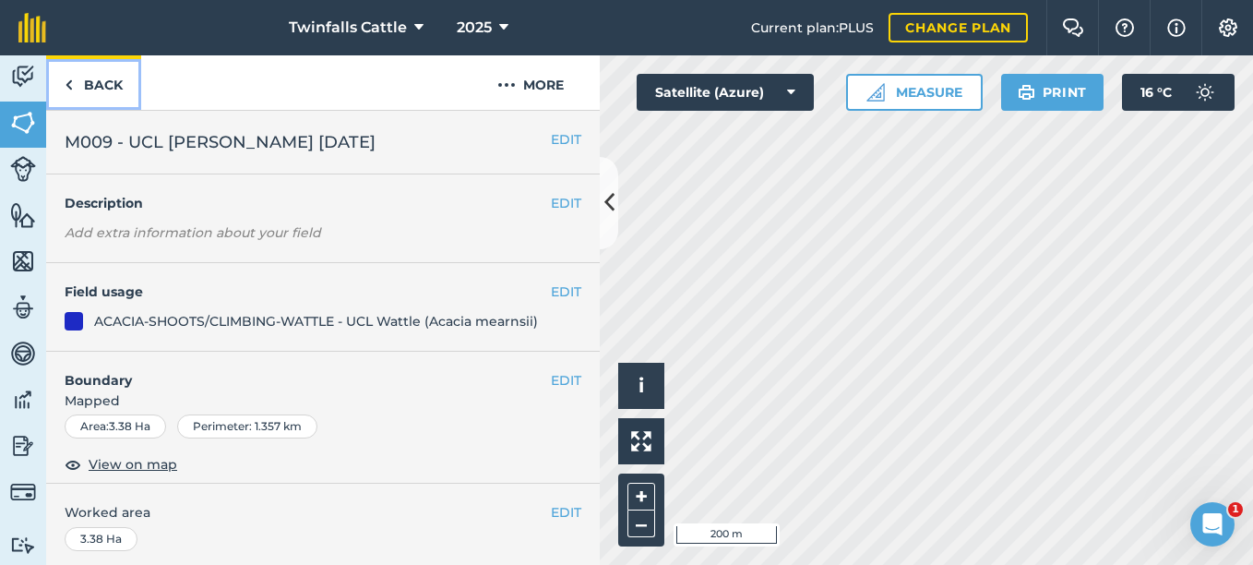
click at [77, 84] on link "Back" at bounding box center [93, 82] width 95 height 54
click at [65, 80] on img at bounding box center [69, 85] width 8 height 22
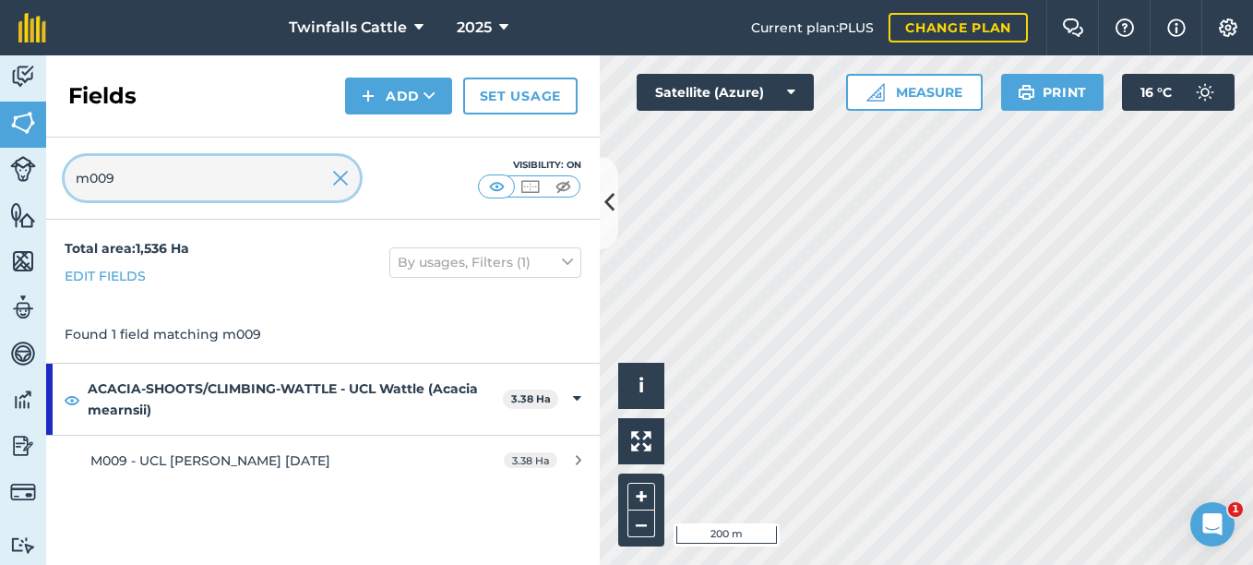
click at [142, 178] on input "m009" at bounding box center [212, 178] width 295 height 44
type input "m010"
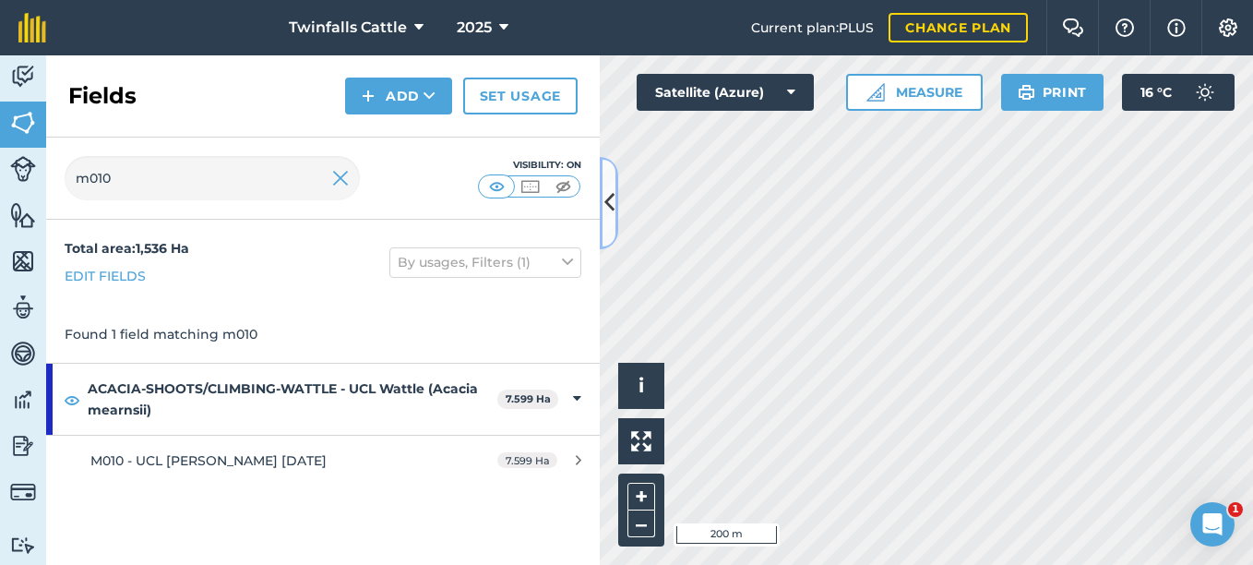
click at [607, 219] on icon at bounding box center [609, 202] width 10 height 32
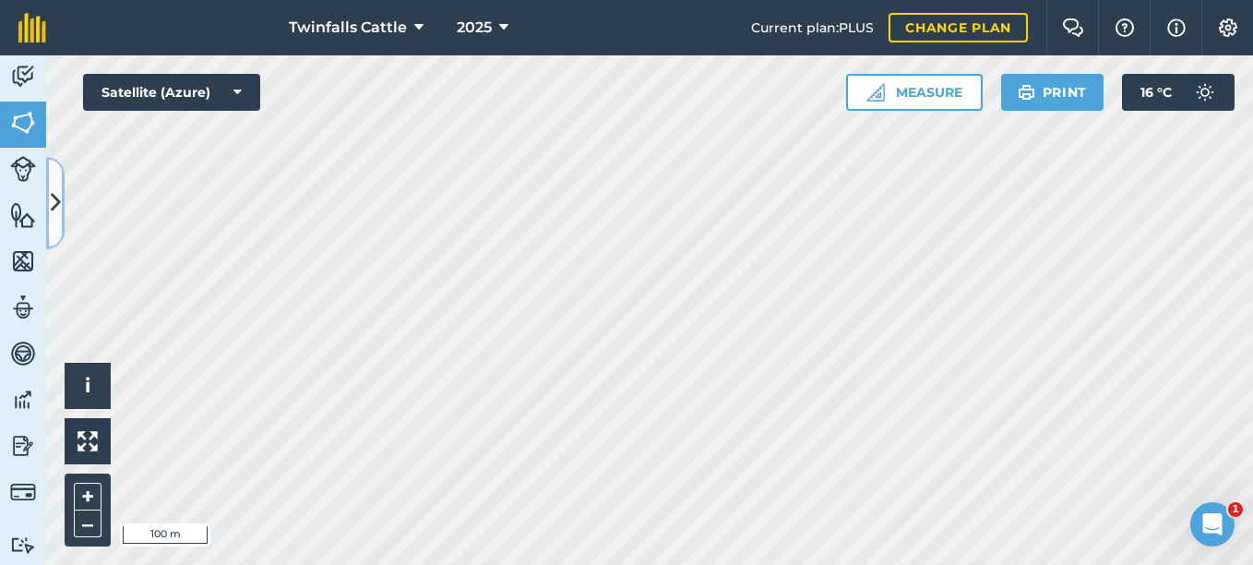
click at [59, 223] on button at bounding box center [55, 203] width 18 height 92
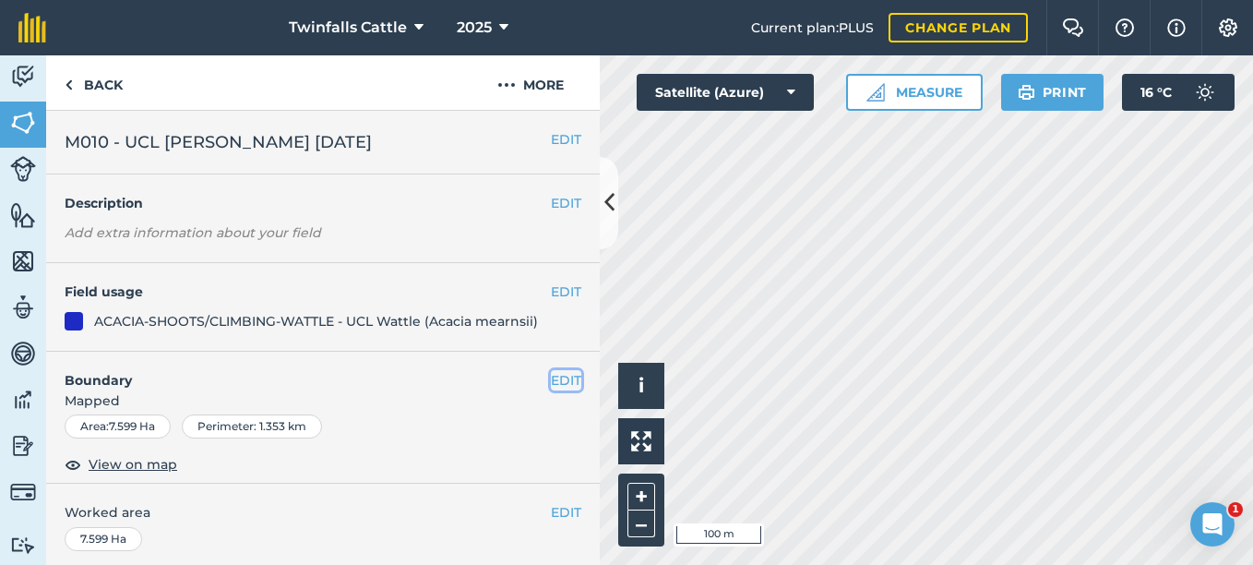
click at [551, 377] on button "EDIT" at bounding box center [566, 380] width 30 height 20
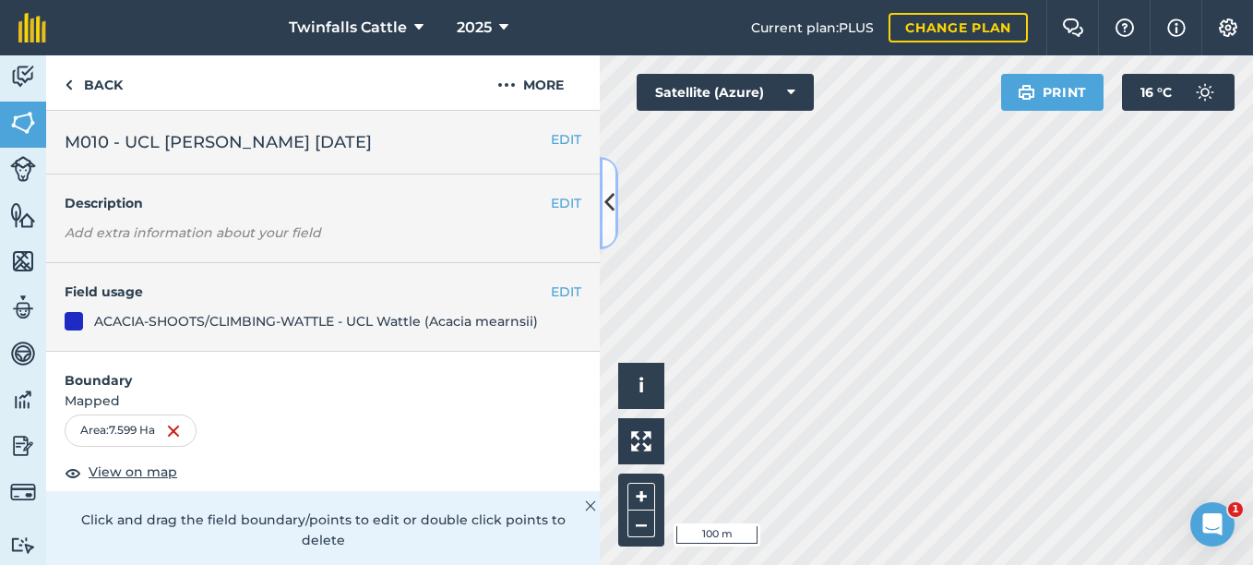
click at [608, 188] on icon at bounding box center [609, 202] width 10 height 32
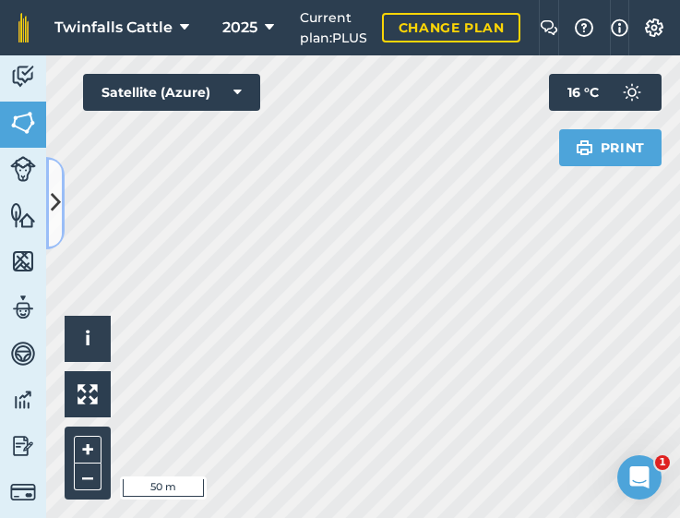
click at [61, 209] on button at bounding box center [55, 203] width 18 height 92
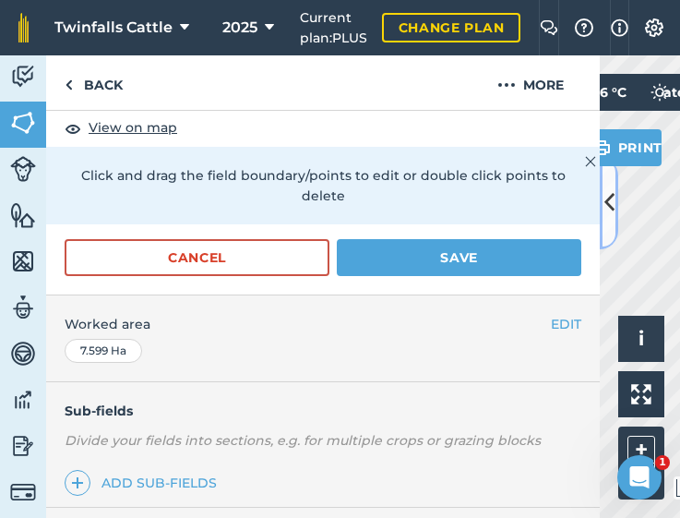
scroll to position [461, 0]
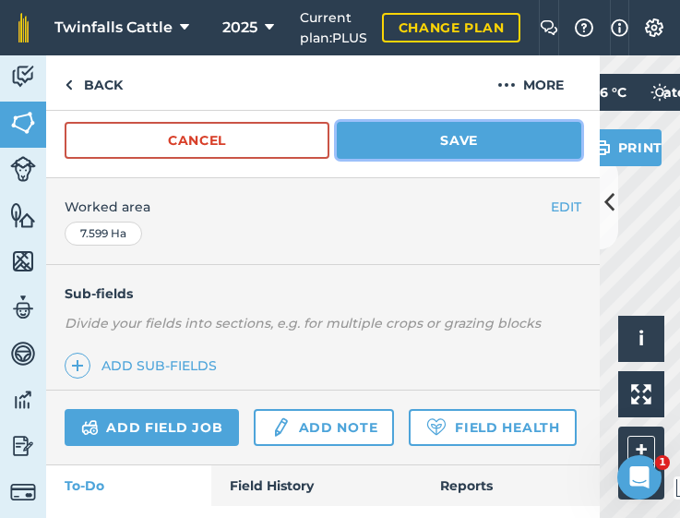
click at [463, 133] on button "Save" at bounding box center [459, 140] width 244 height 37
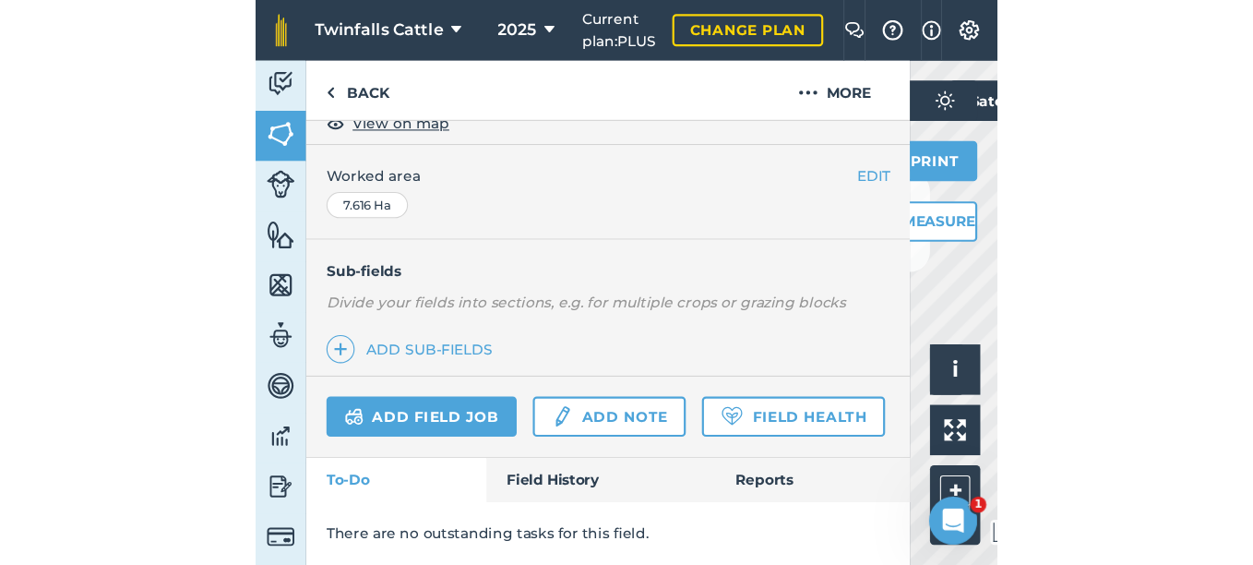
scroll to position [402, 0]
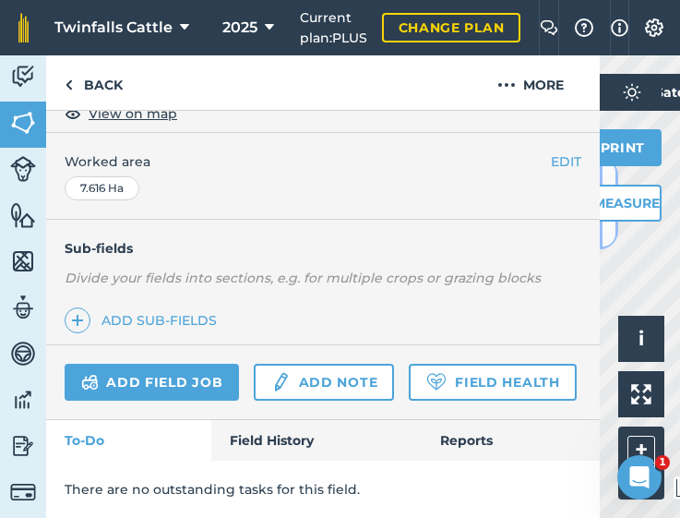
click at [608, 235] on button at bounding box center [609, 203] width 18 height 92
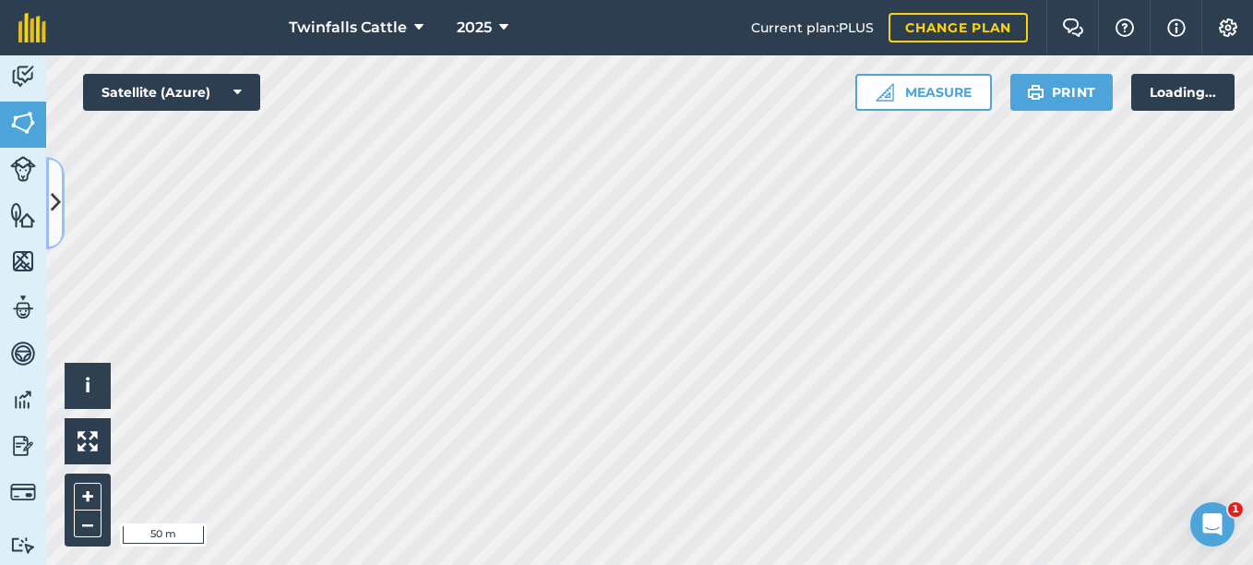
click at [57, 220] on button at bounding box center [55, 203] width 18 height 92
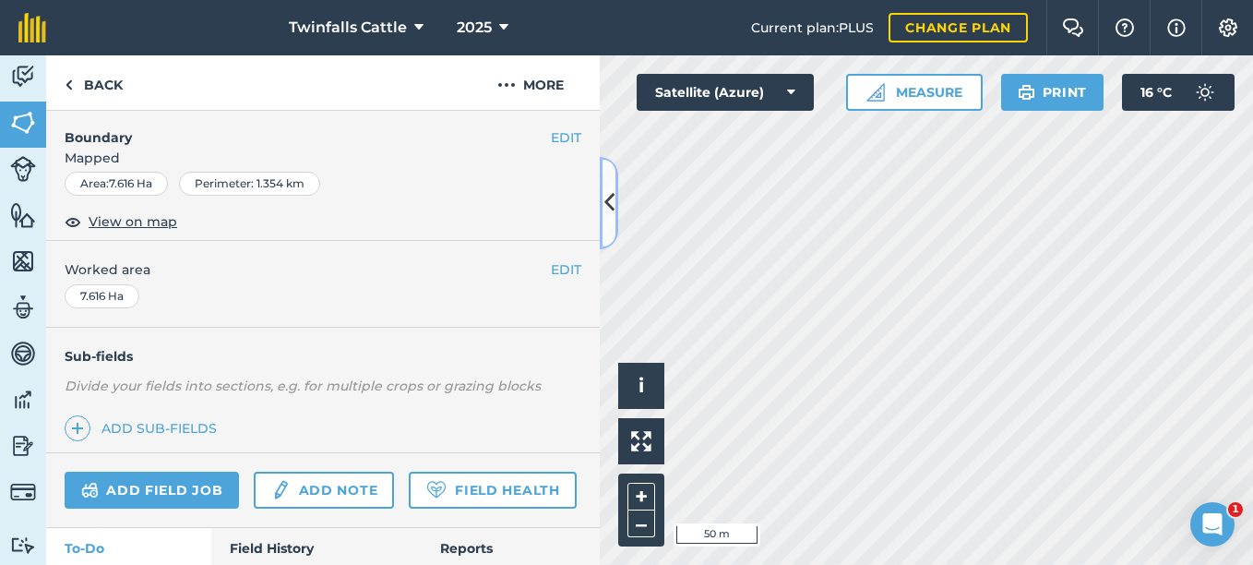
scroll to position [0, 0]
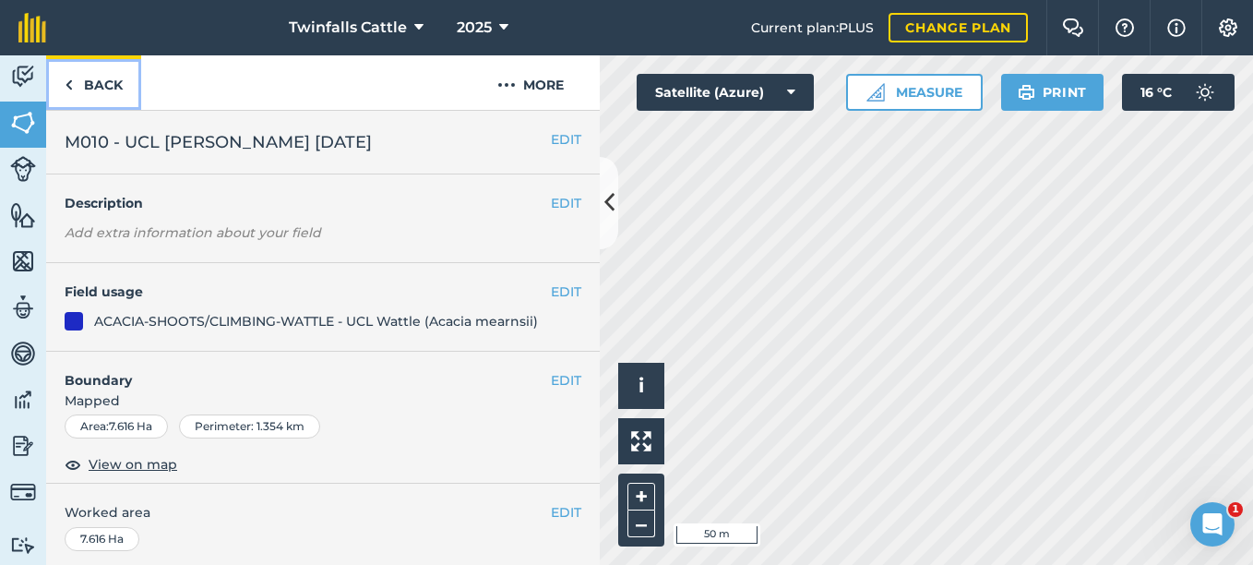
click at [68, 79] on img at bounding box center [69, 85] width 8 height 22
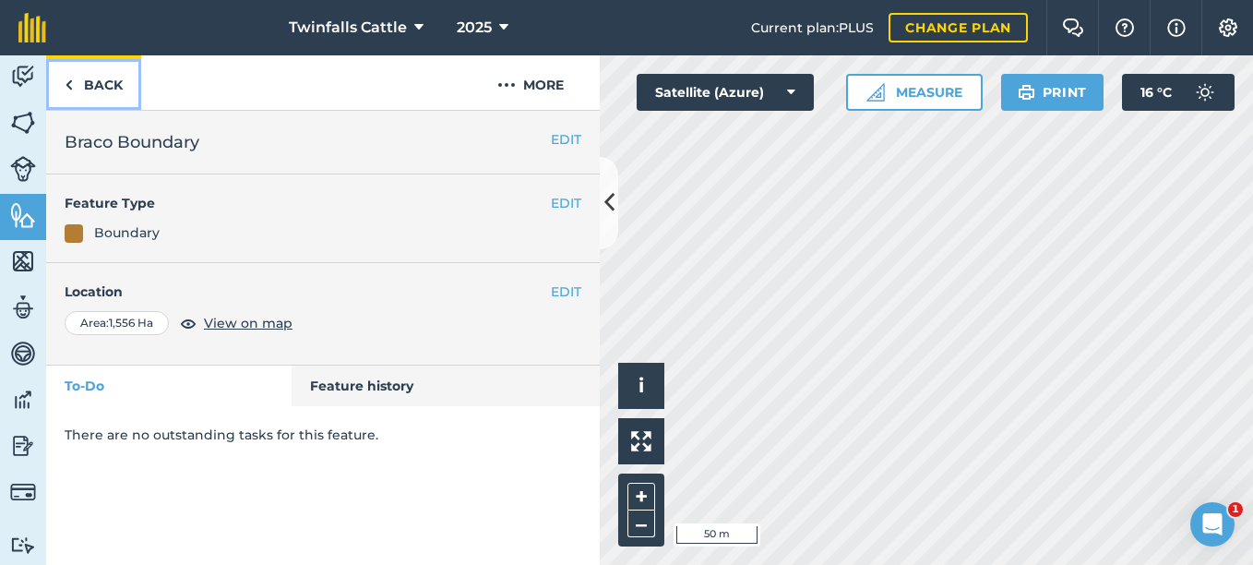
click at [82, 87] on link "Back" at bounding box center [93, 82] width 95 height 54
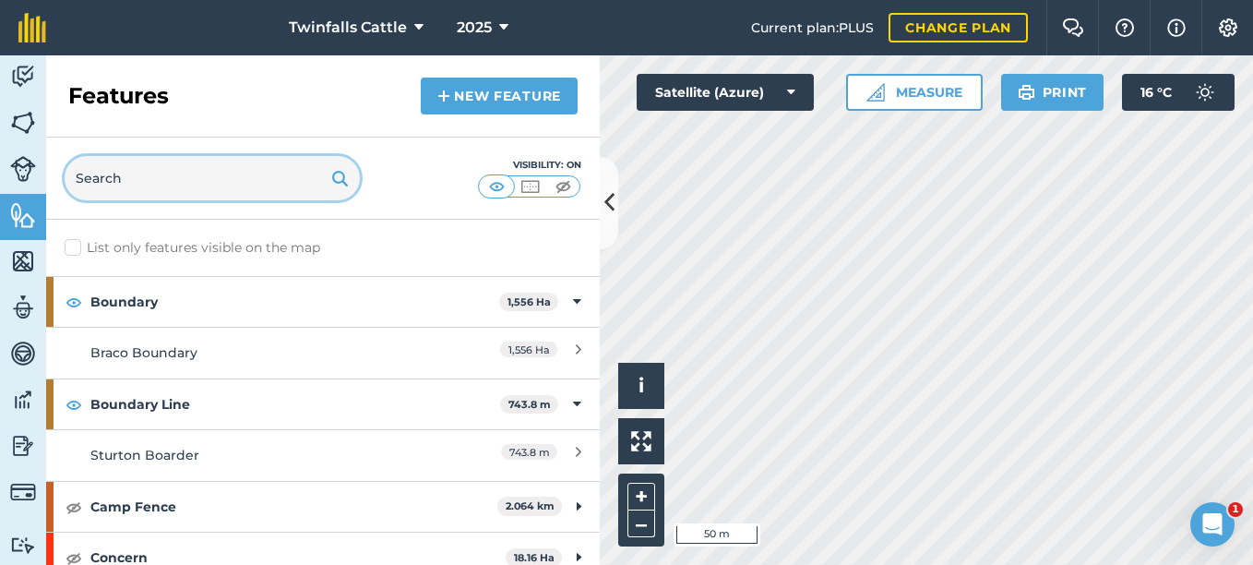
click at [134, 180] on input "text" at bounding box center [212, 178] width 295 height 44
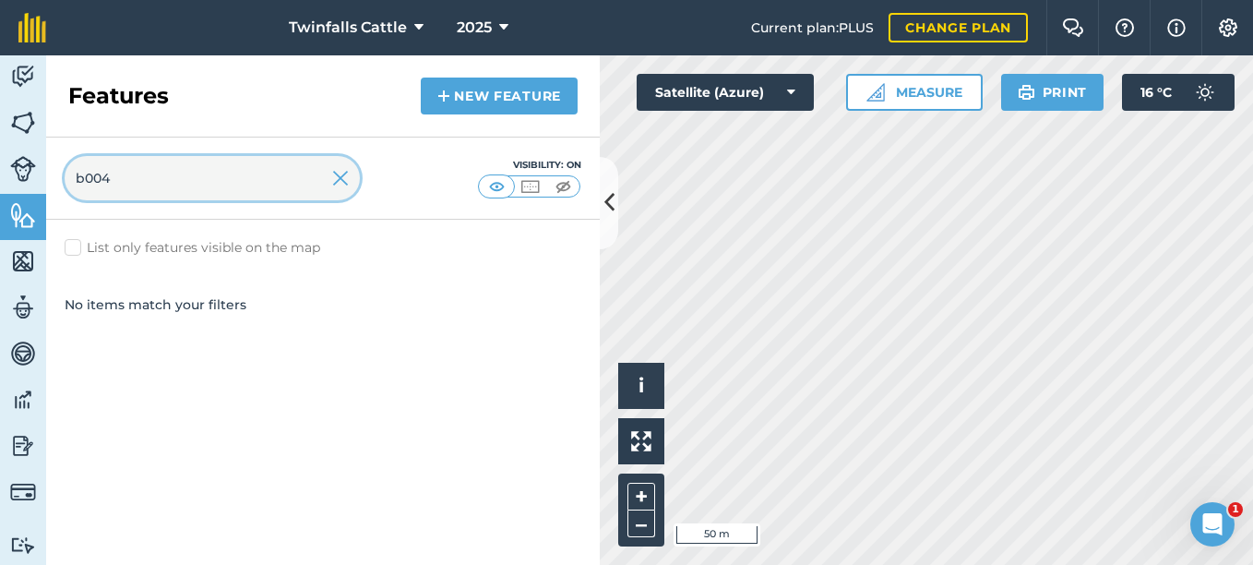
type input "b004"
click at [613, 221] on button at bounding box center [609, 203] width 18 height 92
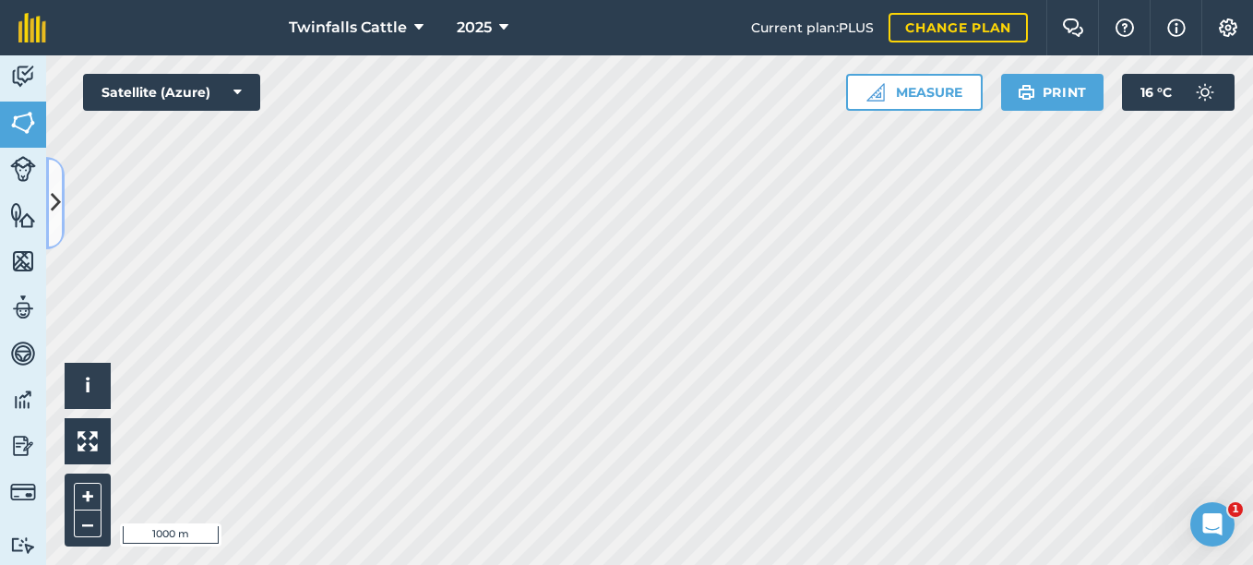
click at [58, 229] on button at bounding box center [55, 203] width 18 height 92
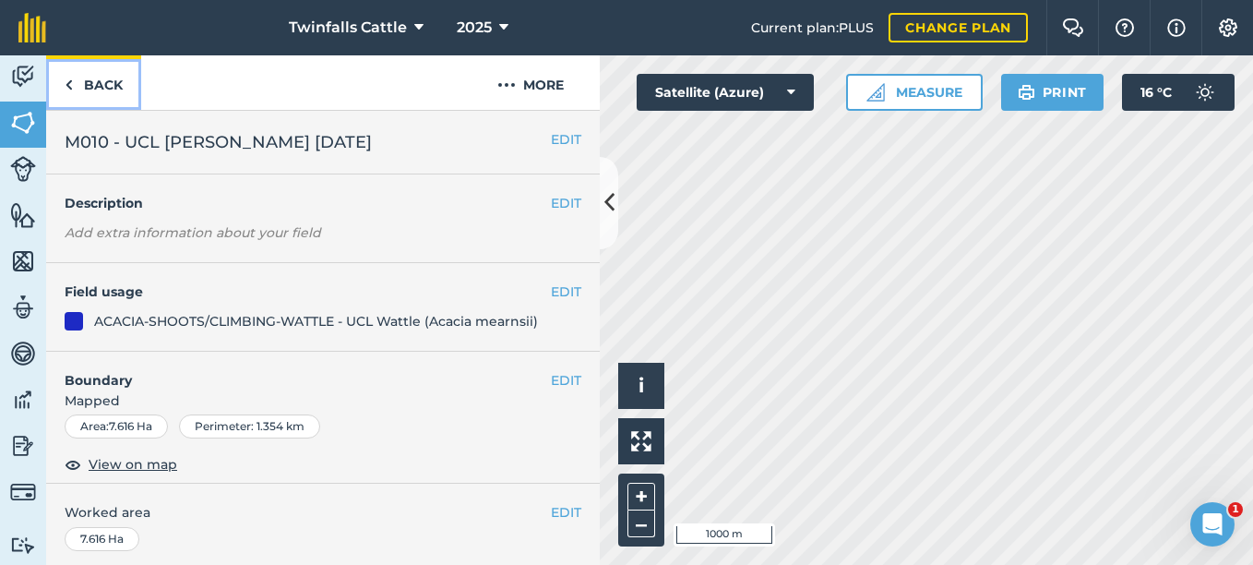
click at [82, 83] on link "Back" at bounding box center [93, 82] width 95 height 54
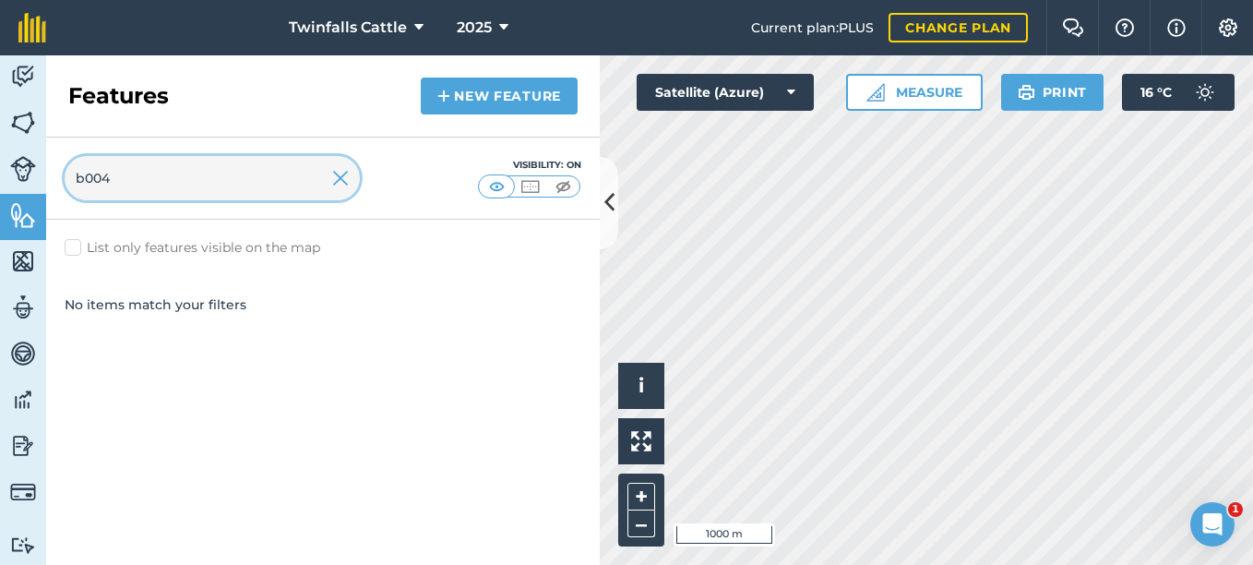
click at [136, 174] on input "b004" at bounding box center [212, 178] width 295 height 44
click at [602, 231] on button at bounding box center [609, 203] width 18 height 92
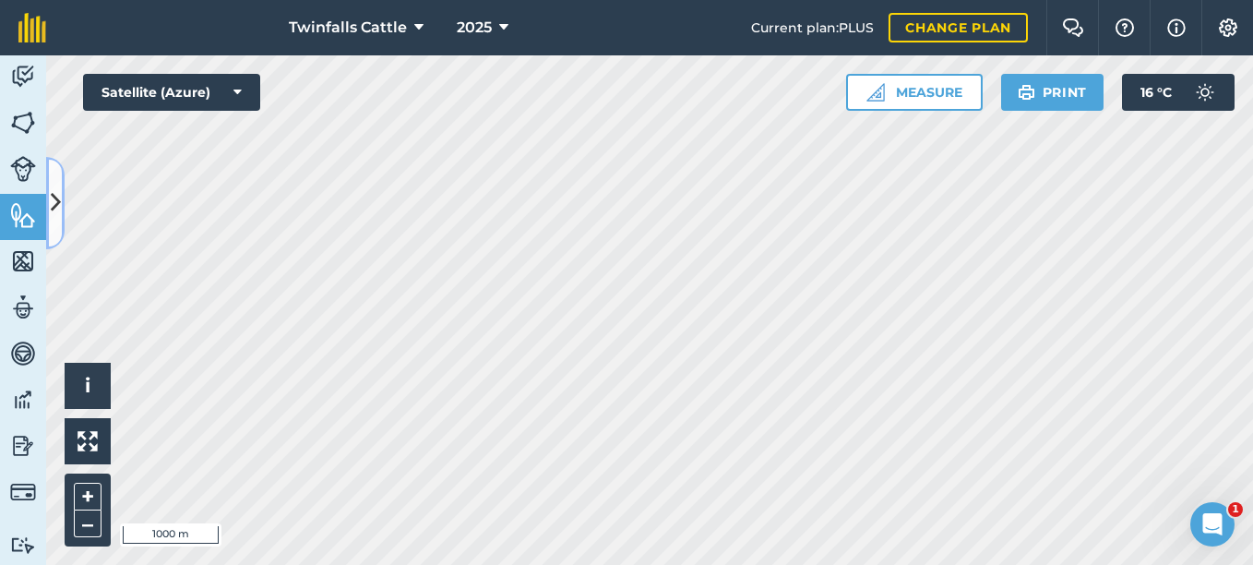
click at [60, 225] on button at bounding box center [55, 203] width 18 height 92
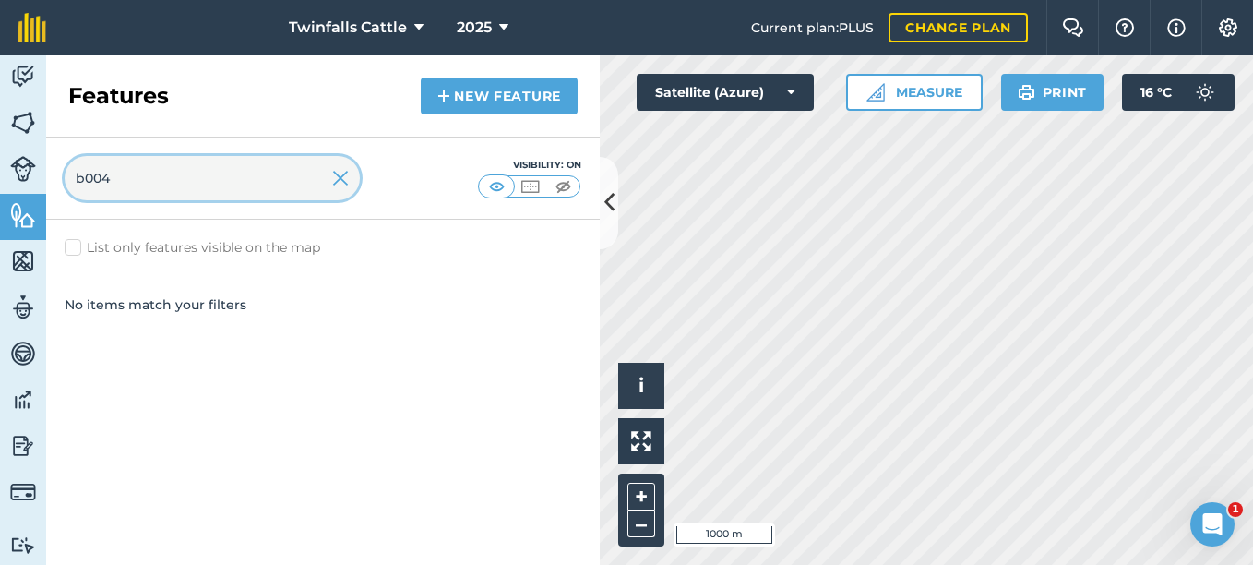
click at [130, 172] on input "b004" at bounding box center [212, 178] width 295 height 44
type input "b"
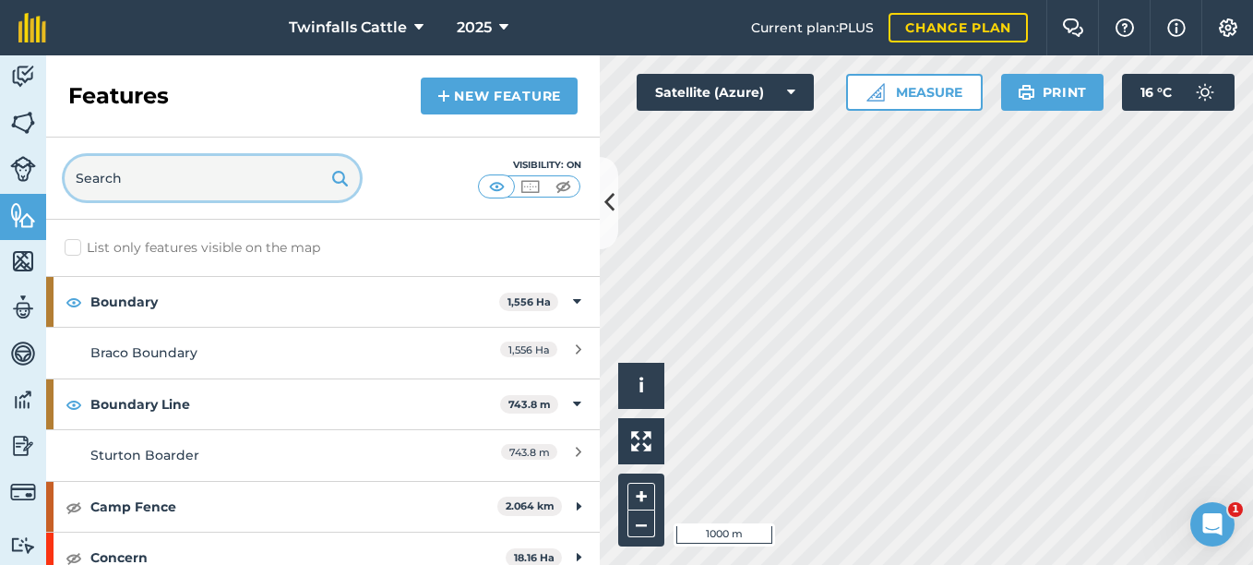
click at [185, 173] on input "text" at bounding box center [212, 178] width 295 height 44
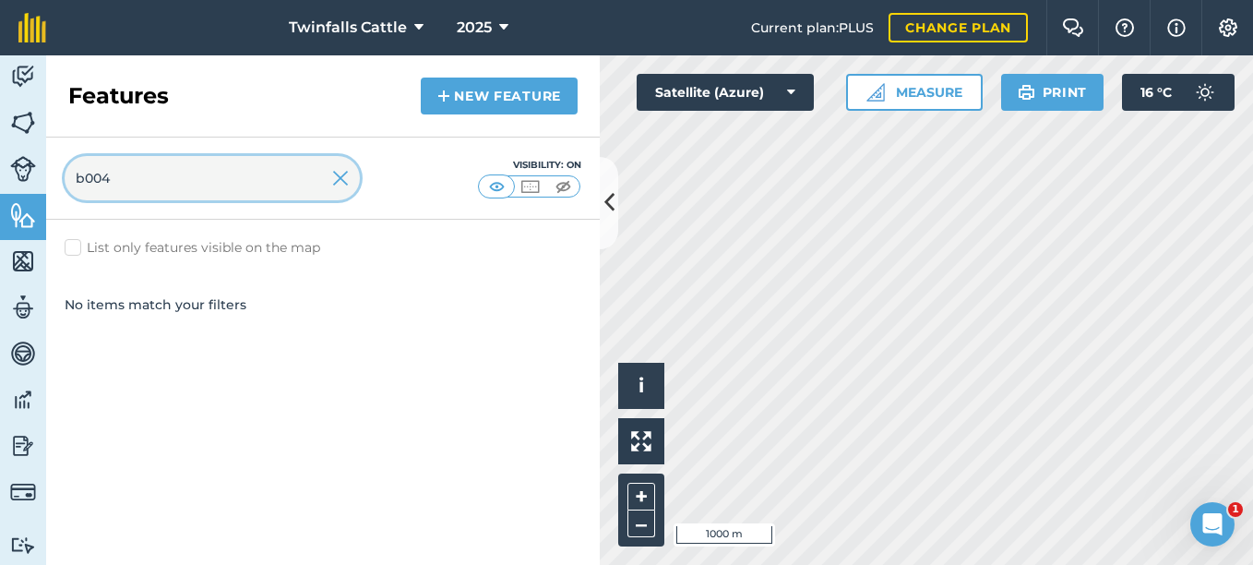
click at [119, 173] on input "b004" at bounding box center [212, 178] width 295 height 44
type input "b"
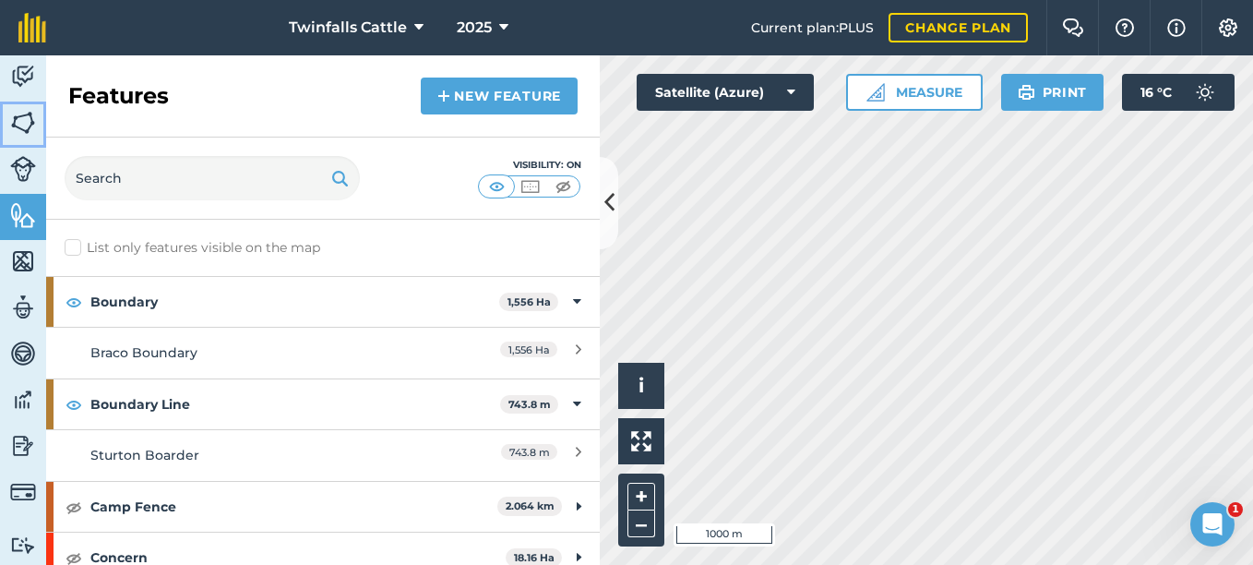
click at [18, 125] on img at bounding box center [23, 123] width 26 height 28
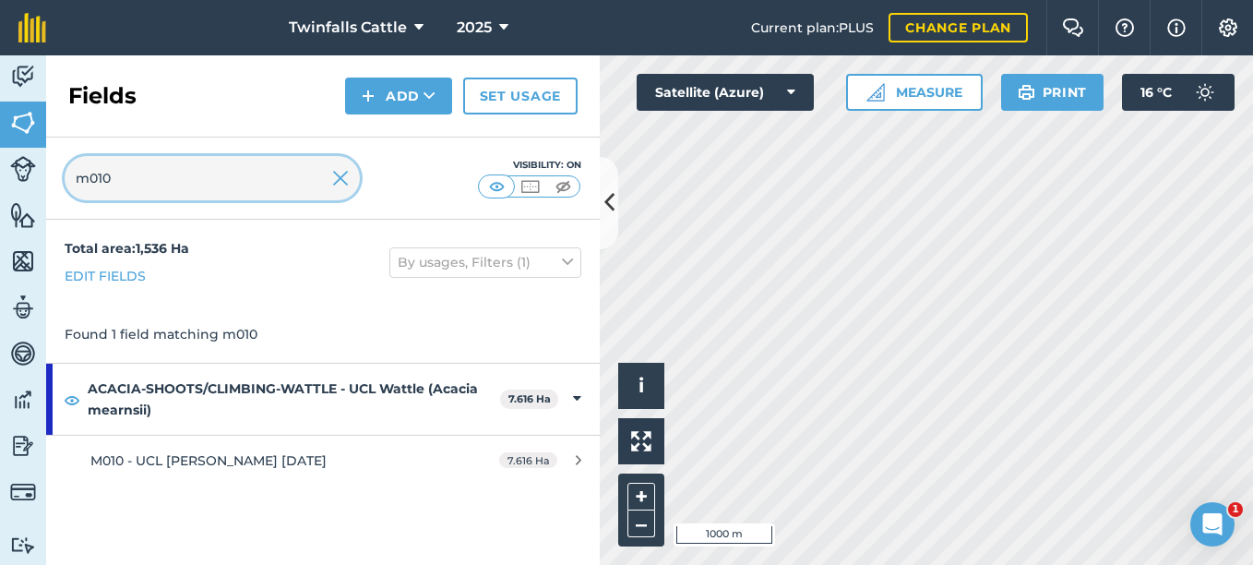
click at [127, 175] on input "m010" at bounding box center [212, 178] width 295 height 44
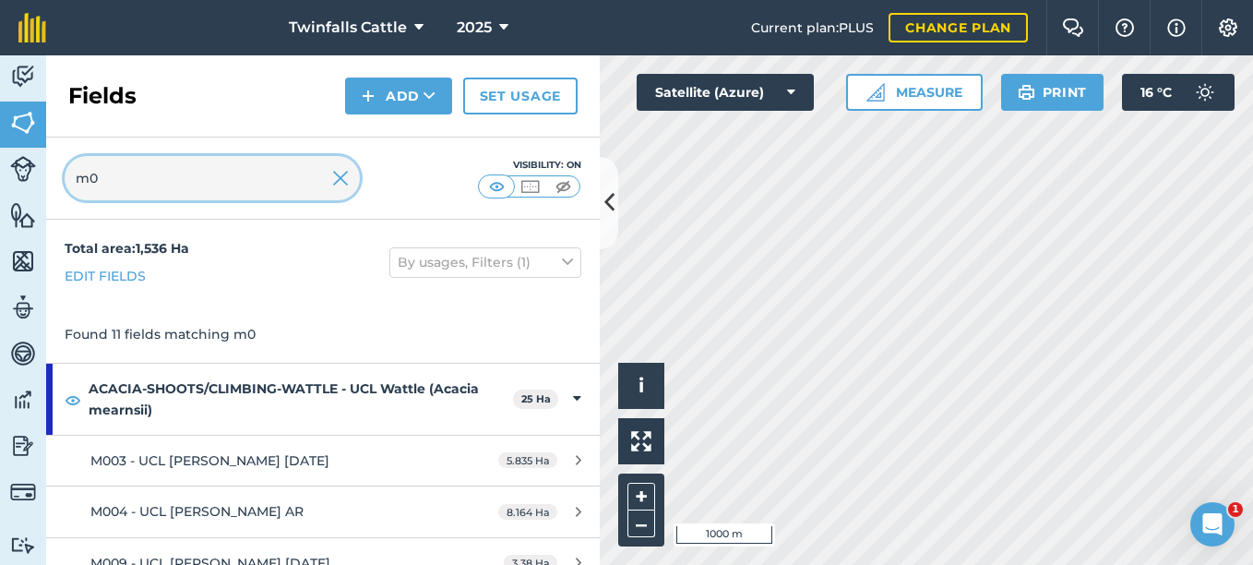
type input "m"
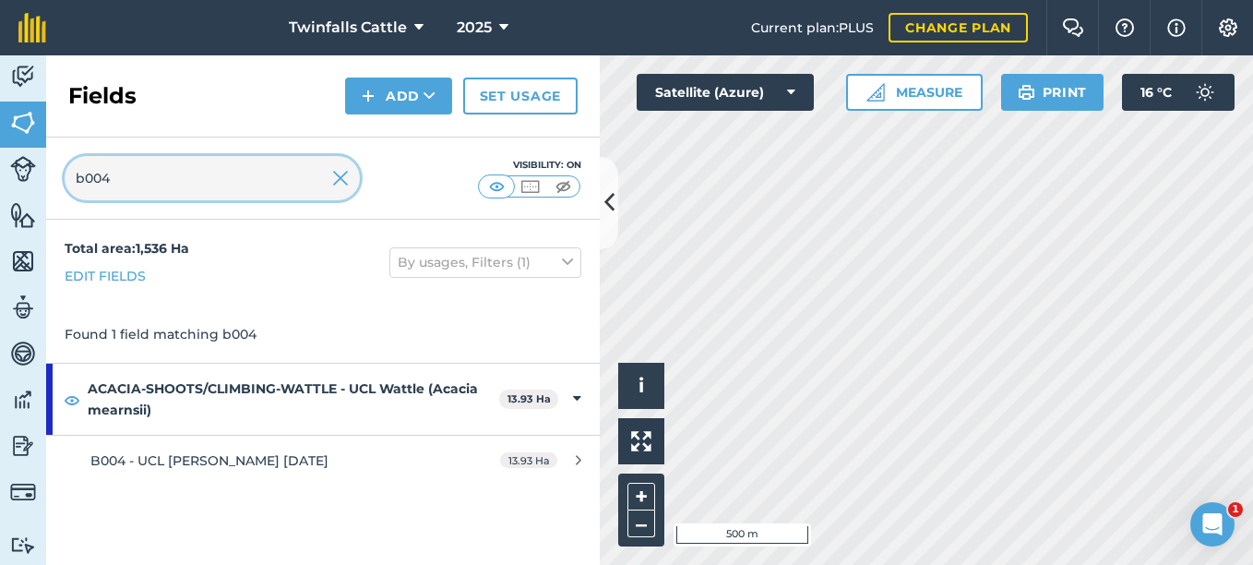
type input "b004"
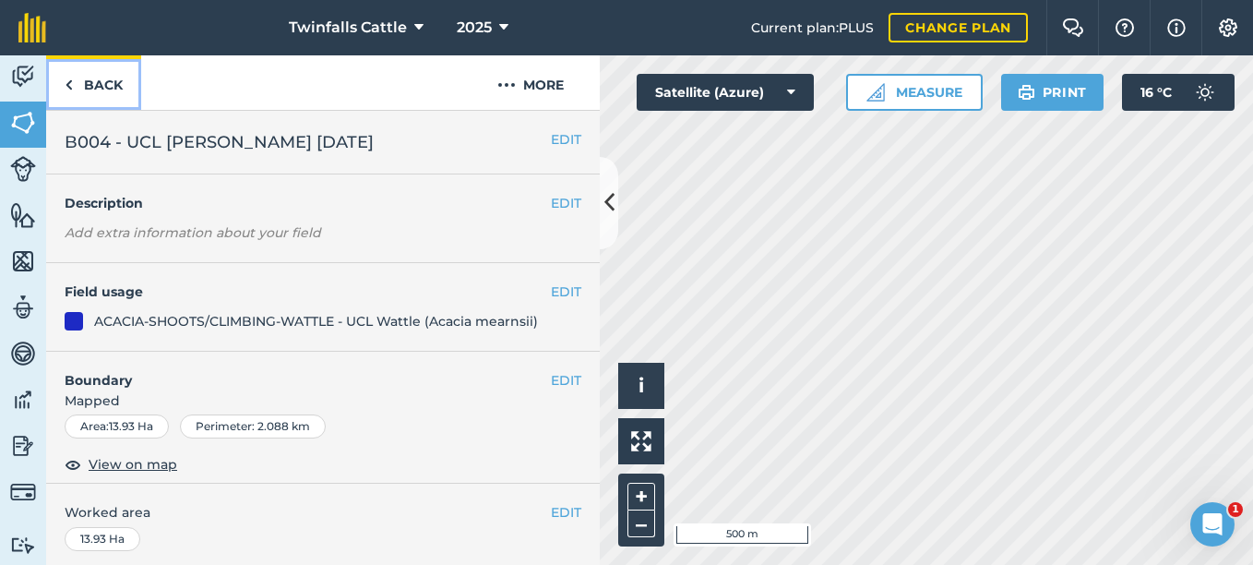
click at [87, 83] on link "Back" at bounding box center [93, 82] width 95 height 54
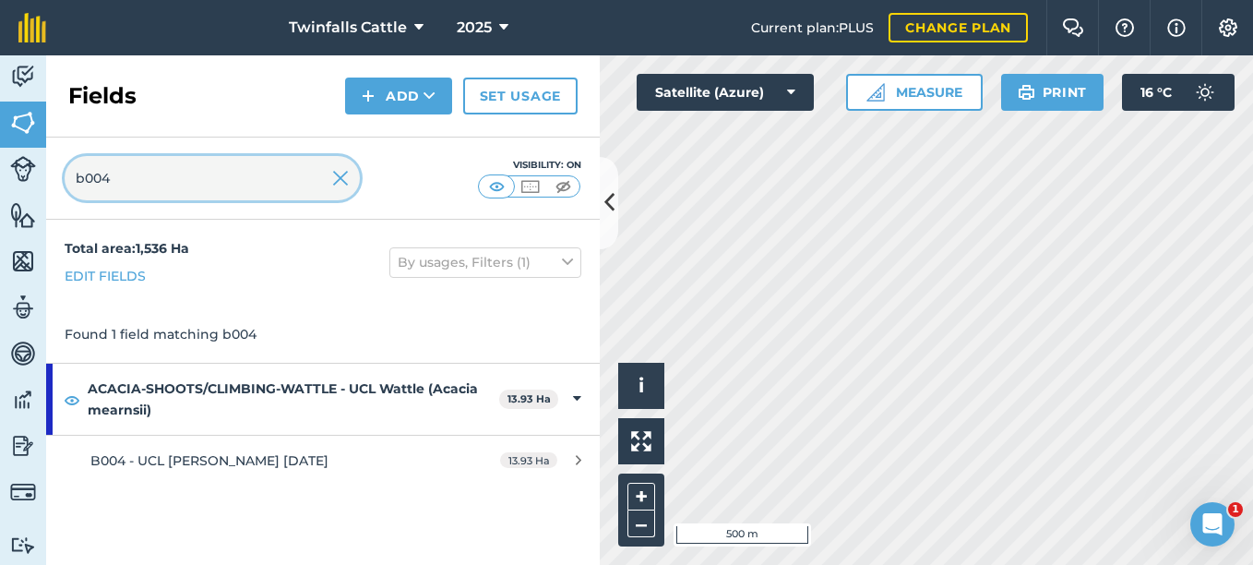
click at [119, 177] on input "b004" at bounding box center [212, 178] width 295 height 44
type input "b003"
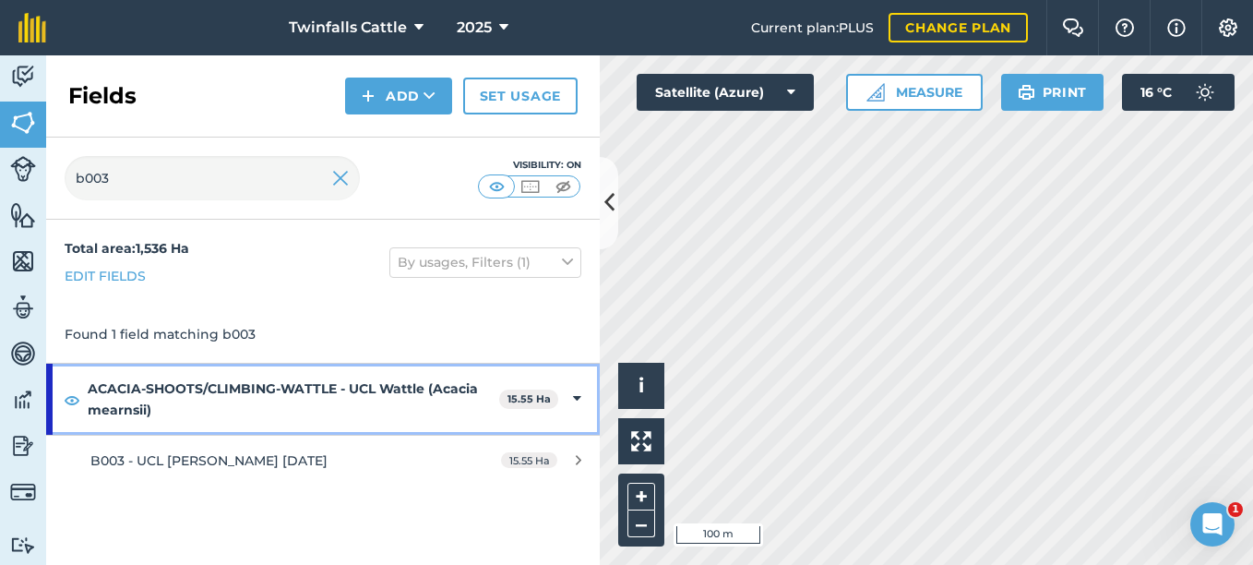
click at [576, 401] on icon at bounding box center [577, 398] width 8 height 20
click at [578, 400] on icon at bounding box center [579, 398] width 5 height 20
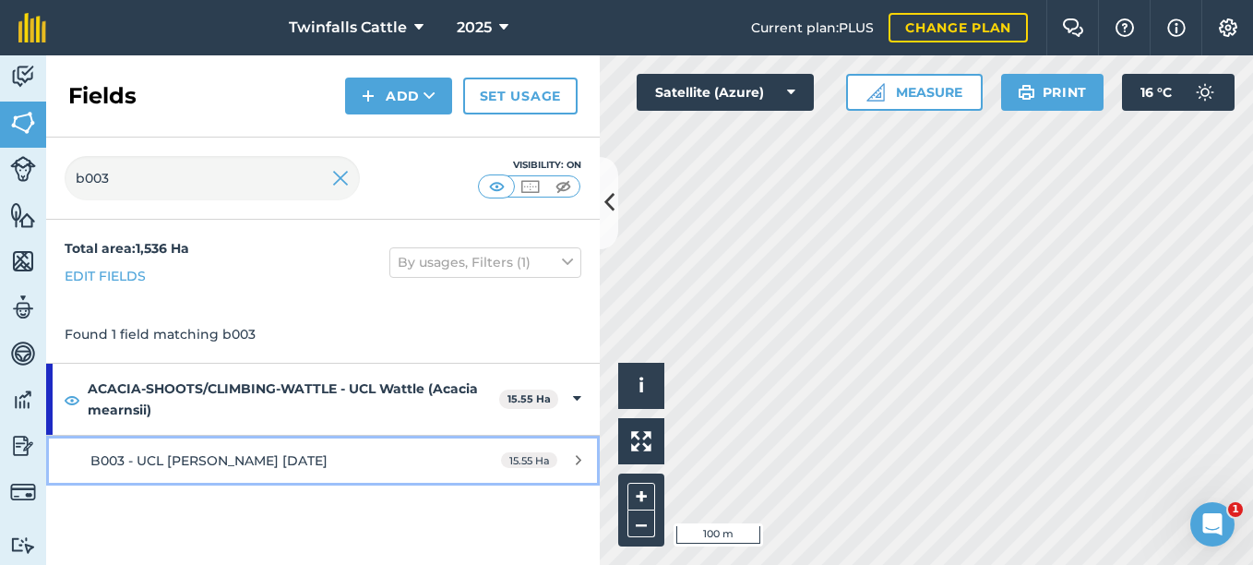
click at [390, 453] on div "B003 - UCL [PERSON_NAME] [DATE]" at bounding box center [263, 460] width 347 height 20
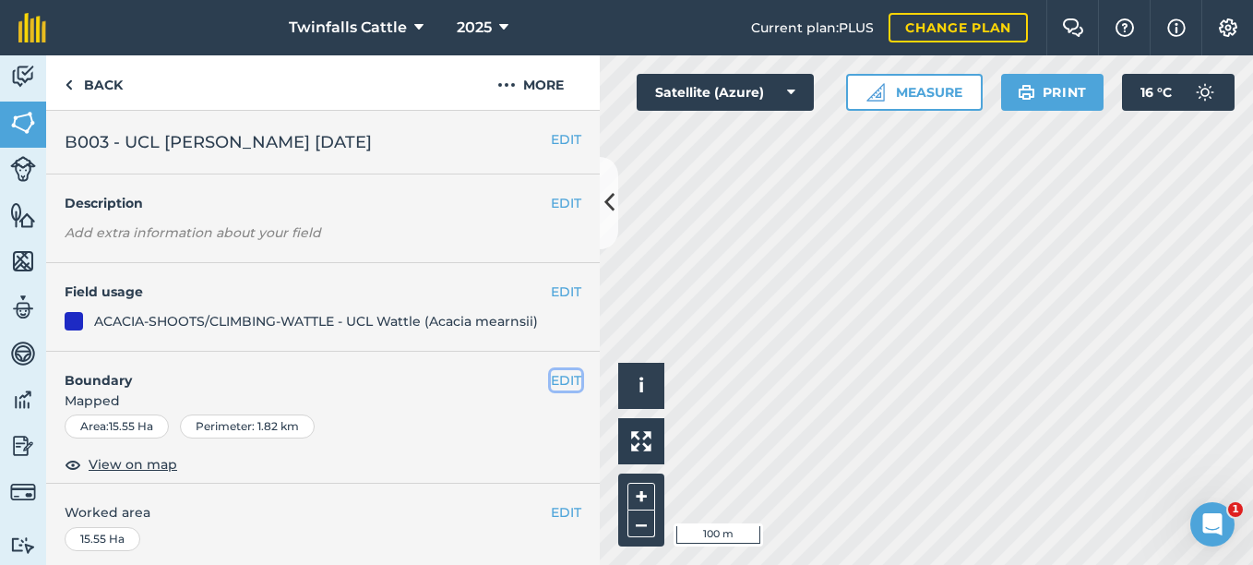
click at [553, 378] on button "EDIT" at bounding box center [566, 380] width 30 height 20
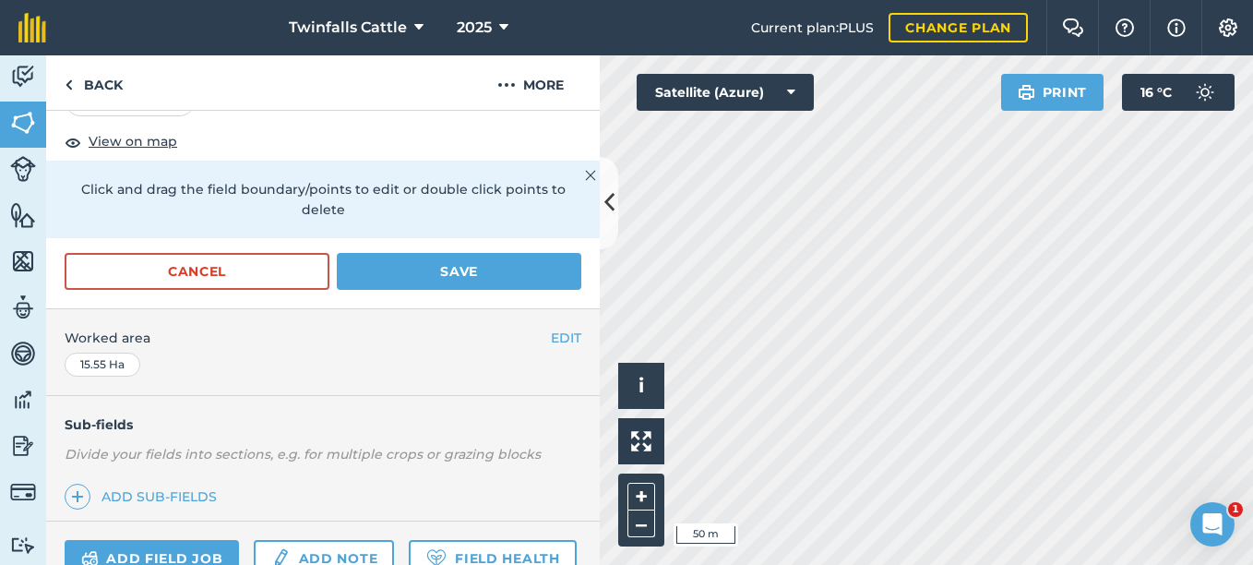
scroll to position [461, 0]
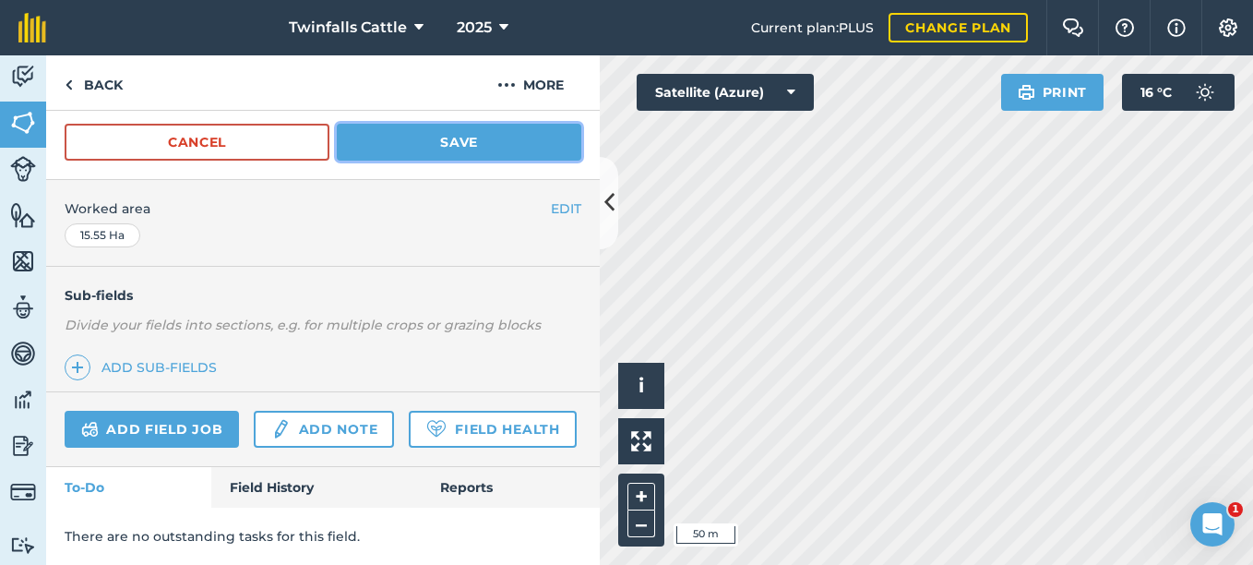
click at [475, 137] on button "Save" at bounding box center [459, 142] width 244 height 37
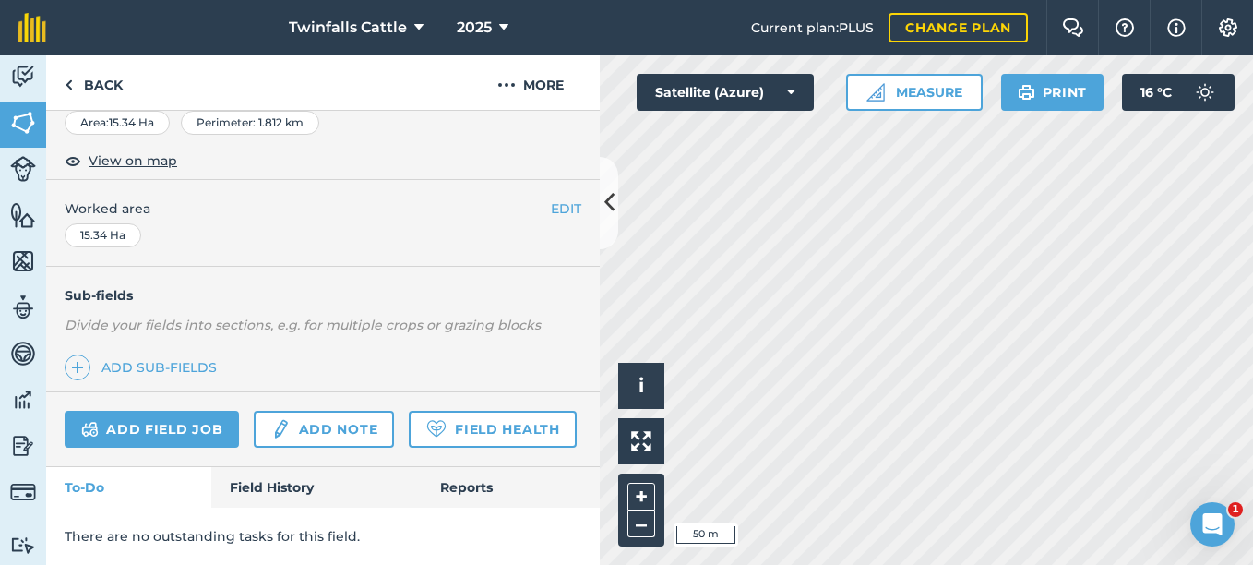
scroll to position [355, 0]
click at [612, 215] on icon at bounding box center [609, 202] width 10 height 32
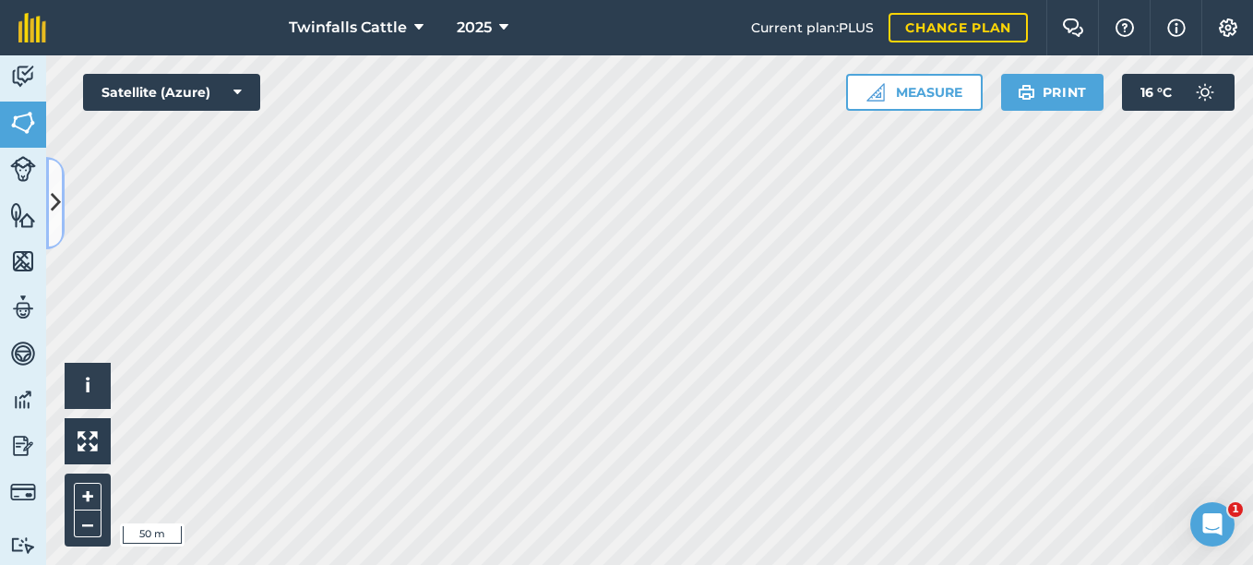
click at [59, 189] on icon at bounding box center [56, 202] width 10 height 32
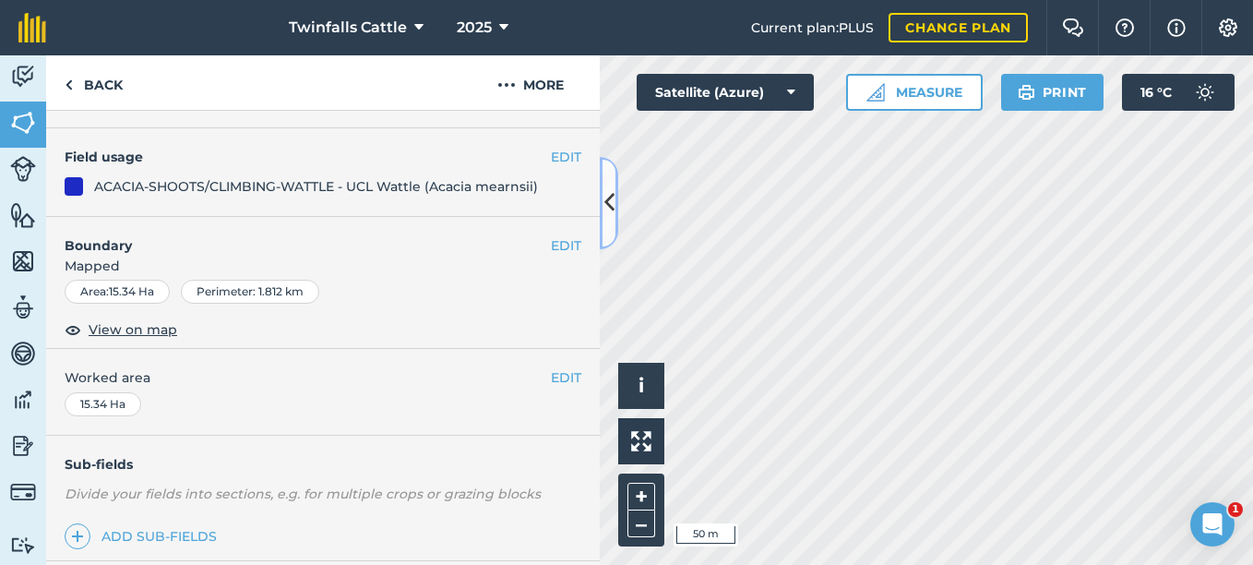
scroll to position [0, 0]
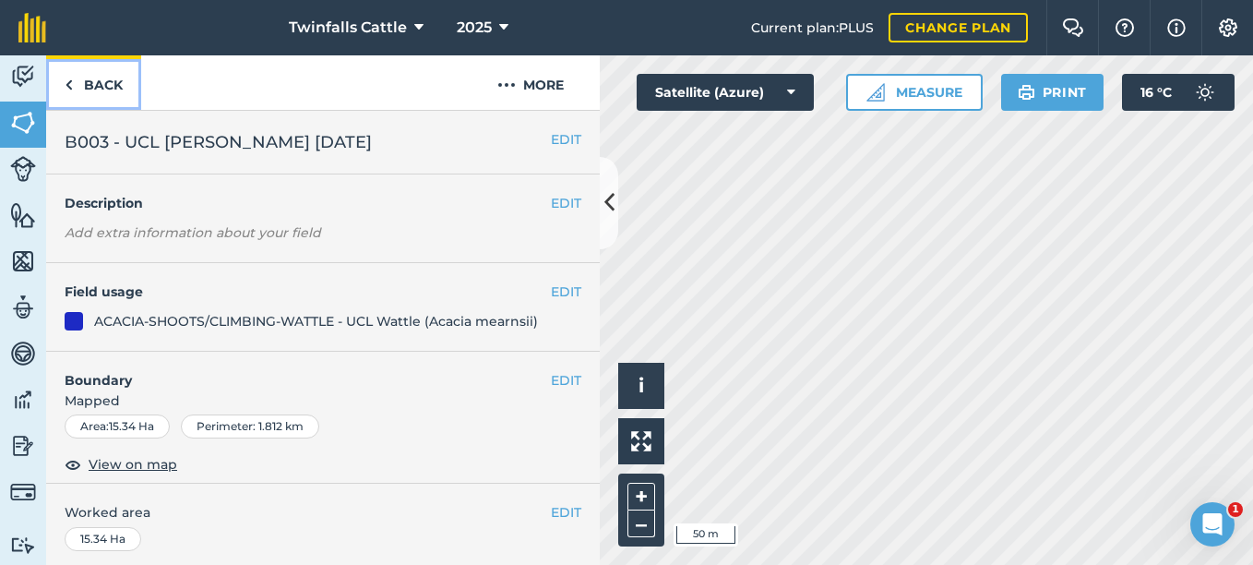
click at [78, 86] on link "Back" at bounding box center [93, 82] width 95 height 54
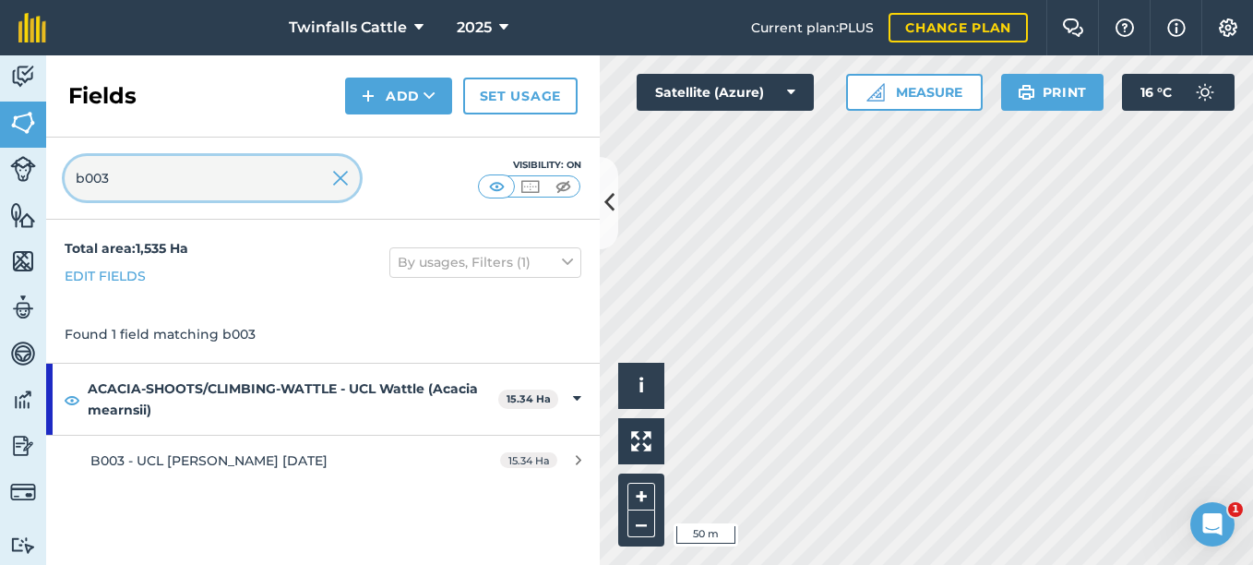
click at [121, 179] on input "b003" at bounding box center [212, 178] width 295 height 44
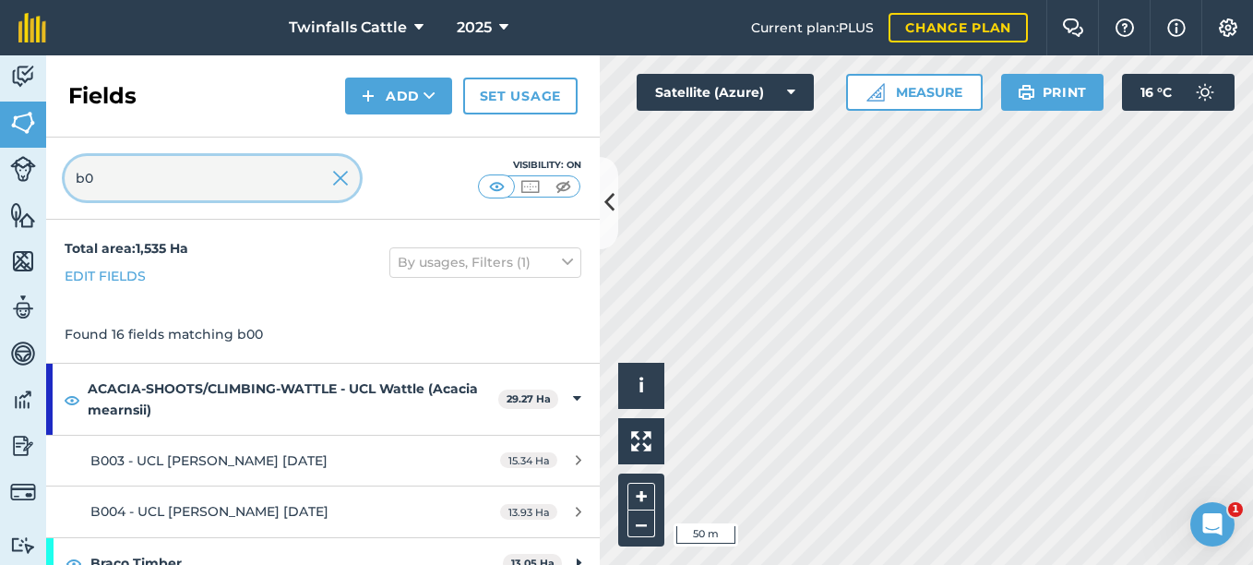
type input "b"
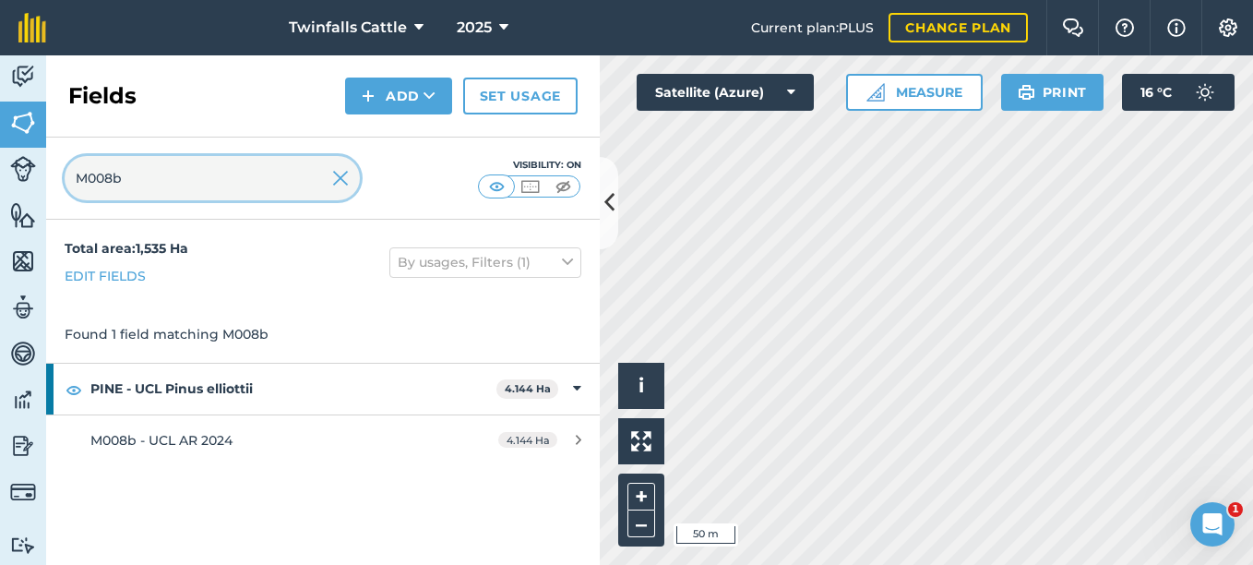
type input "M008b"
click at [612, 216] on icon at bounding box center [609, 202] width 10 height 32
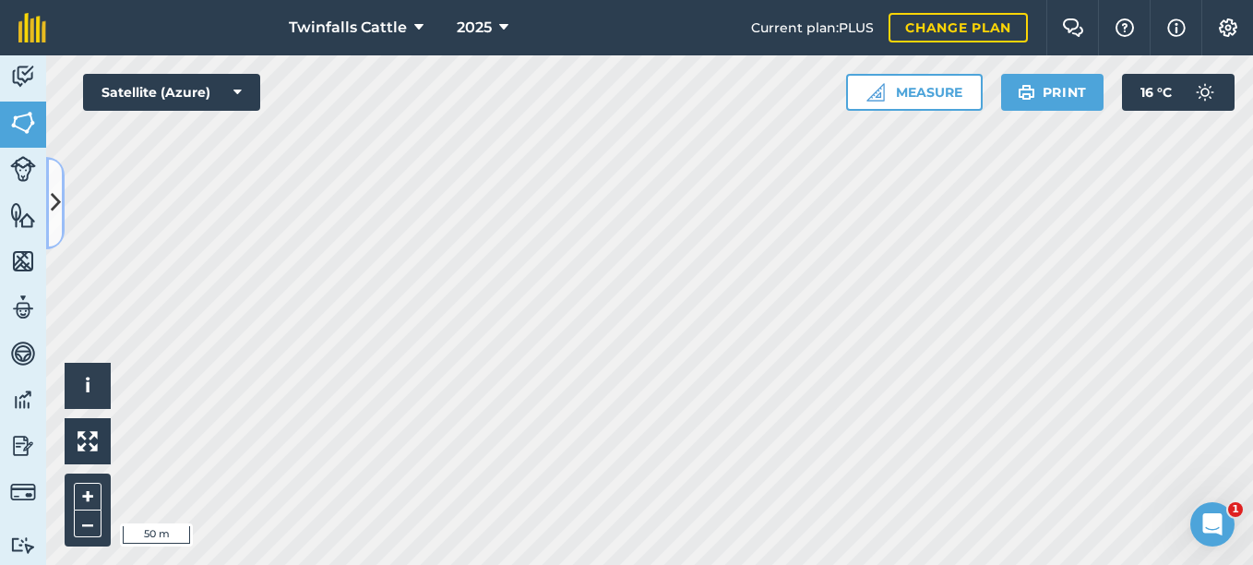
click at [54, 211] on icon at bounding box center [56, 202] width 10 height 32
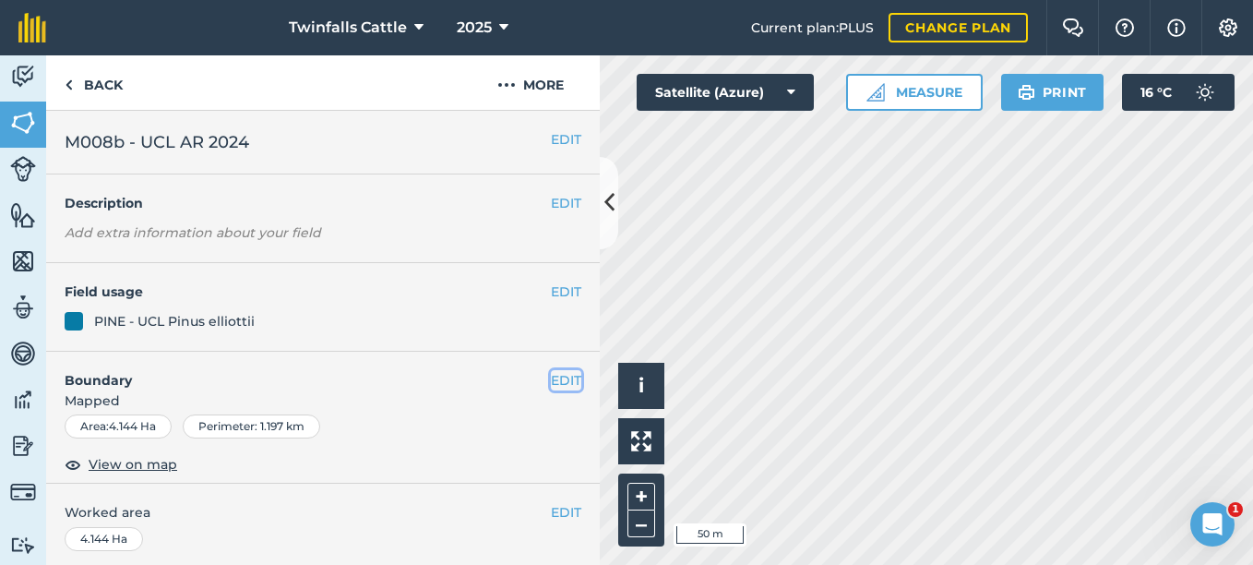
click at [551, 380] on button "EDIT" at bounding box center [566, 380] width 30 height 20
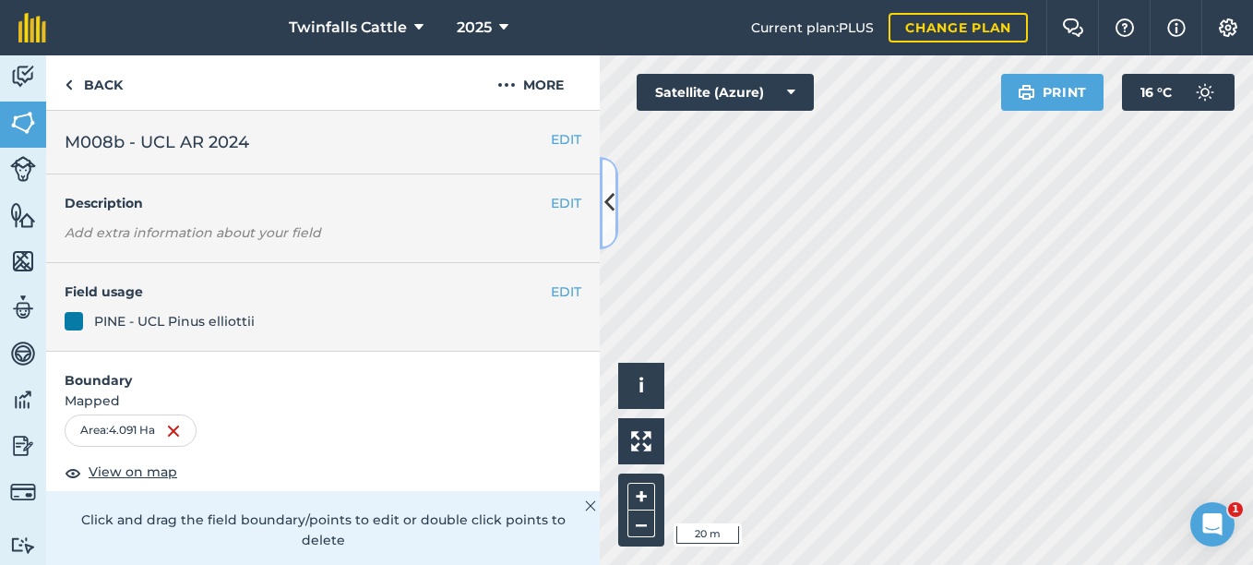
click at [609, 212] on icon at bounding box center [609, 202] width 10 height 32
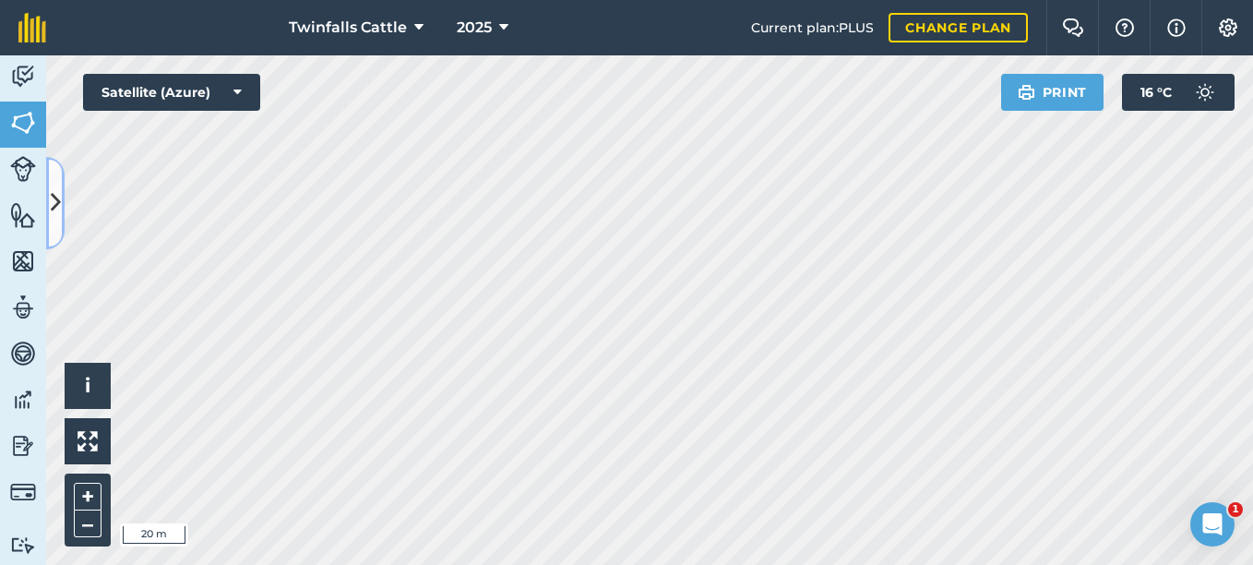
click at [61, 195] on button at bounding box center [55, 203] width 18 height 92
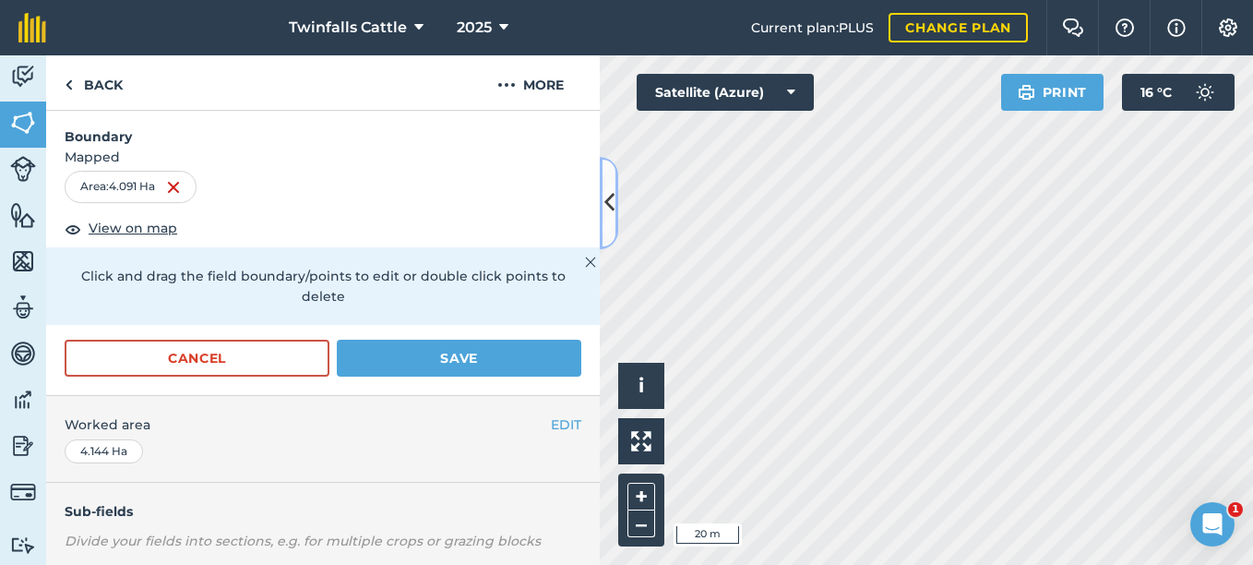
scroll to position [461, 0]
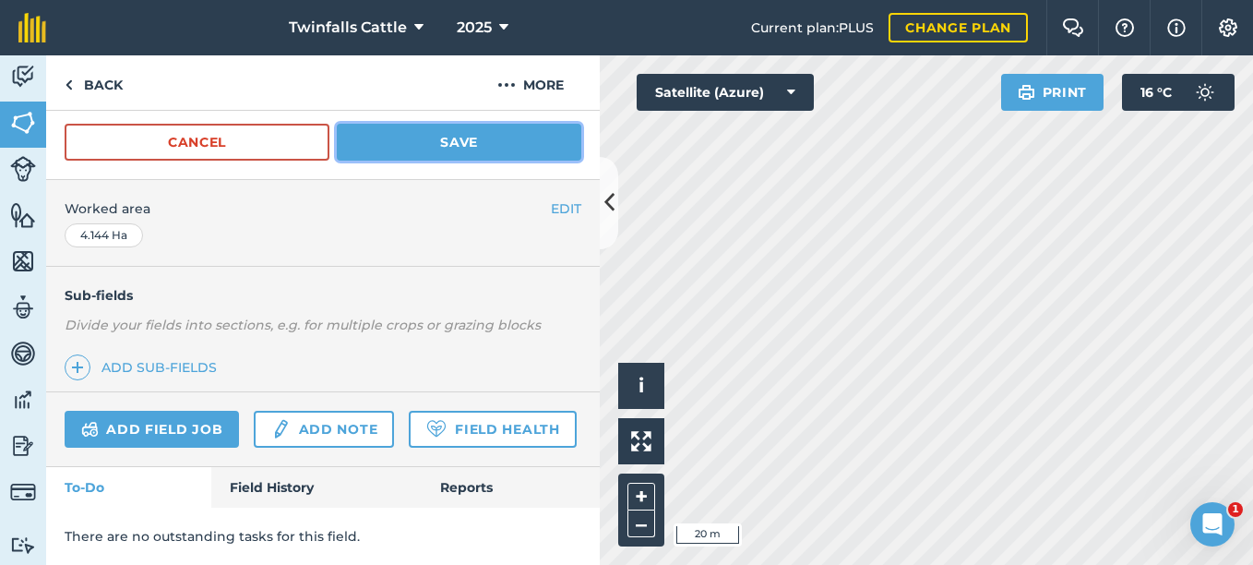
click at [443, 143] on button "Save" at bounding box center [459, 142] width 244 height 37
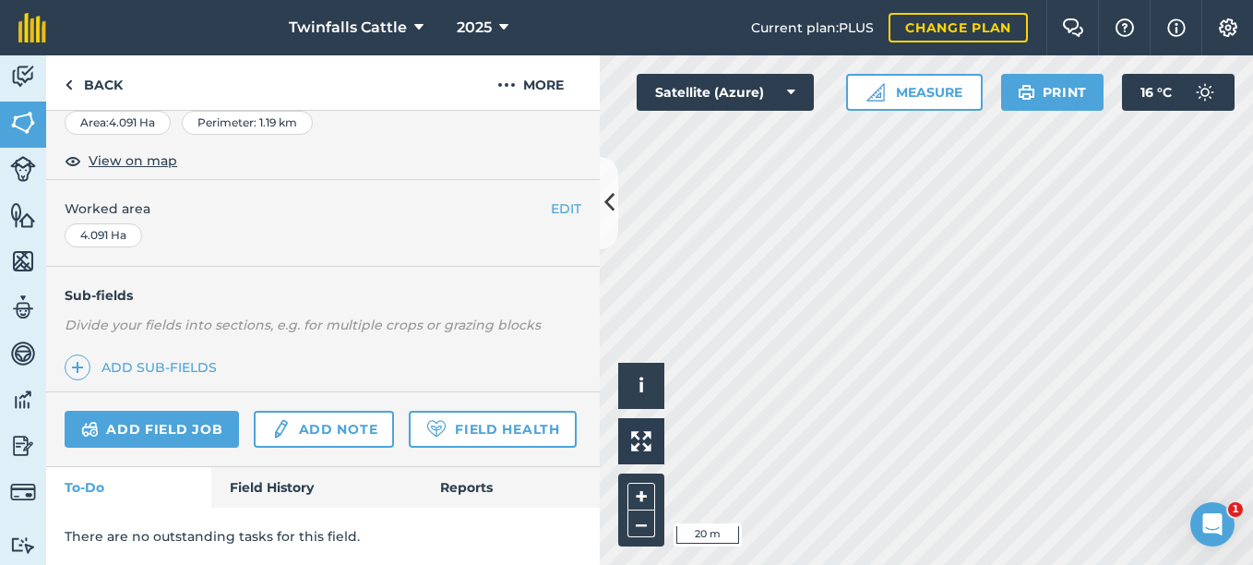
scroll to position [355, 0]
click at [606, 208] on icon at bounding box center [609, 202] width 10 height 32
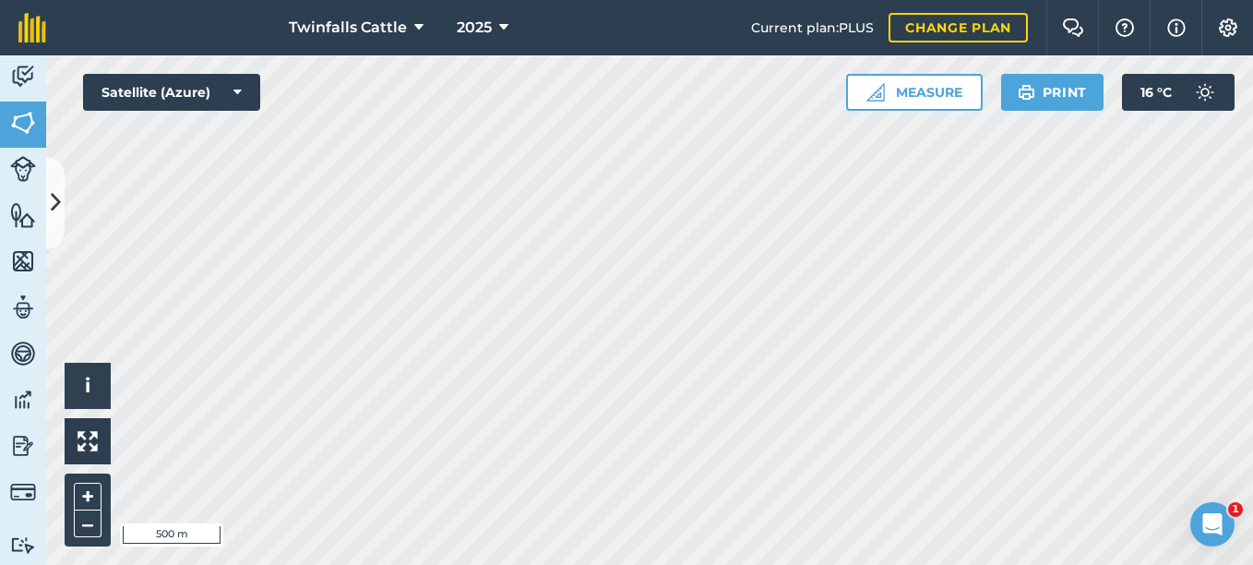
click at [656, 517] on html "Twinfalls Cattle 2025 Current plan : PLUS Change plan Farm Chat Help Info Setti…" at bounding box center [626, 282] width 1253 height 565
click at [50, 232] on button at bounding box center [55, 203] width 18 height 92
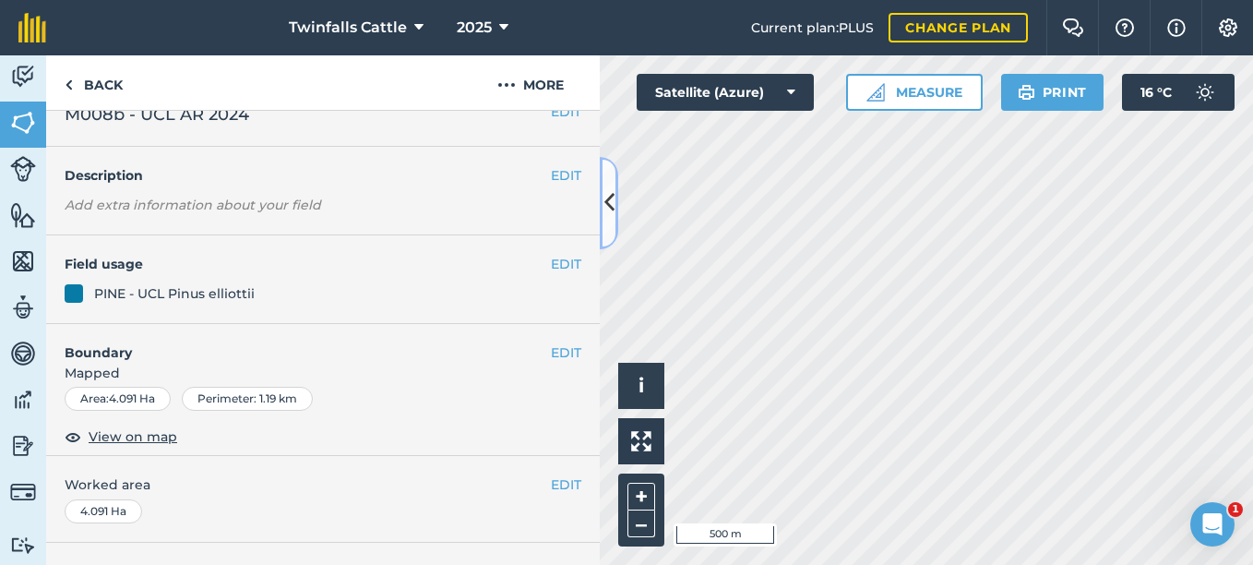
scroll to position [0, 0]
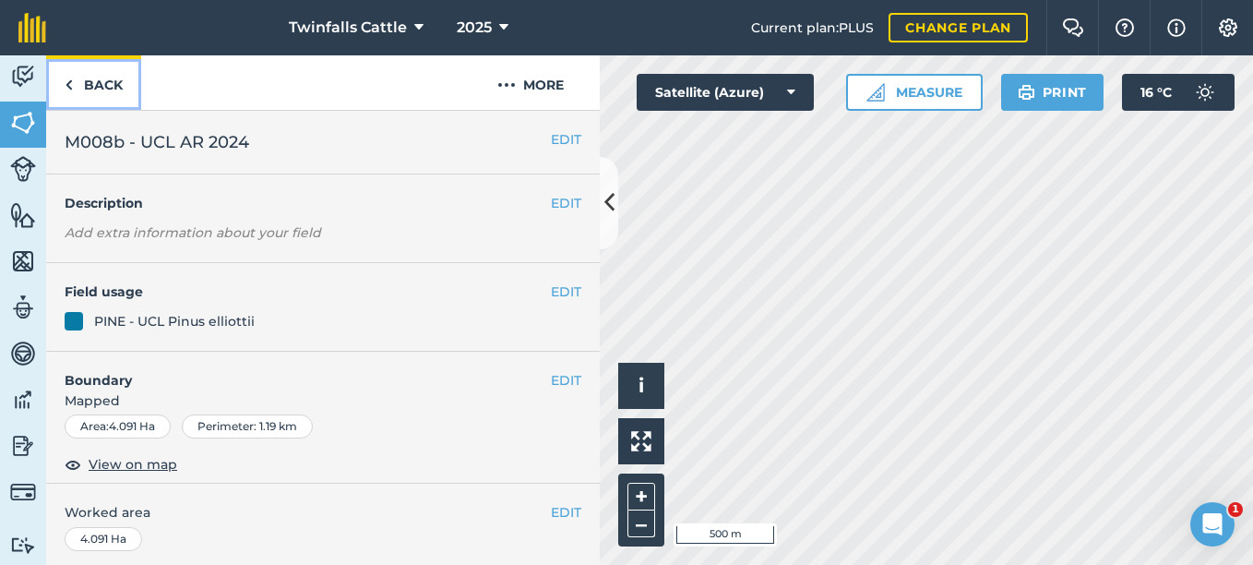
click at [71, 81] on img at bounding box center [69, 85] width 8 height 22
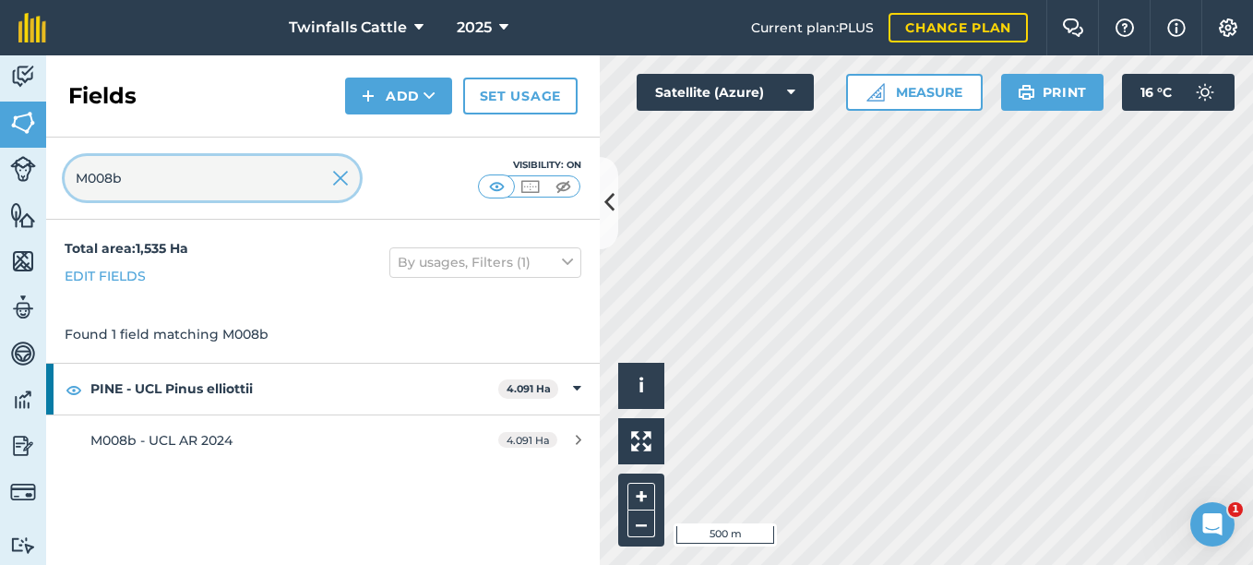
click at [140, 174] on input "M008b" at bounding box center [212, 178] width 295 height 44
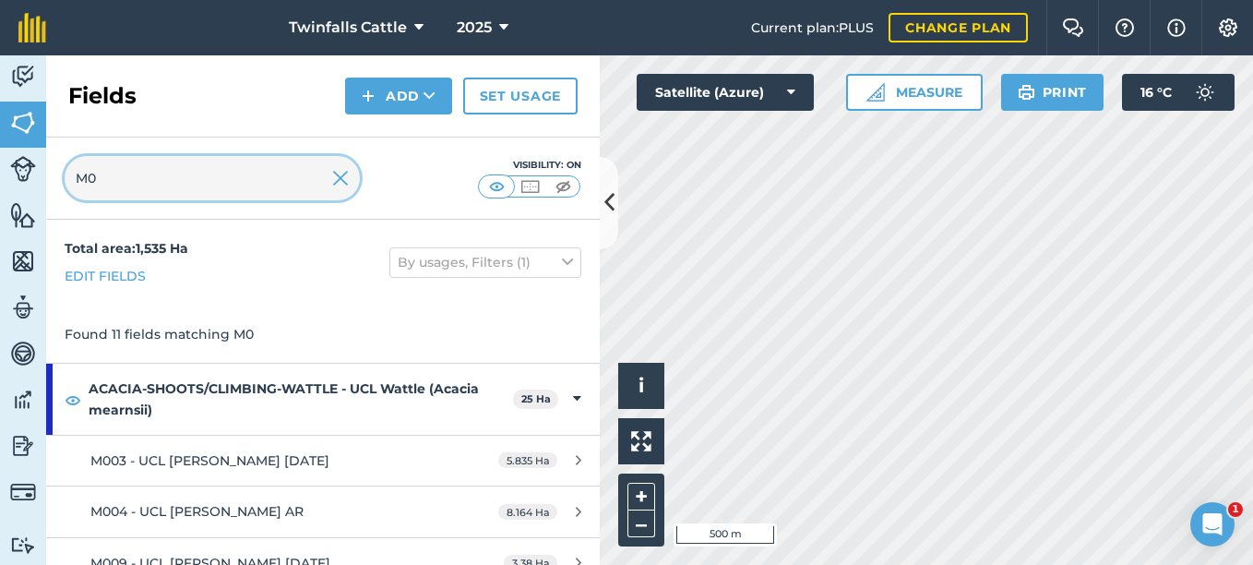
type input "M"
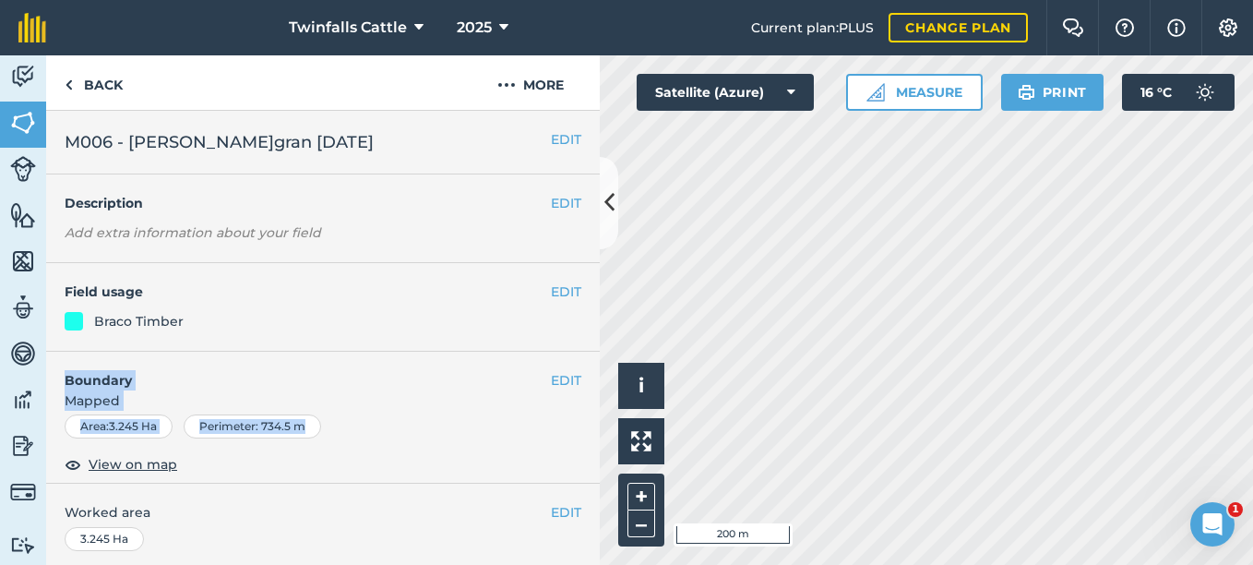
drag, startPoint x: 404, startPoint y: 439, endPoint x: 414, endPoint y: 307, distance: 132.3
click at [414, 307] on div "EDIT M006 - [PERSON_NAME]gran [DATE] EDIT Description Add extra information abo…" at bounding box center [323, 338] width 554 height 454
drag, startPoint x: 414, startPoint y: 307, endPoint x: 409, endPoint y: 332, distance: 25.5
click at [410, 332] on div "EDIT Field usage Braco Timber" at bounding box center [323, 307] width 554 height 89
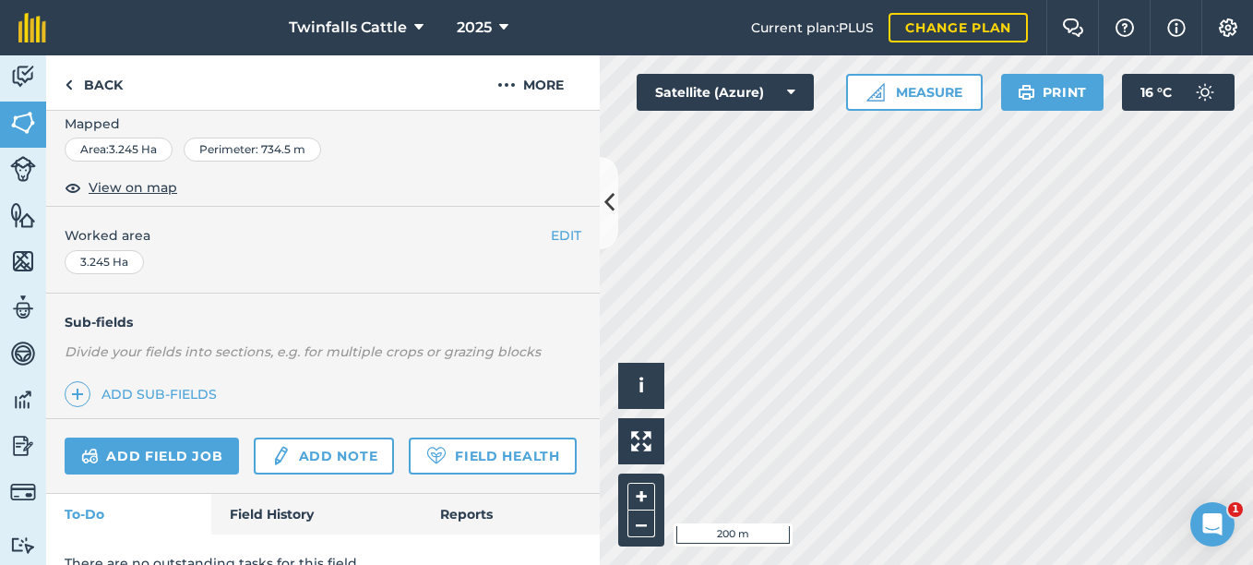
scroll to position [355, 0]
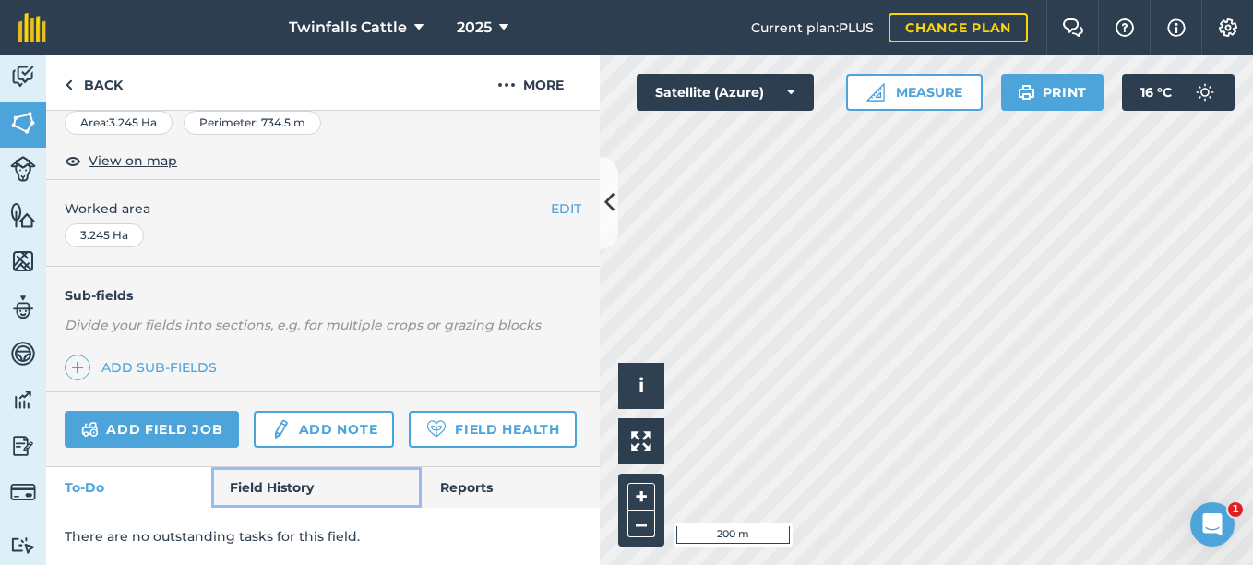
click at [281, 489] on link "Field History" at bounding box center [315, 487] width 209 height 41
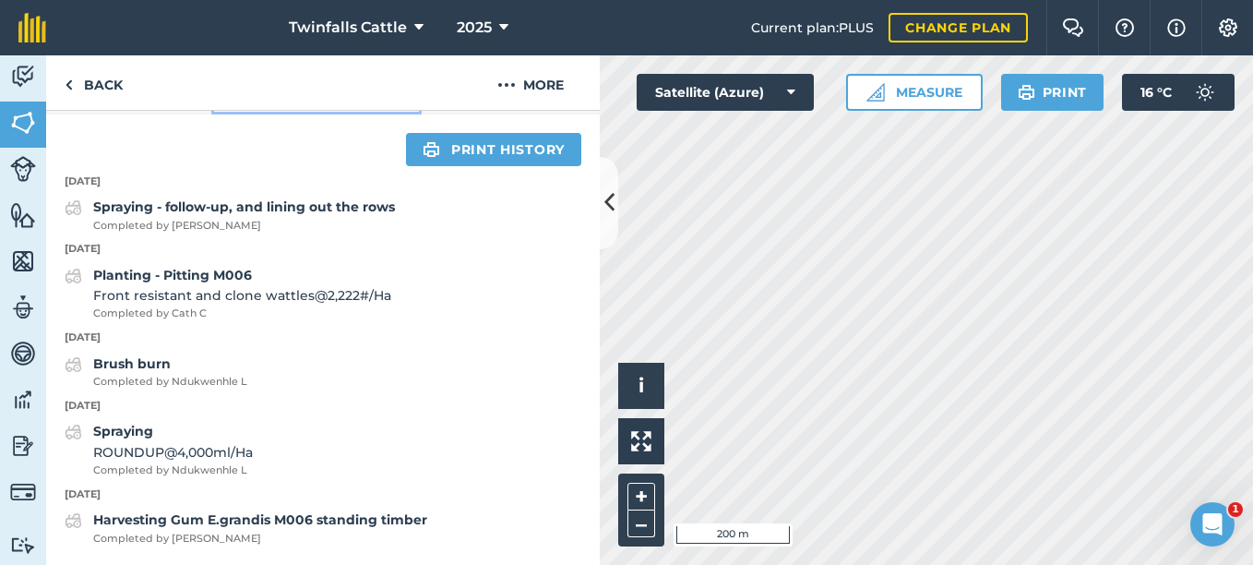
scroll to position [748, 0]
click at [161, 250] on p "[DATE]" at bounding box center [323, 249] width 554 height 17
click at [31, 76] on img at bounding box center [23, 77] width 26 height 28
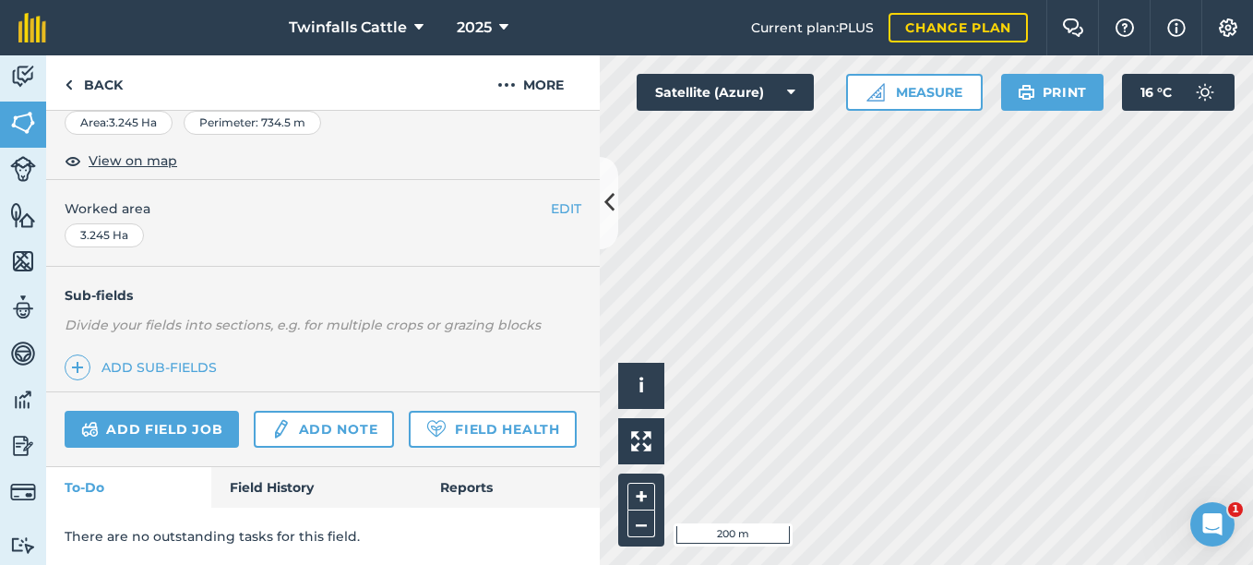
scroll to position [355, 0]
click at [290, 489] on link "Field History" at bounding box center [315, 487] width 209 height 41
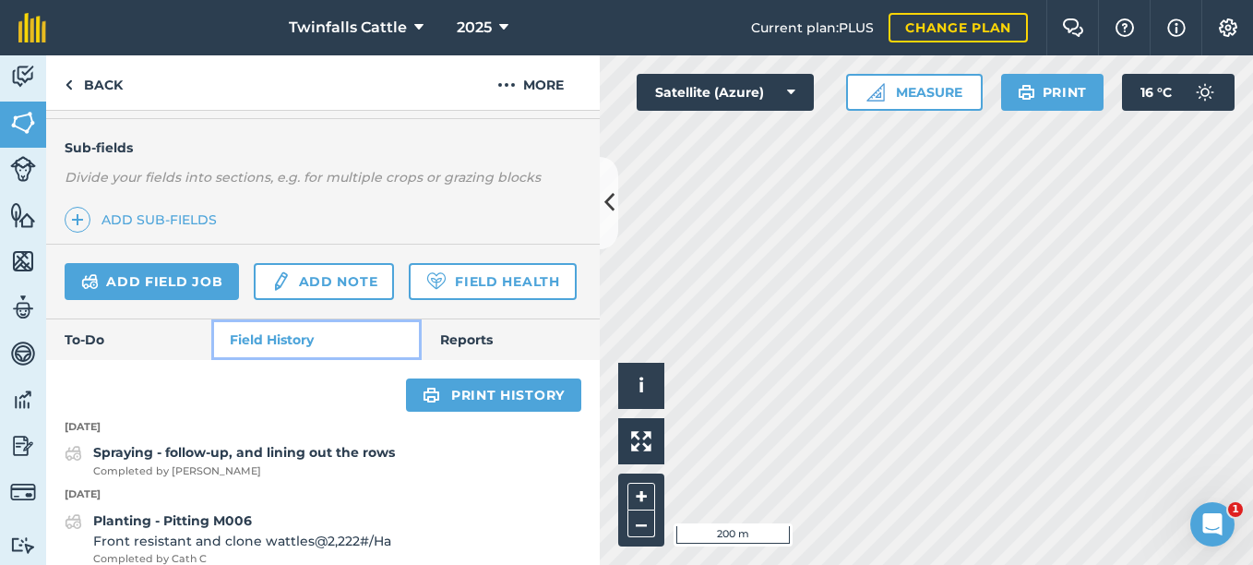
scroll to position [195, 0]
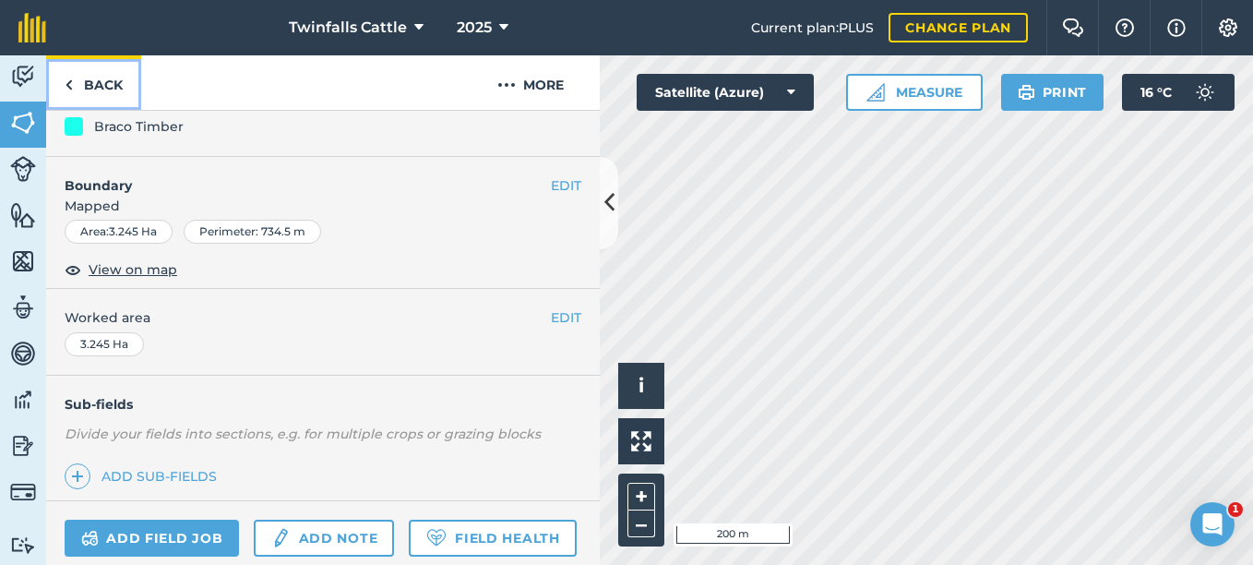
click at [75, 86] on link "Back" at bounding box center [93, 82] width 95 height 54
click at [20, 77] on img at bounding box center [23, 77] width 26 height 28
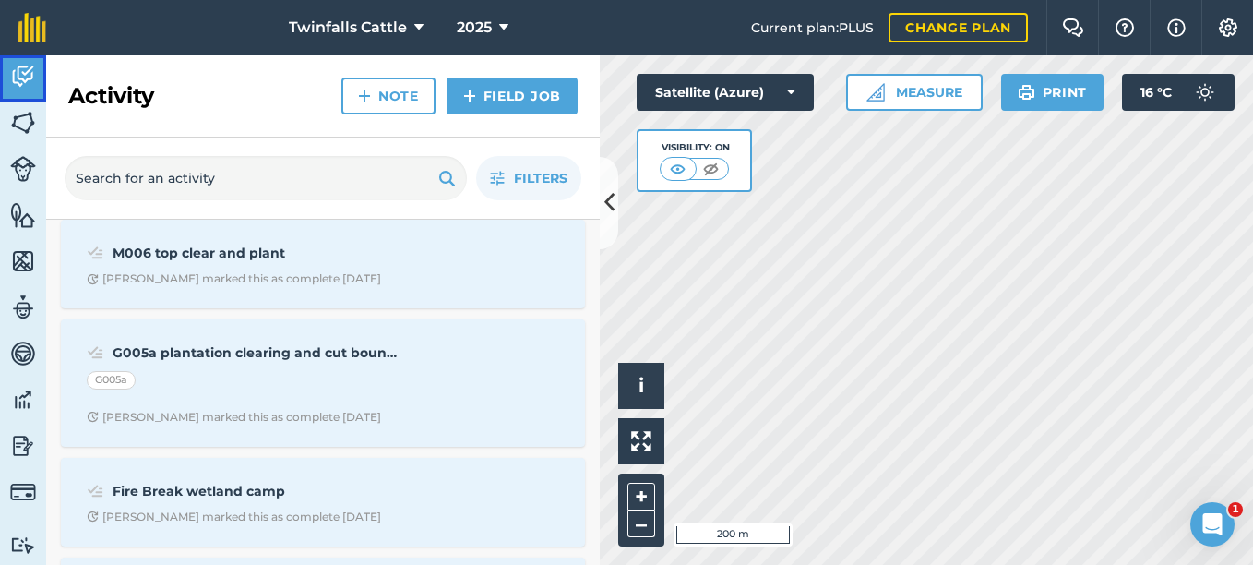
scroll to position [92, 0]
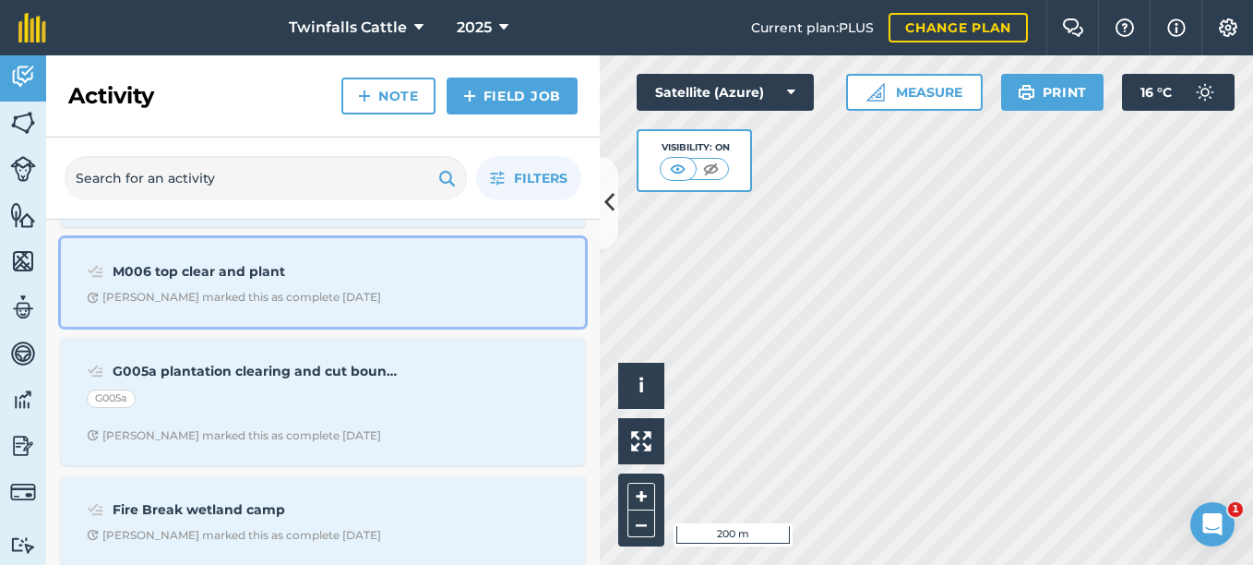
click at [178, 271] on strong "M006 top clear and plant" at bounding box center [259, 271] width 292 height 20
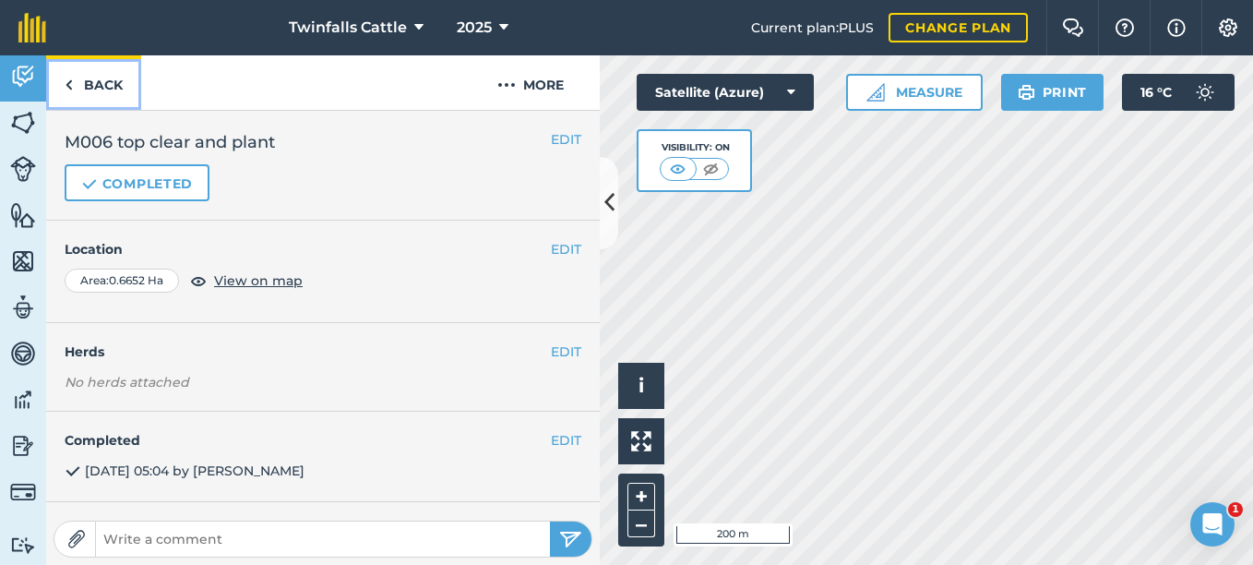
click at [83, 79] on link "Back" at bounding box center [93, 82] width 95 height 54
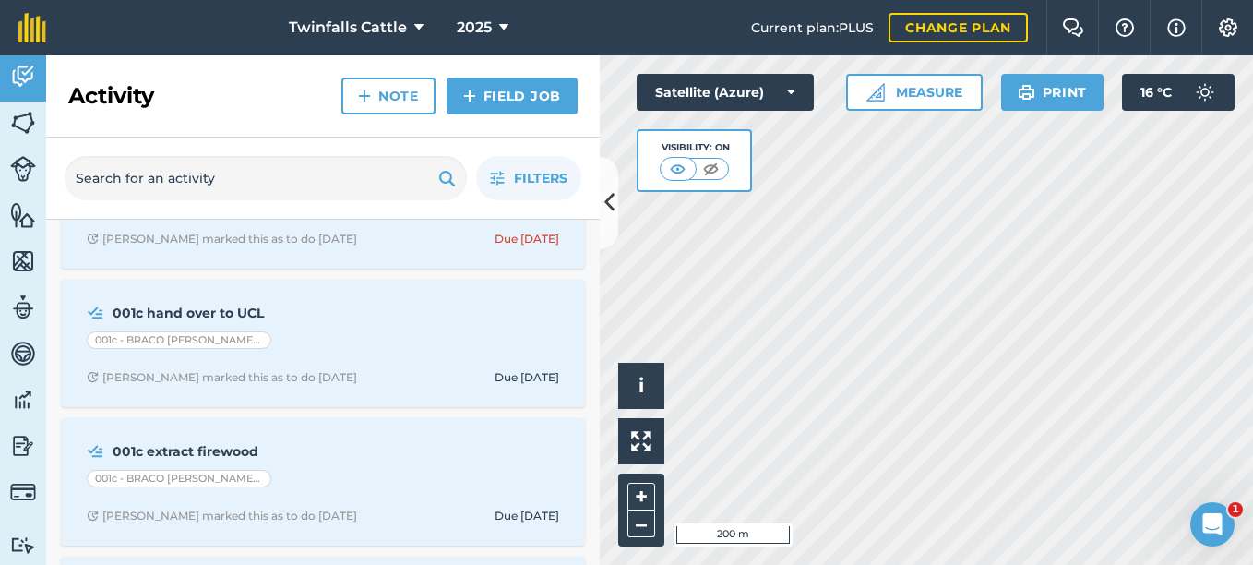
scroll to position [2214, 0]
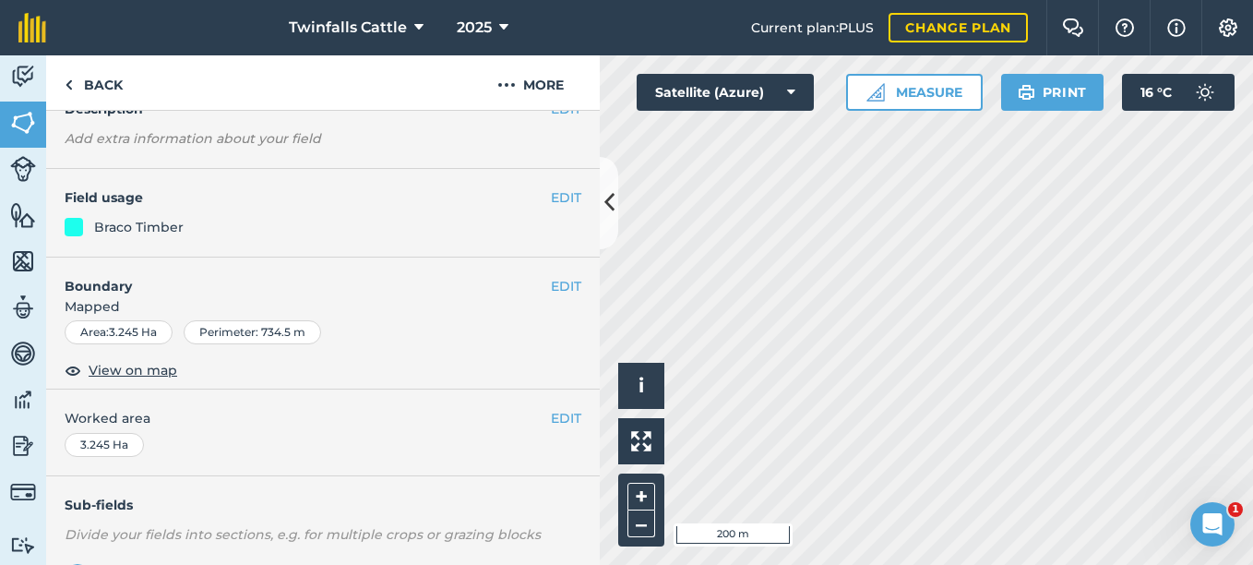
scroll to position [355, 0]
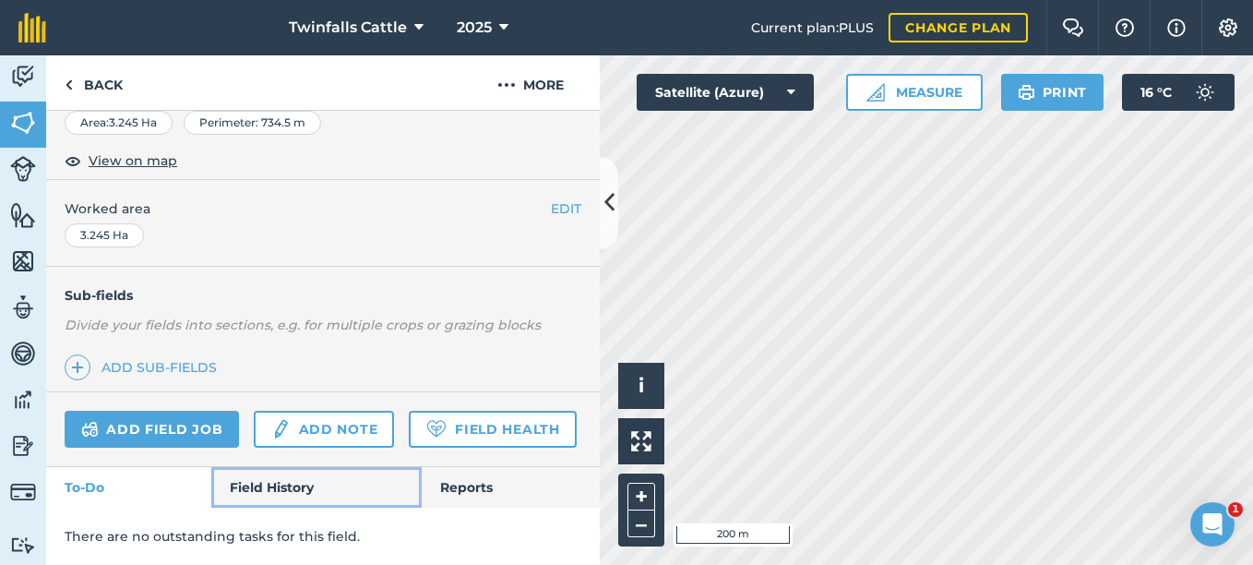
click at [271, 483] on link "Field History" at bounding box center [315, 487] width 209 height 41
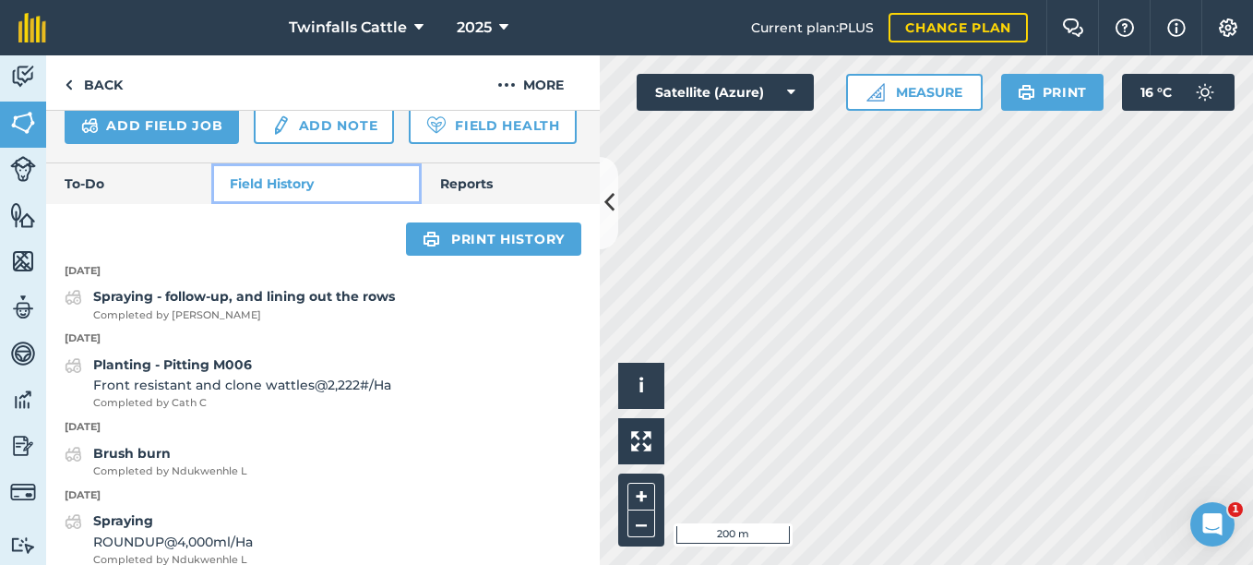
scroll to position [748, 0]
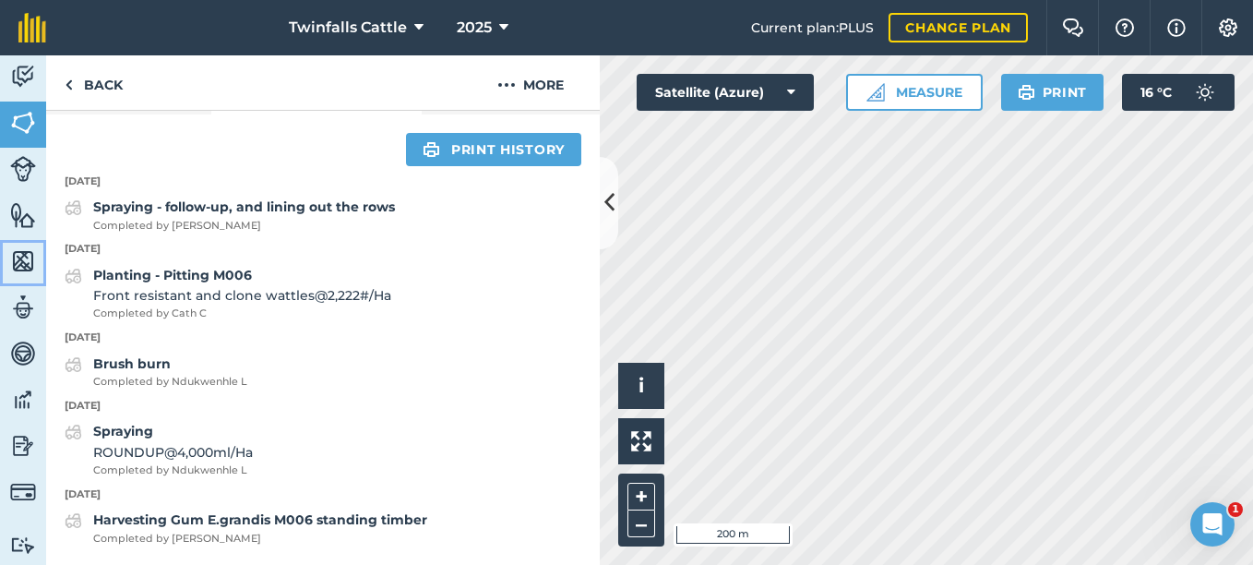
click at [24, 265] on img at bounding box center [23, 261] width 26 height 28
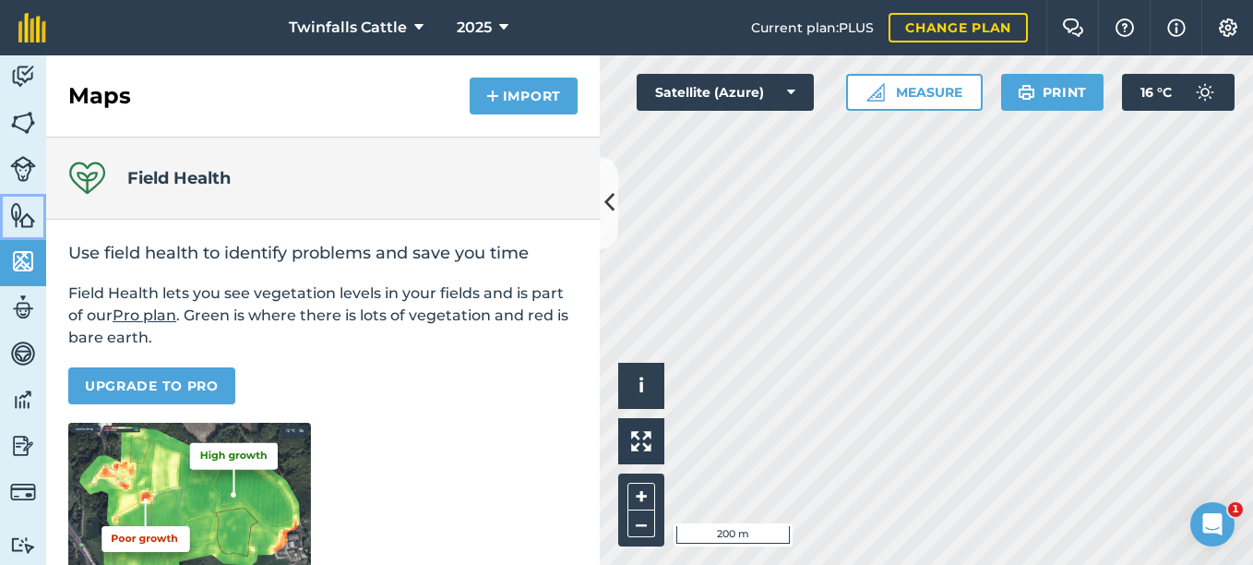
click at [25, 206] on img at bounding box center [23, 215] width 26 height 28
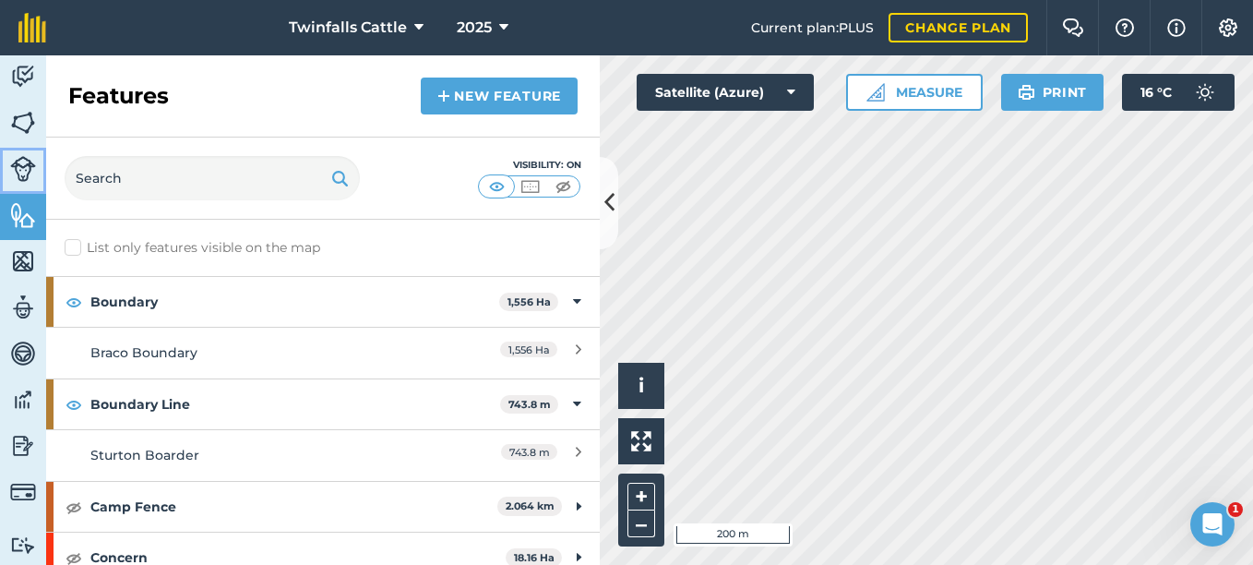
click at [31, 173] on img at bounding box center [23, 169] width 26 height 26
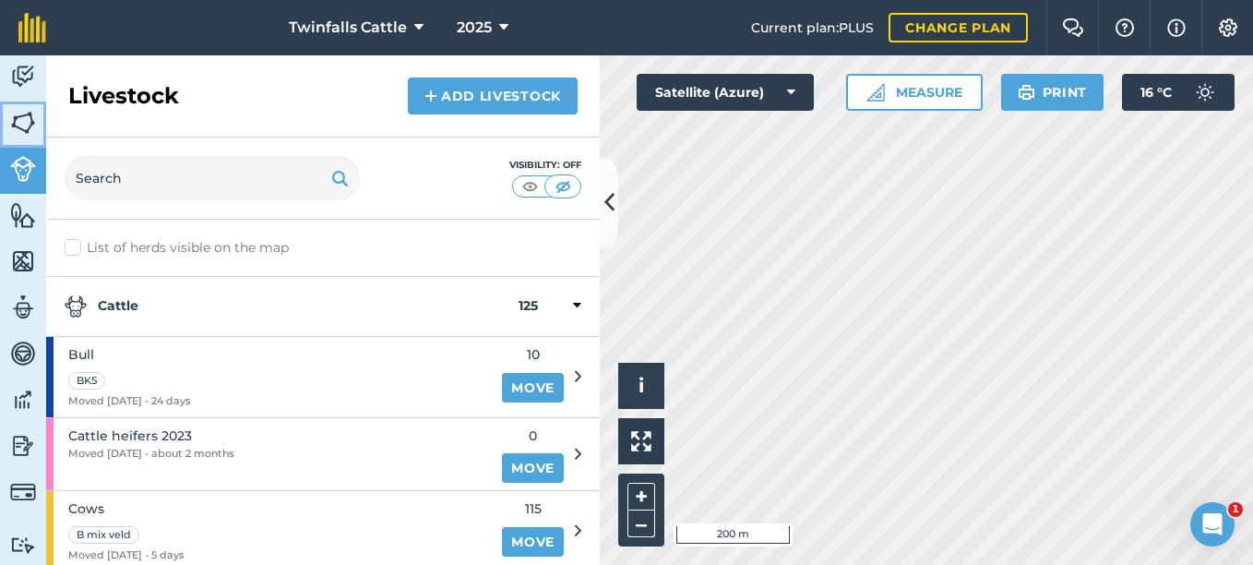
click at [24, 117] on img at bounding box center [23, 123] width 26 height 28
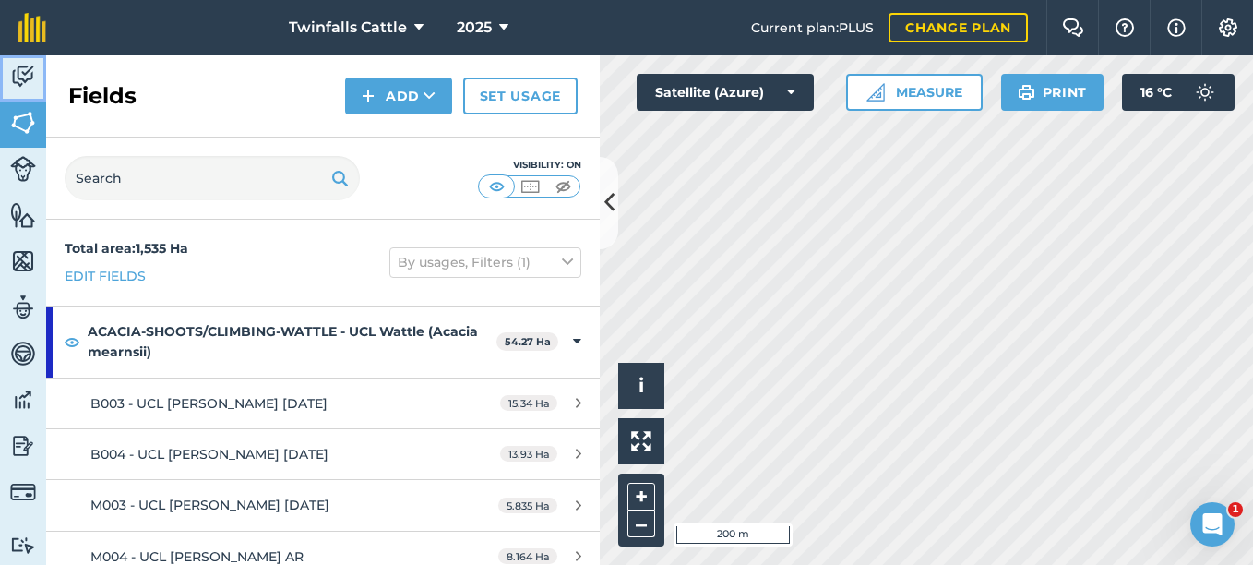
click at [24, 84] on img at bounding box center [23, 77] width 26 height 28
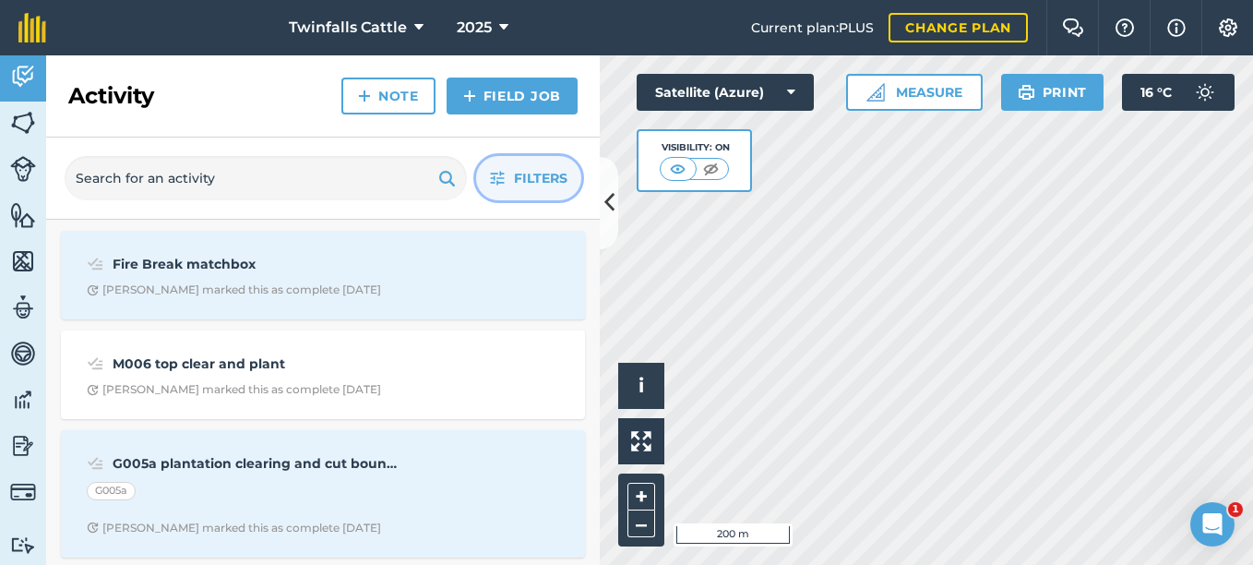
click at [526, 186] on span "Filters" at bounding box center [541, 178] width 54 height 20
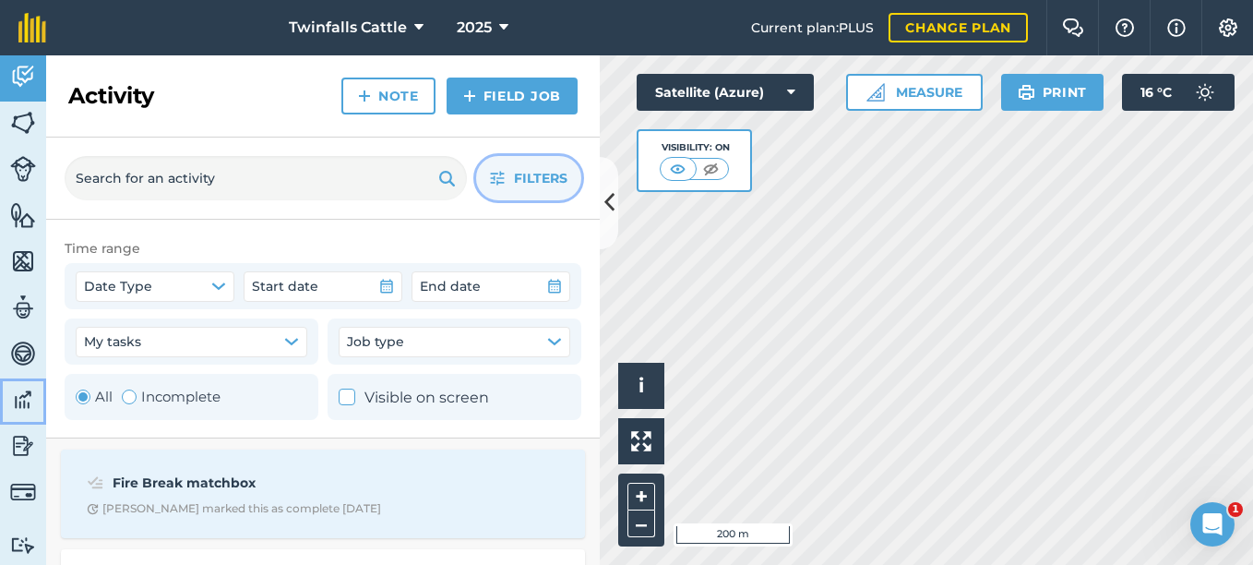
click at [18, 402] on img at bounding box center [23, 400] width 26 height 28
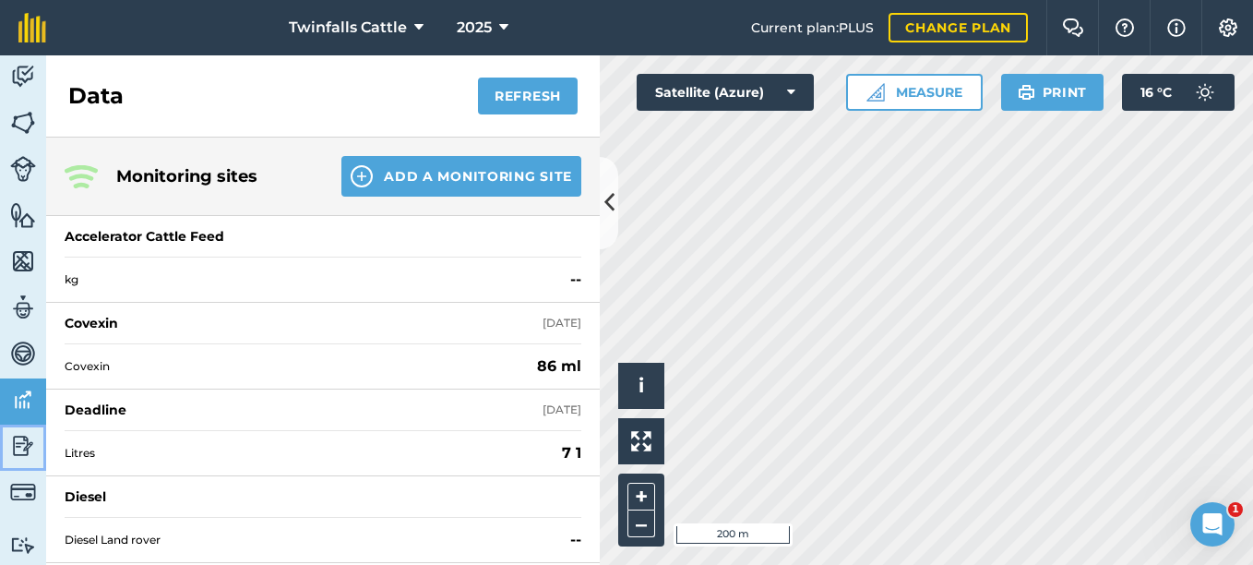
click at [15, 449] on img at bounding box center [23, 446] width 26 height 28
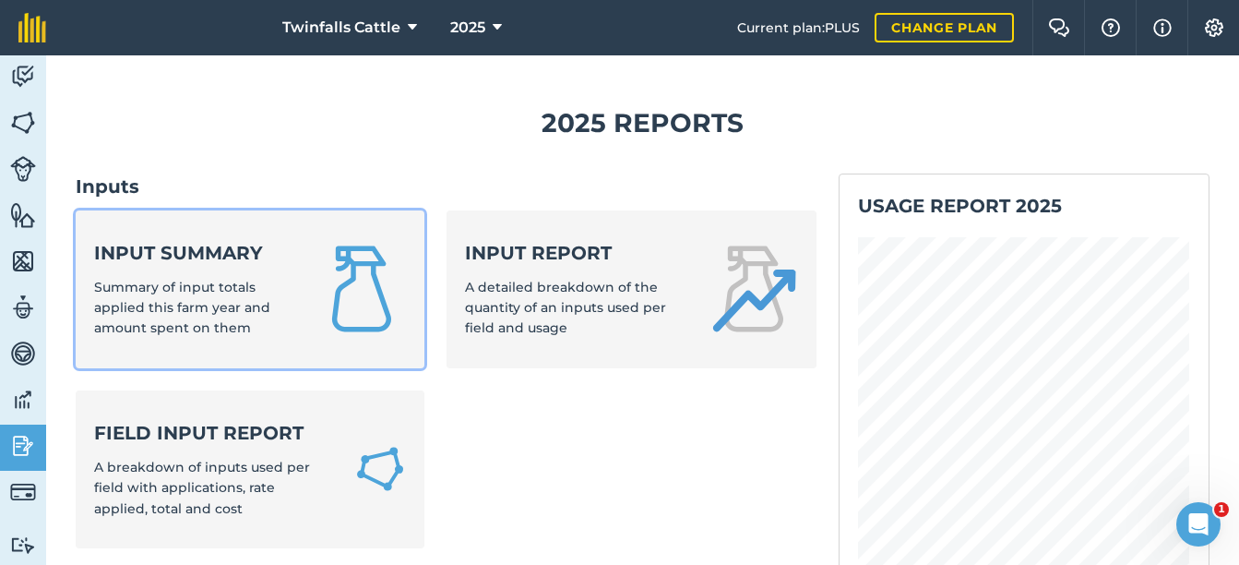
click at [247, 280] on span "Summary of input totals applied this farm year and amount spent on them" at bounding box center [182, 308] width 176 height 58
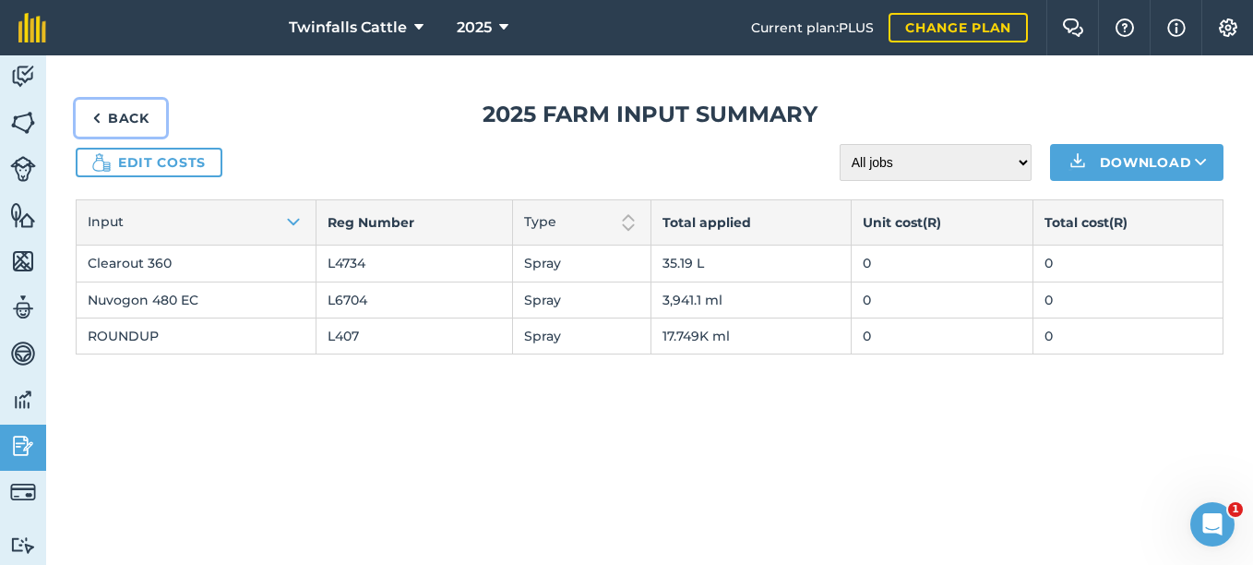
click at [113, 118] on link "Back" at bounding box center [121, 118] width 90 height 37
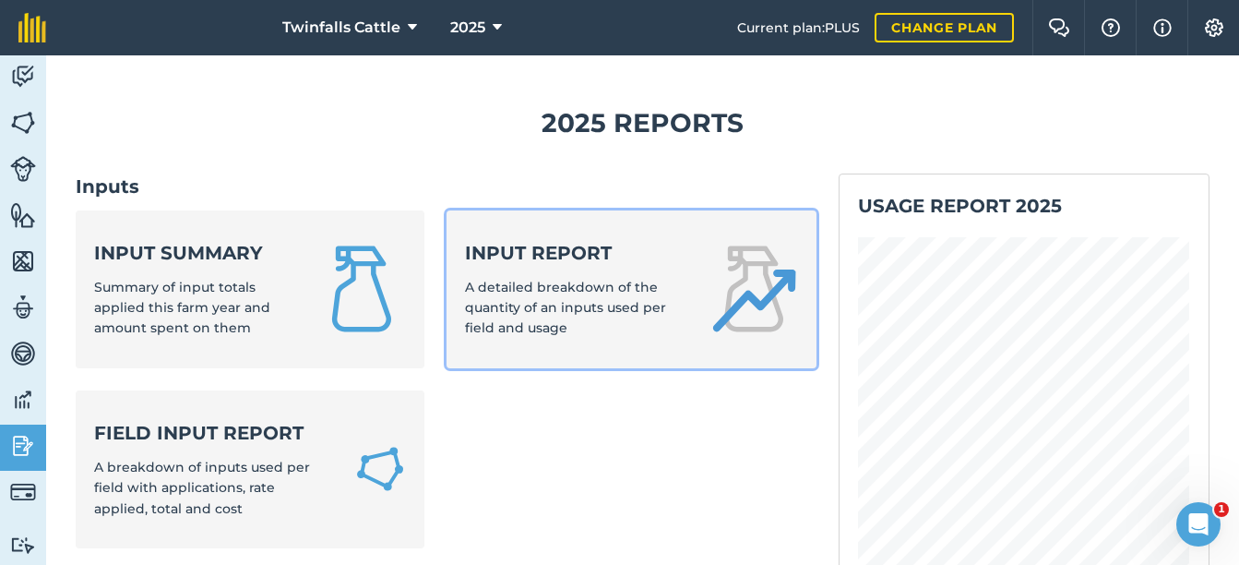
click at [565, 285] on span "A detailed breakdown of the quantity of an inputs used per field and usage" at bounding box center [565, 308] width 201 height 58
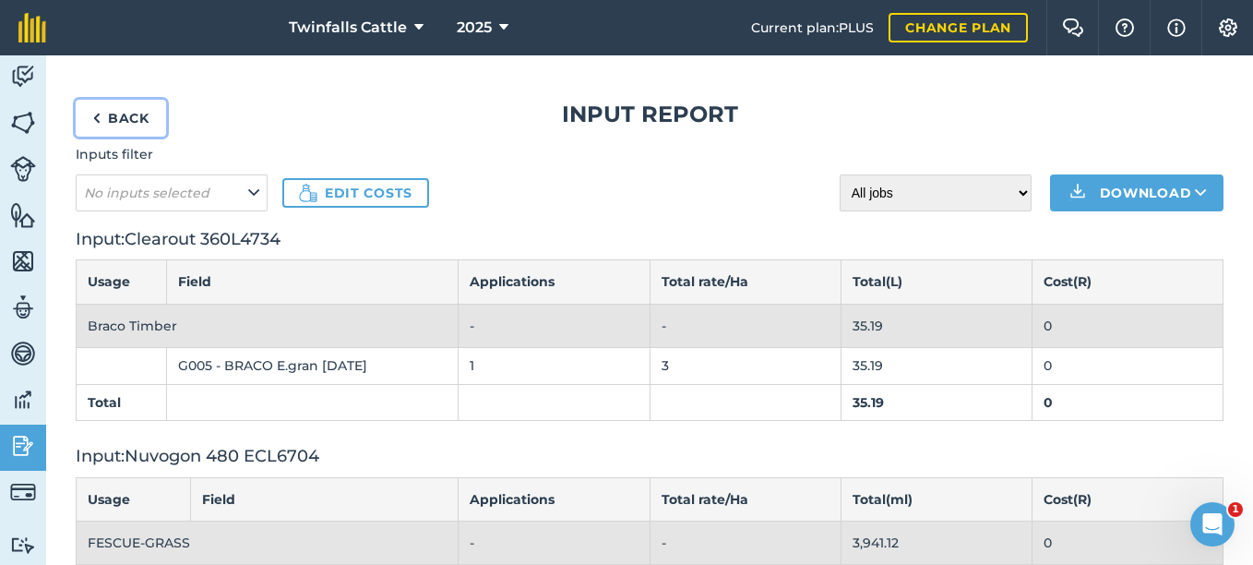
click at [126, 120] on link "Back" at bounding box center [121, 118] width 90 height 37
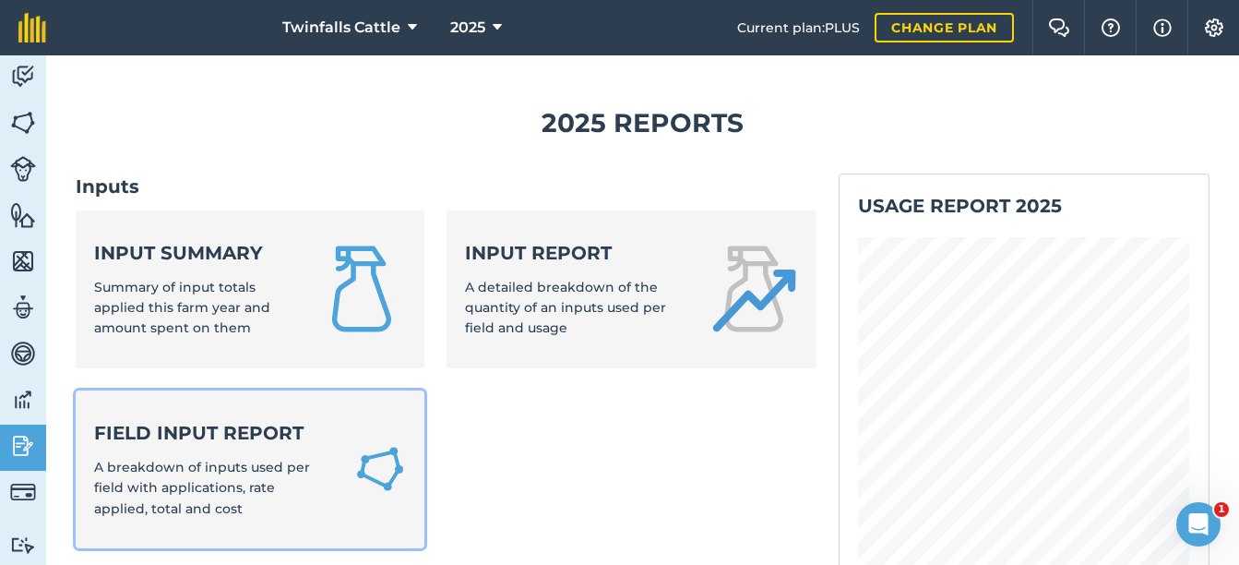
click at [197, 434] on strong "Field Input Report" at bounding box center [213, 433] width 238 height 26
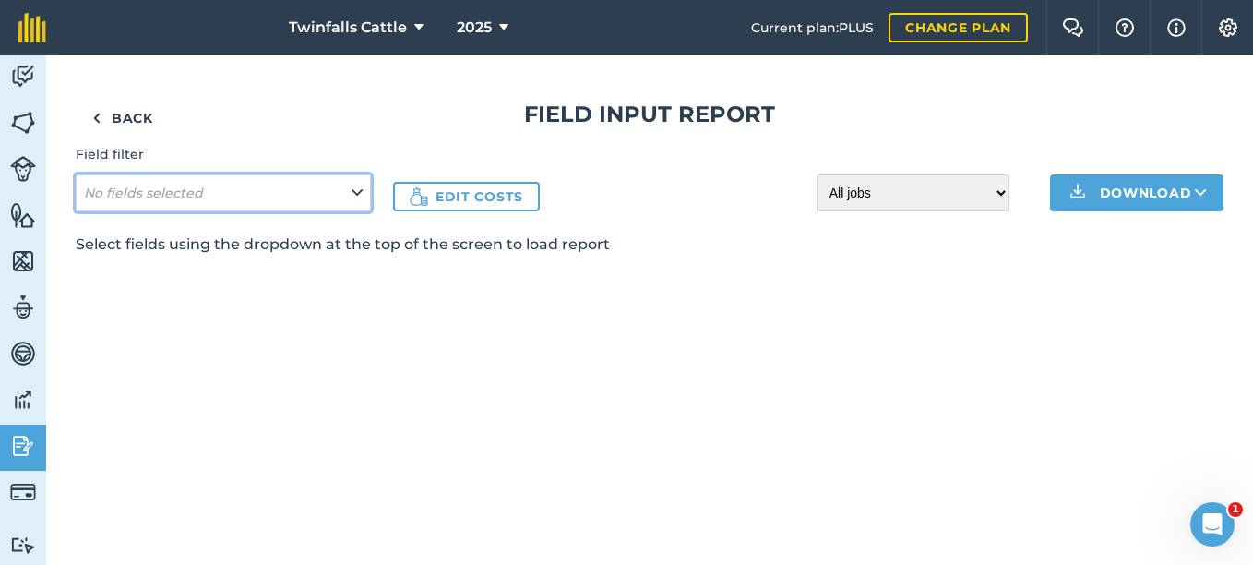
click at [365, 196] on button "No fields selected" at bounding box center [223, 192] width 295 height 37
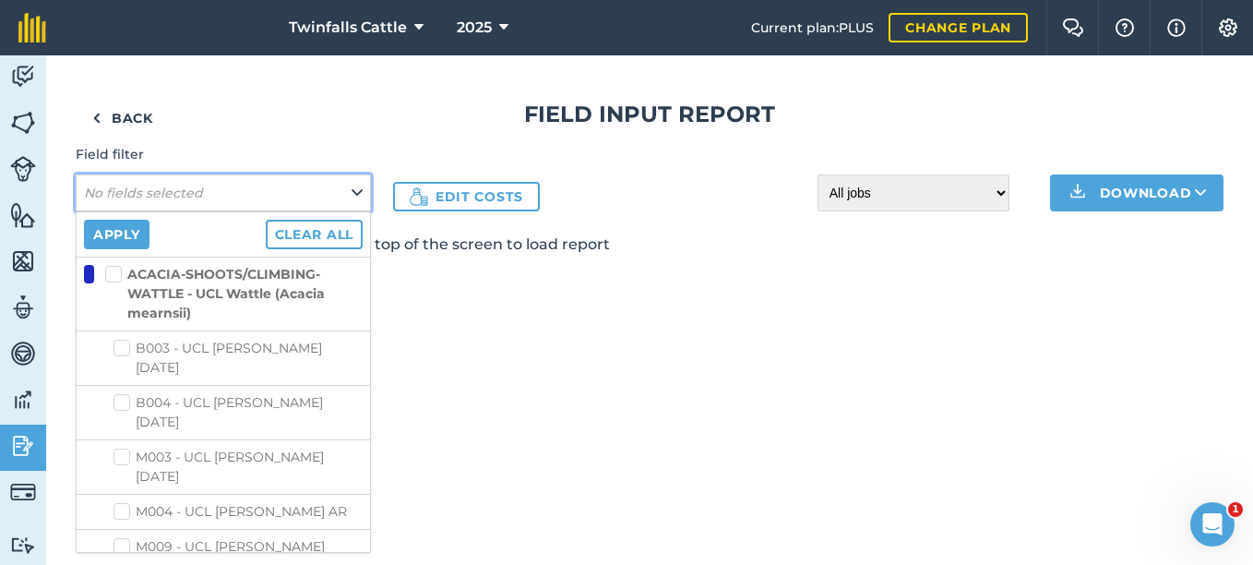
click at [236, 201] on button "No fields selected" at bounding box center [223, 192] width 295 height 37
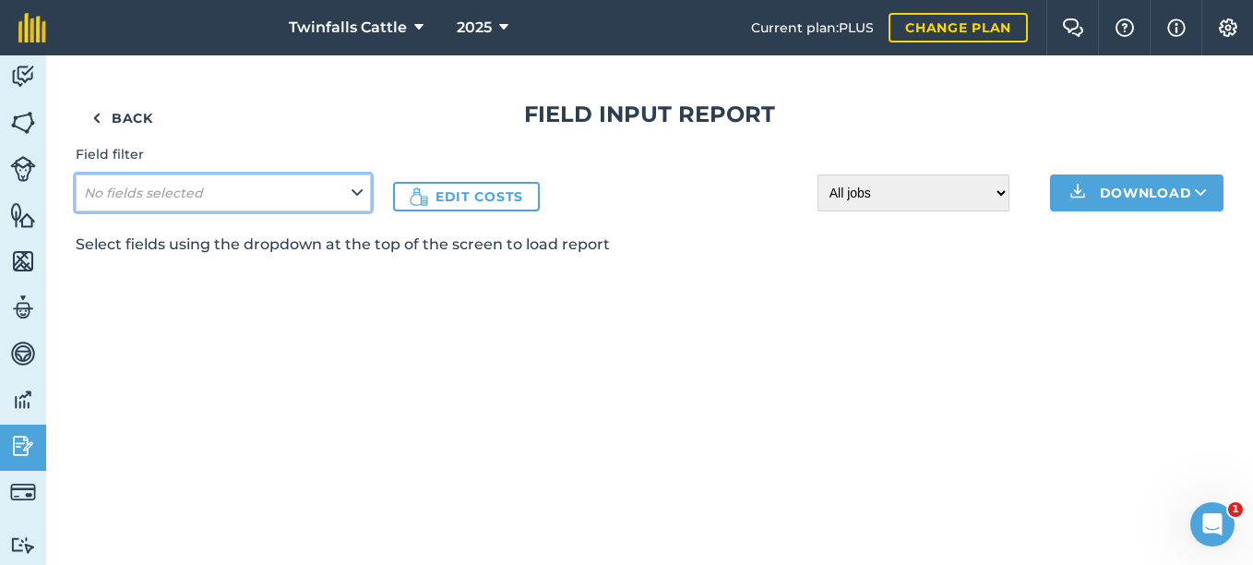
click at [236, 201] on button "No fields selected" at bounding box center [223, 192] width 295 height 37
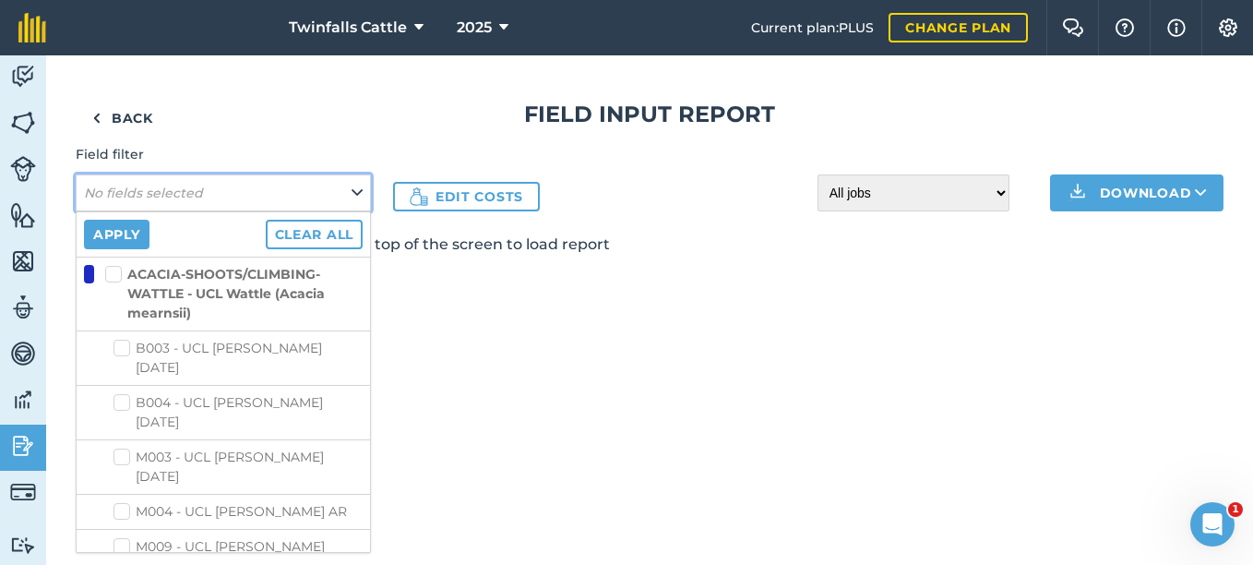
click at [219, 197] on button "No fields selected" at bounding box center [223, 192] width 295 height 37
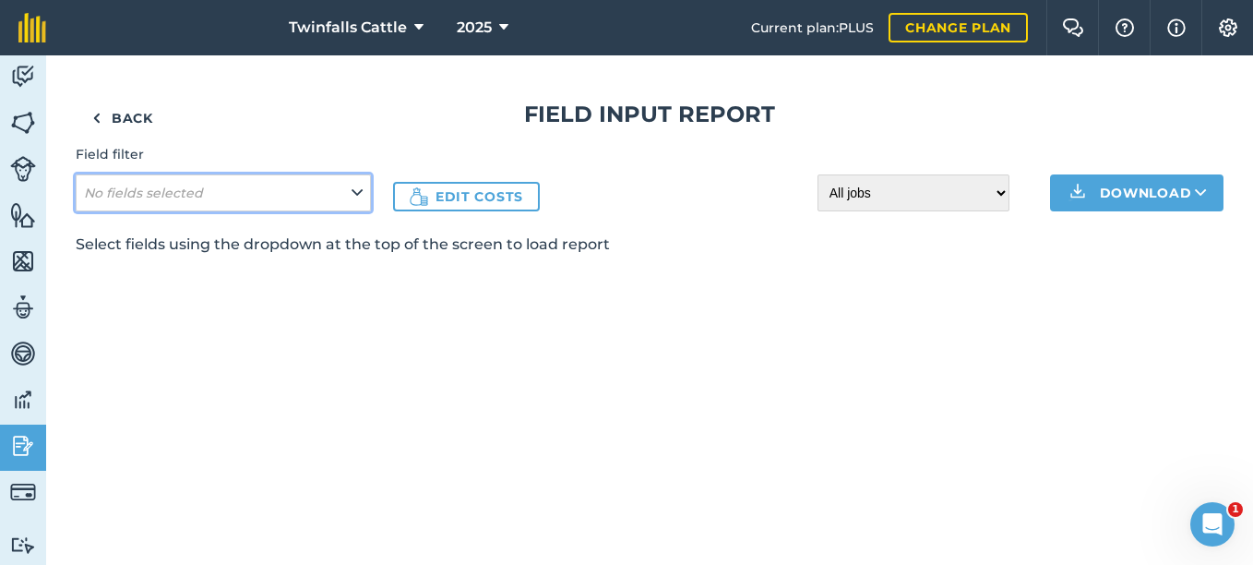
click at [219, 197] on button "No fields selected" at bounding box center [223, 192] width 295 height 37
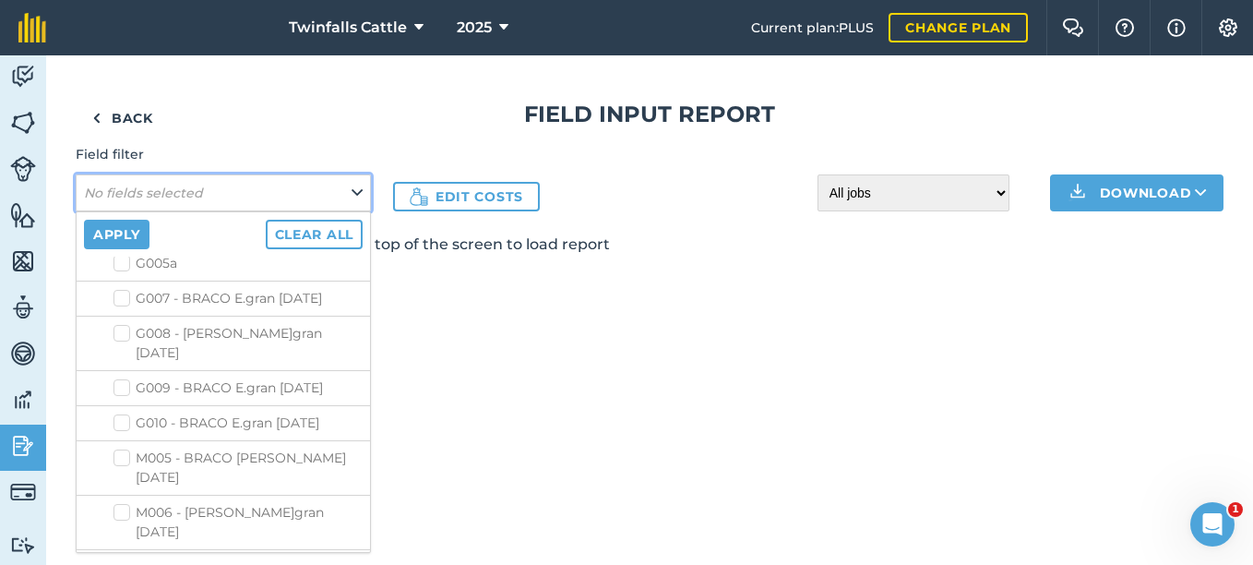
scroll to position [1015, 0]
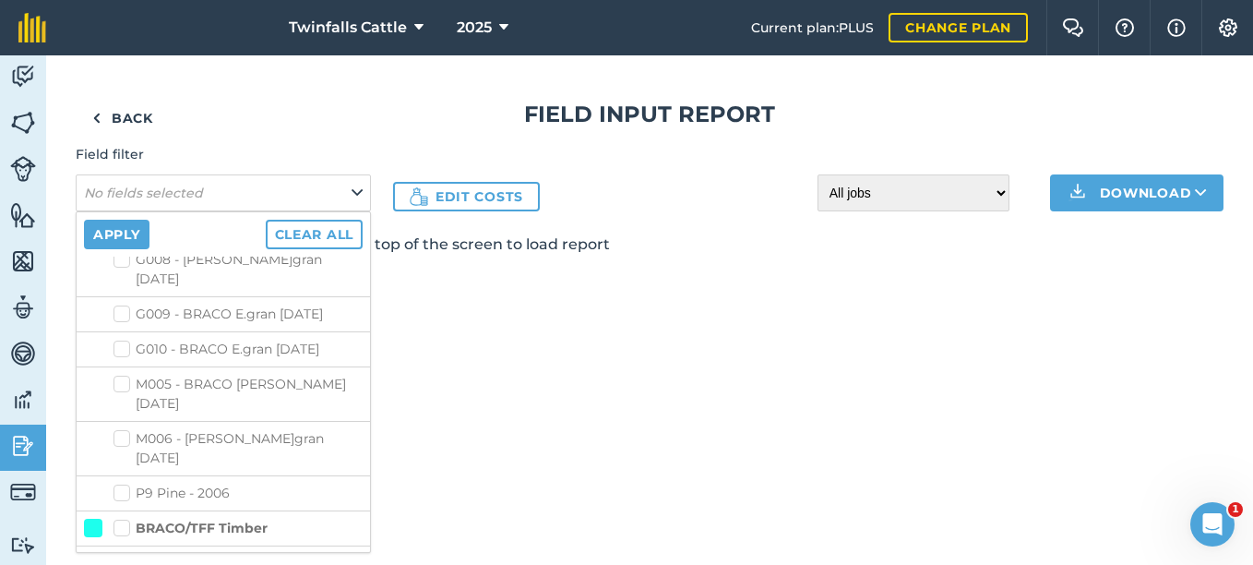
click at [128, 429] on label "M006 - [PERSON_NAME]gran [DATE]" at bounding box center [237, 448] width 249 height 39
click at [125, 429] on input "M006 - [PERSON_NAME]gran [DATE]" at bounding box center [119, 435] width 12 height 12
checkbox input "true"
click at [130, 230] on button "Apply" at bounding box center [117, 235] width 66 height 30
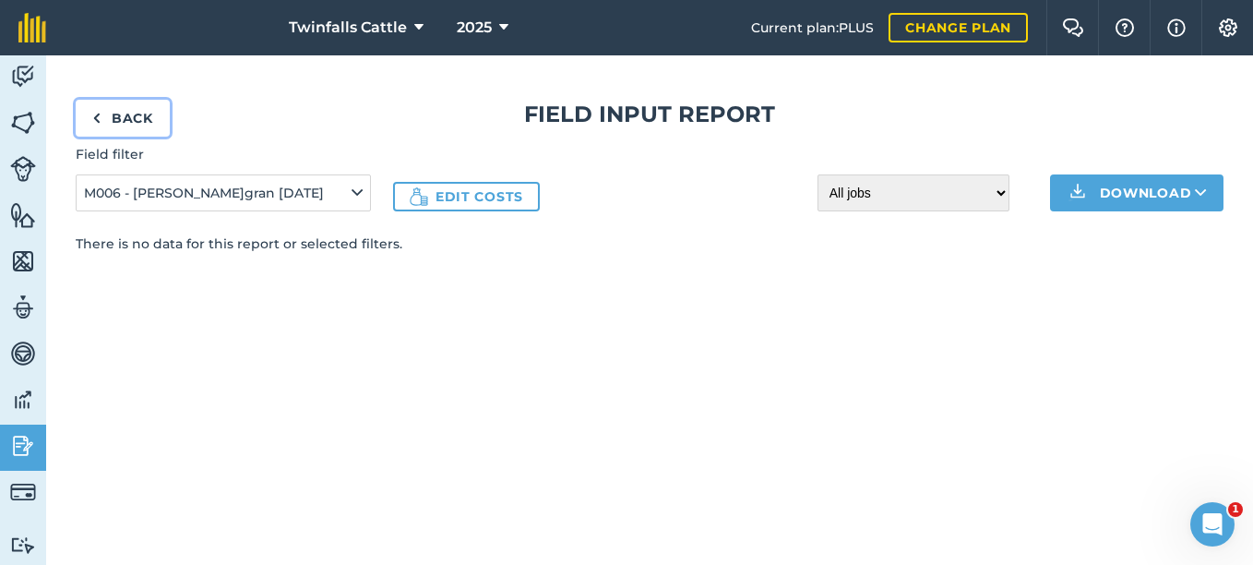
click at [122, 118] on link "Back" at bounding box center [123, 118] width 94 height 37
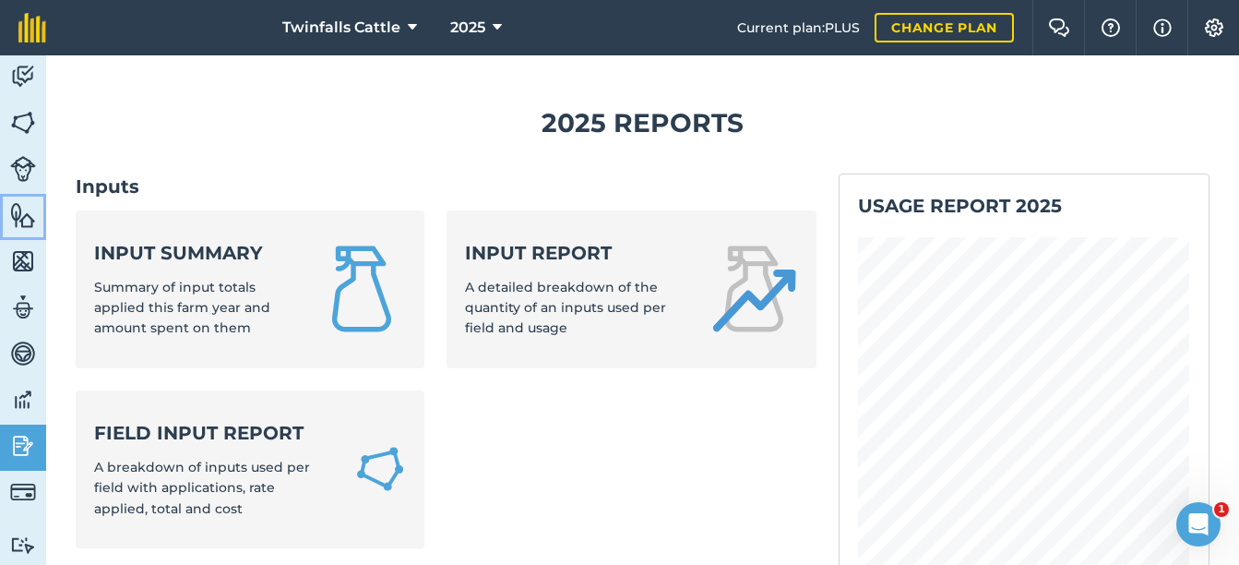
click at [18, 205] on img at bounding box center [23, 215] width 26 height 28
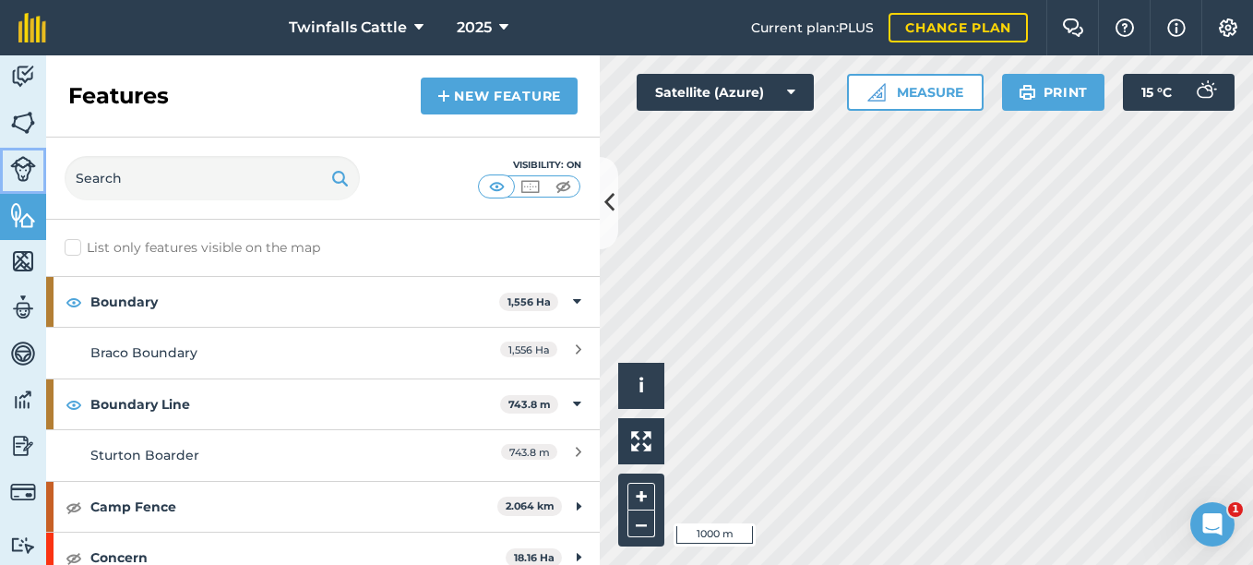
click at [20, 159] on img at bounding box center [23, 169] width 26 height 26
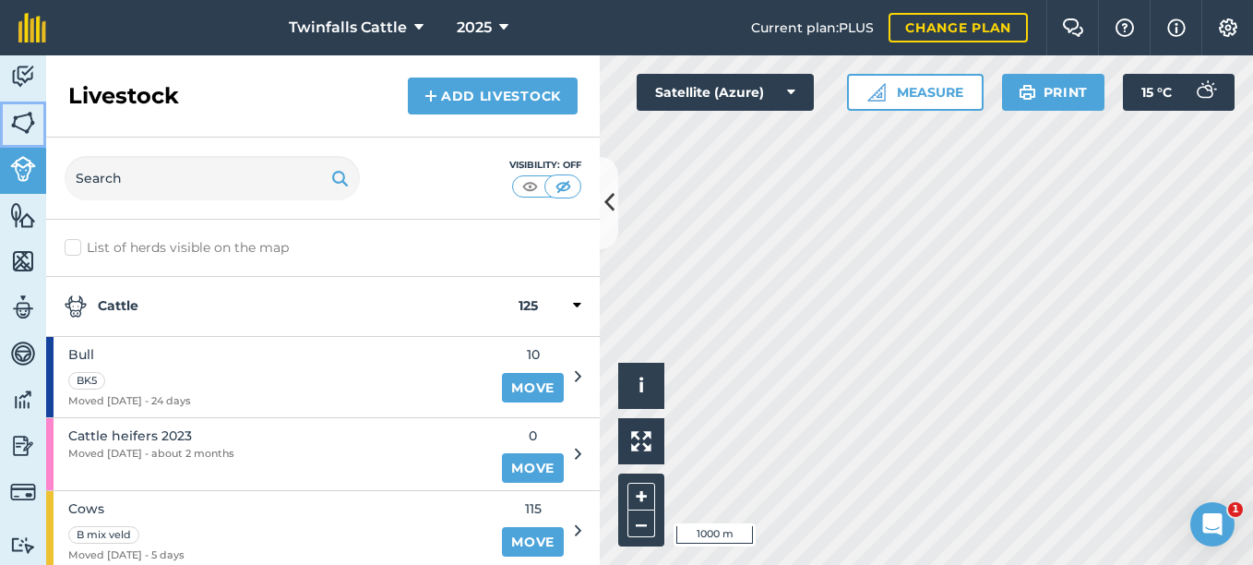
click at [22, 125] on img at bounding box center [23, 123] width 26 height 28
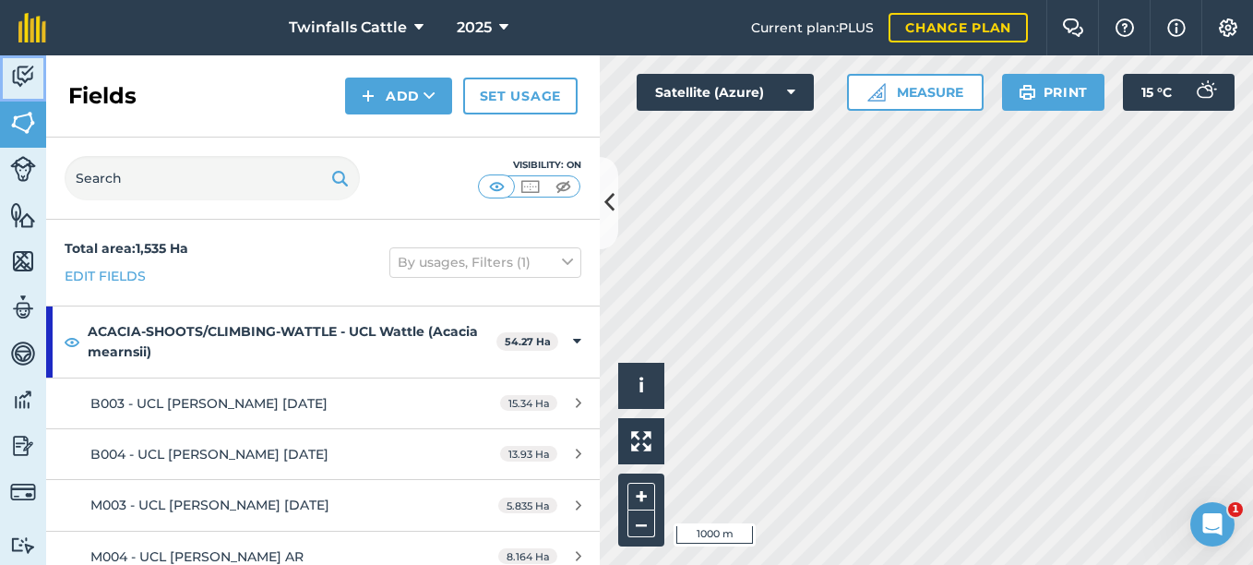
click at [20, 74] on img at bounding box center [23, 77] width 26 height 28
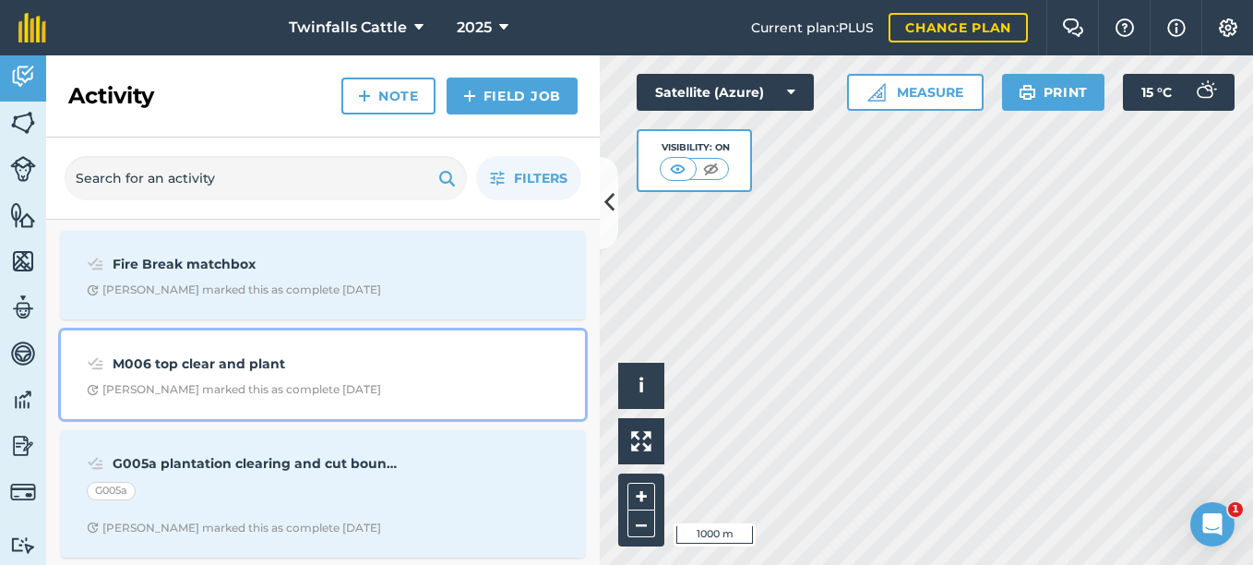
click at [240, 373] on strong "M006 top clear and plant" at bounding box center [259, 363] width 292 height 20
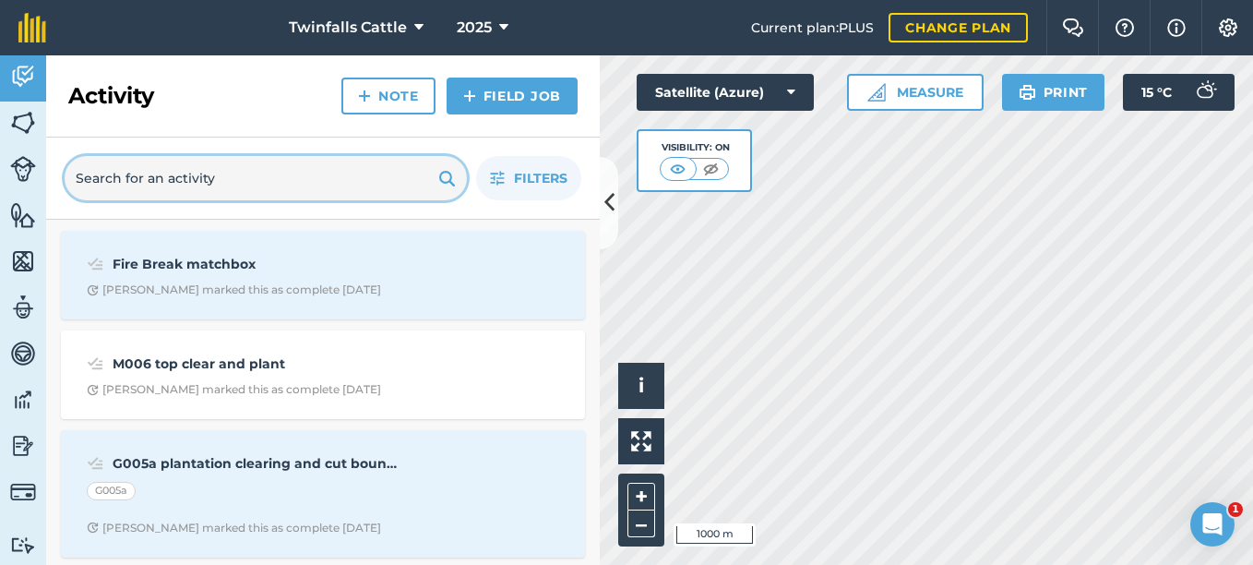
click at [202, 186] on input "text" at bounding box center [266, 178] width 402 height 44
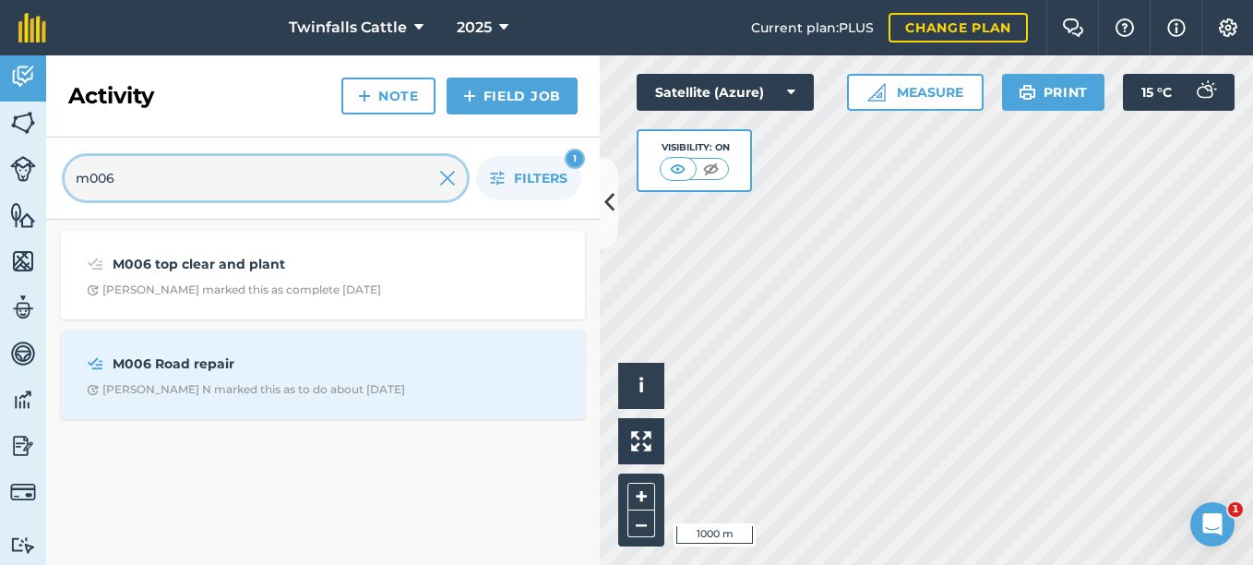
type input "m006"
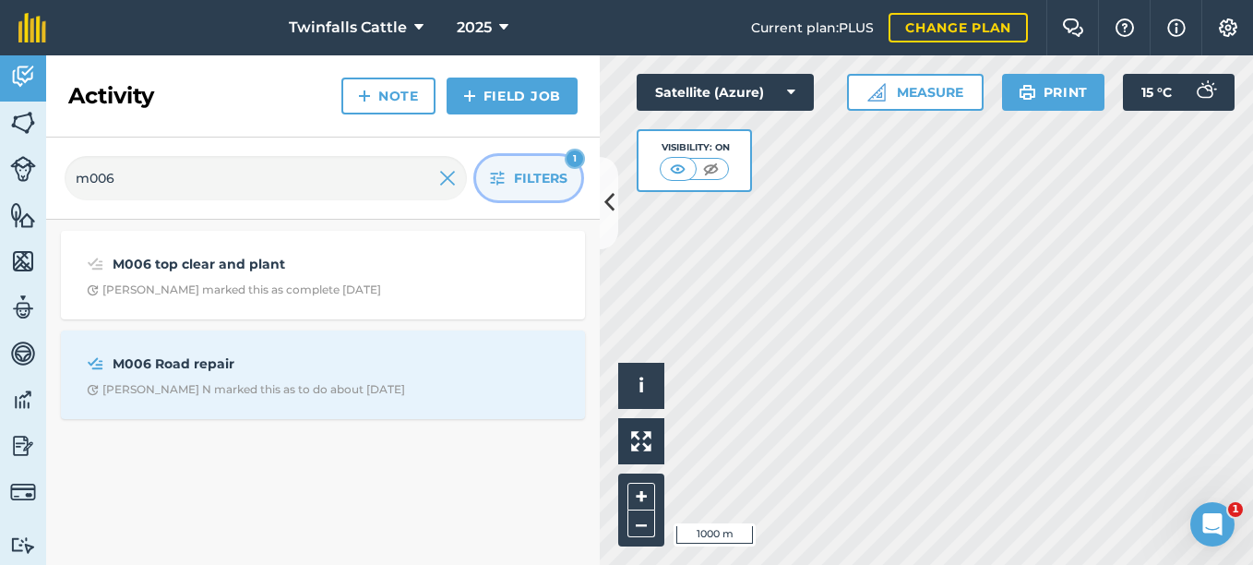
click at [554, 183] on span "Filters" at bounding box center [541, 178] width 54 height 20
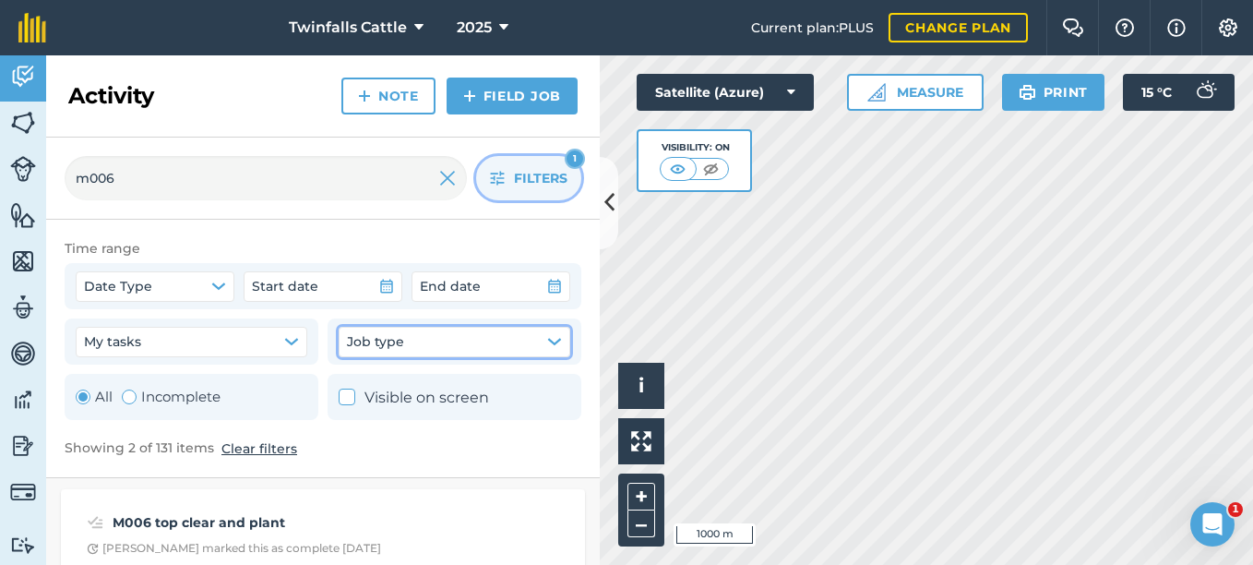
click at [471, 341] on button "Job type" at bounding box center [455, 342] width 232 height 30
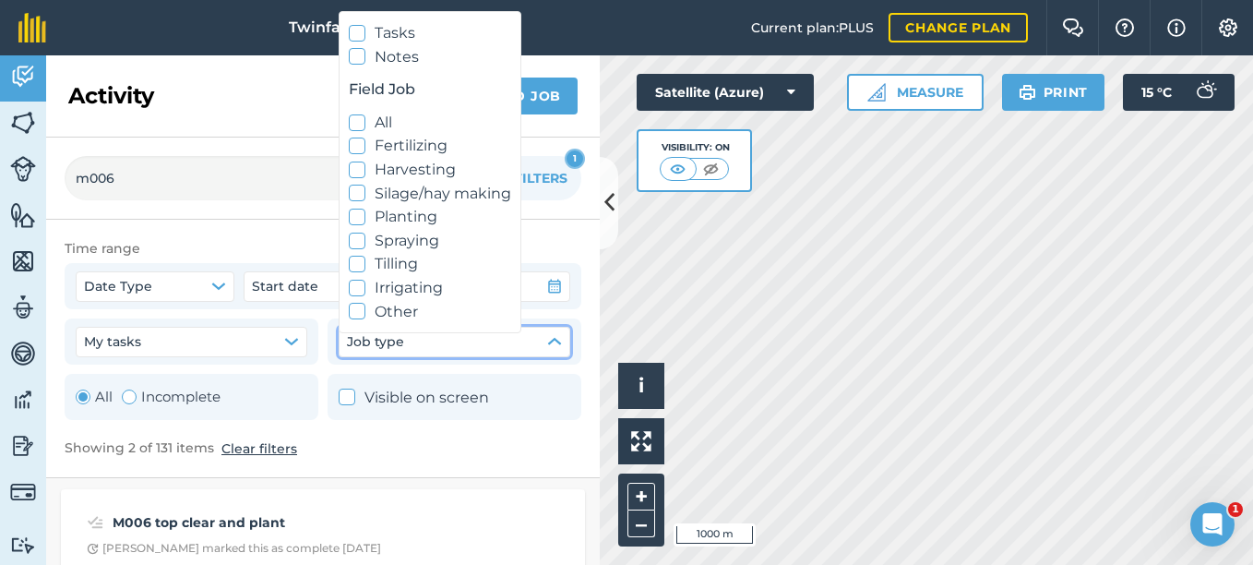
click at [397, 216] on label "Planting" at bounding box center [430, 217] width 162 height 24
checkbox input "true"
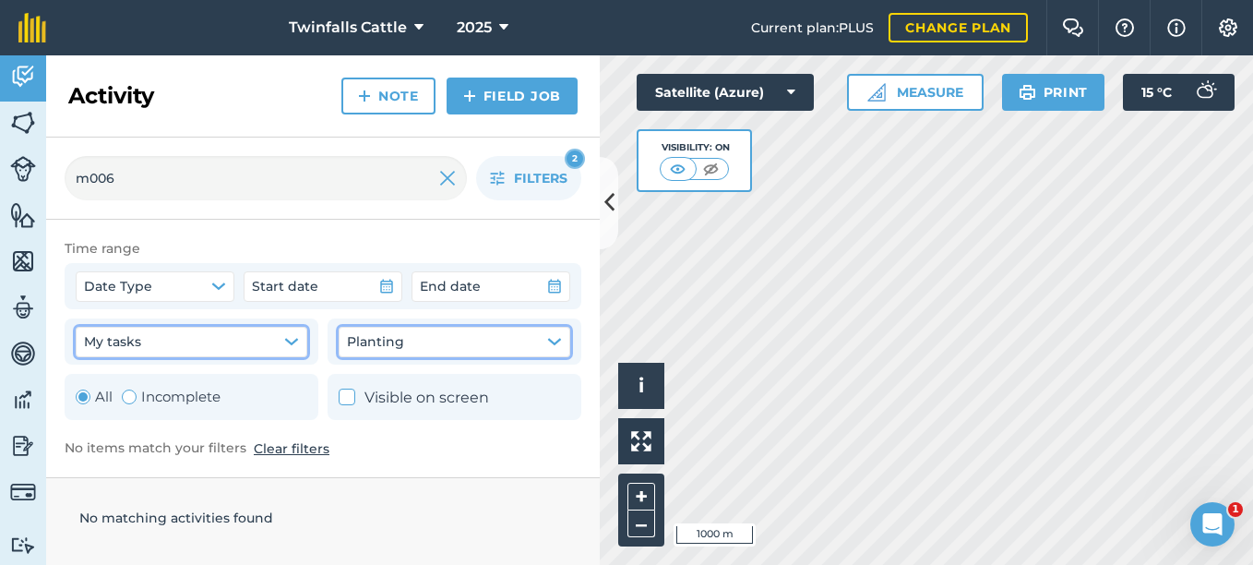
click at [215, 339] on button "My tasks" at bounding box center [192, 342] width 232 height 30
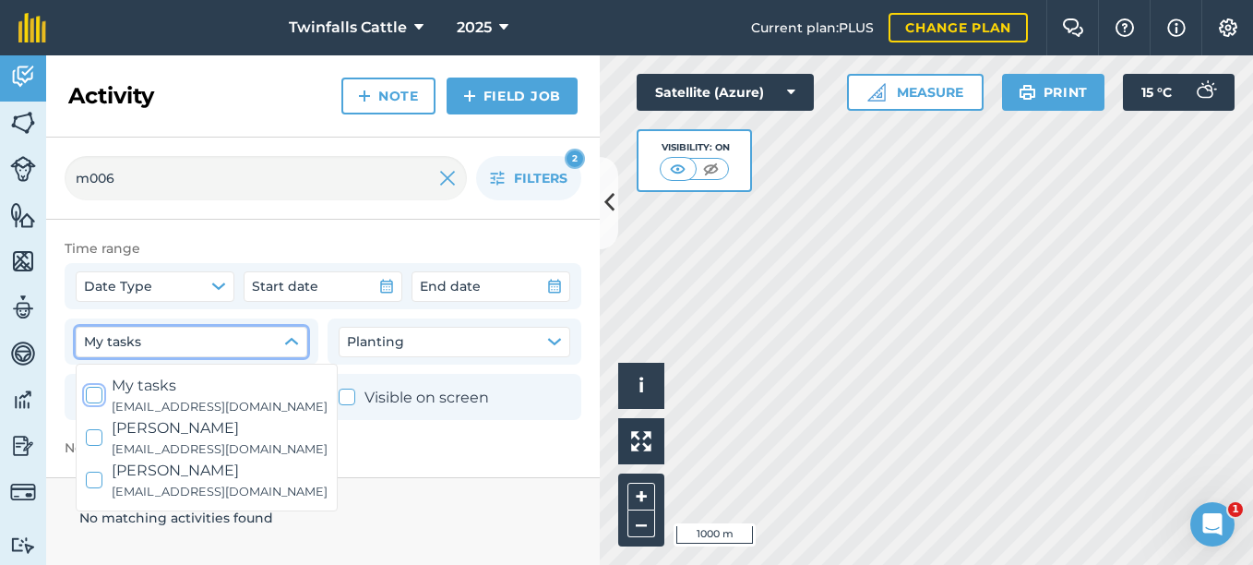
click at [96, 396] on icon at bounding box center [95, 395] width 12 height 12
checkbox input "true"
click at [92, 438] on icon at bounding box center [95, 438] width 12 height 12
checkbox input "true"
click at [91, 477] on icon at bounding box center [95, 480] width 12 height 12
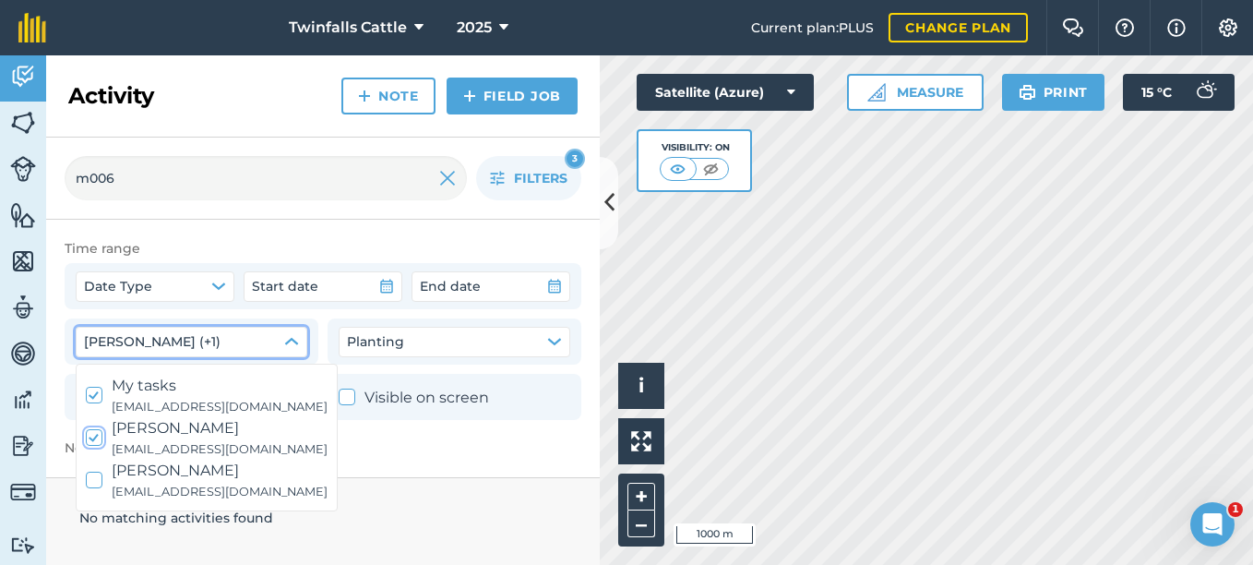
checkbox input "true"
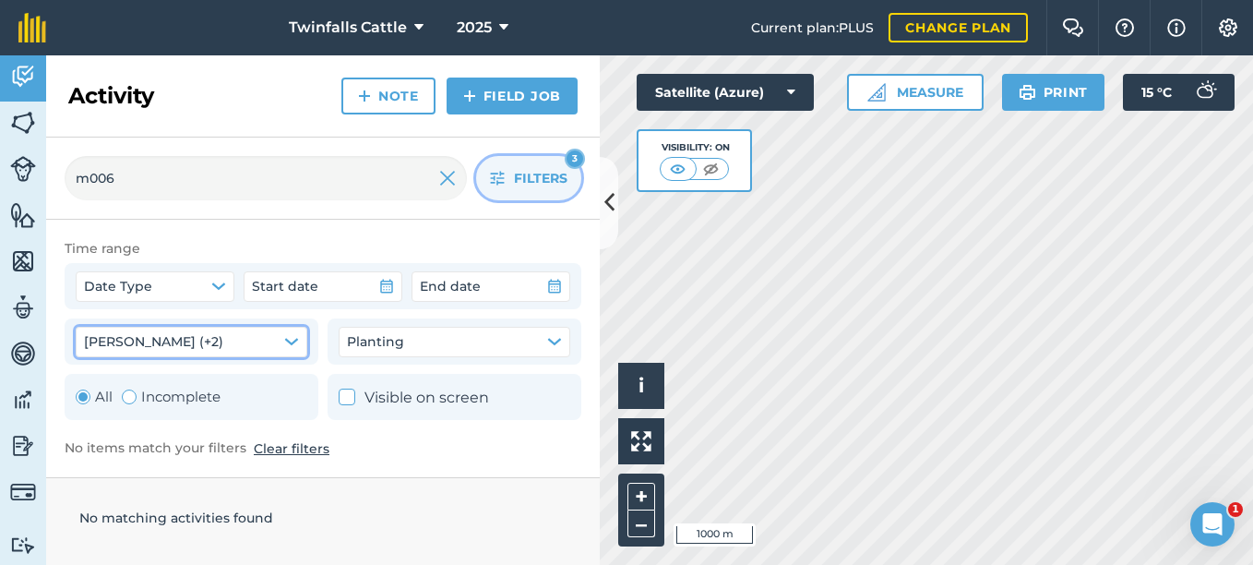
click at [543, 176] on span "Filters" at bounding box center [541, 178] width 54 height 20
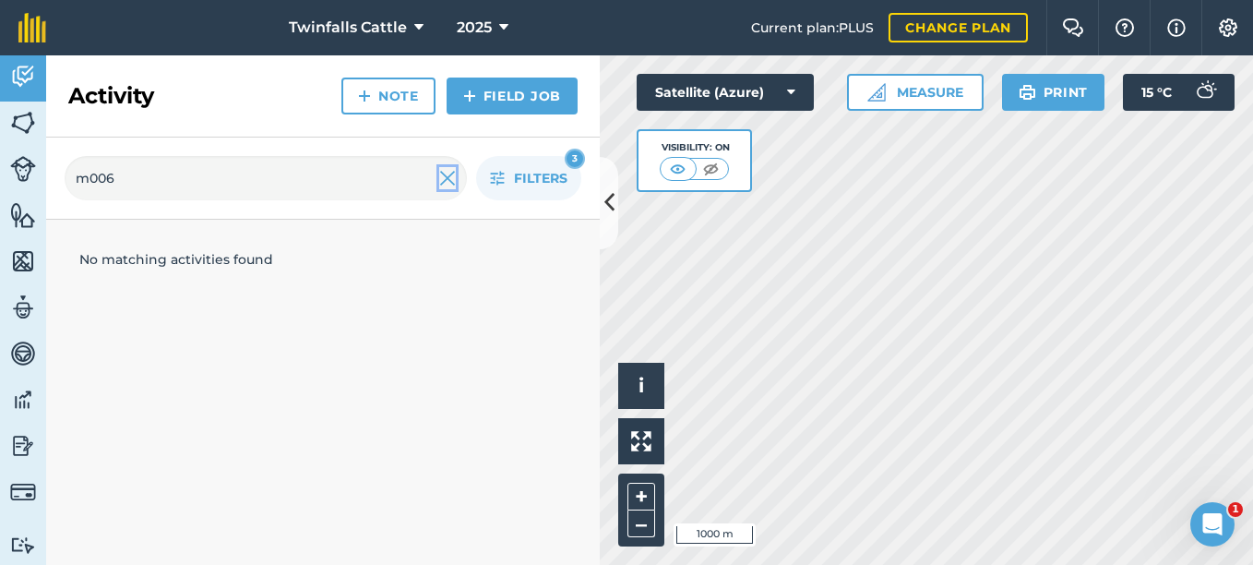
click at [447, 176] on img at bounding box center [447, 178] width 17 height 22
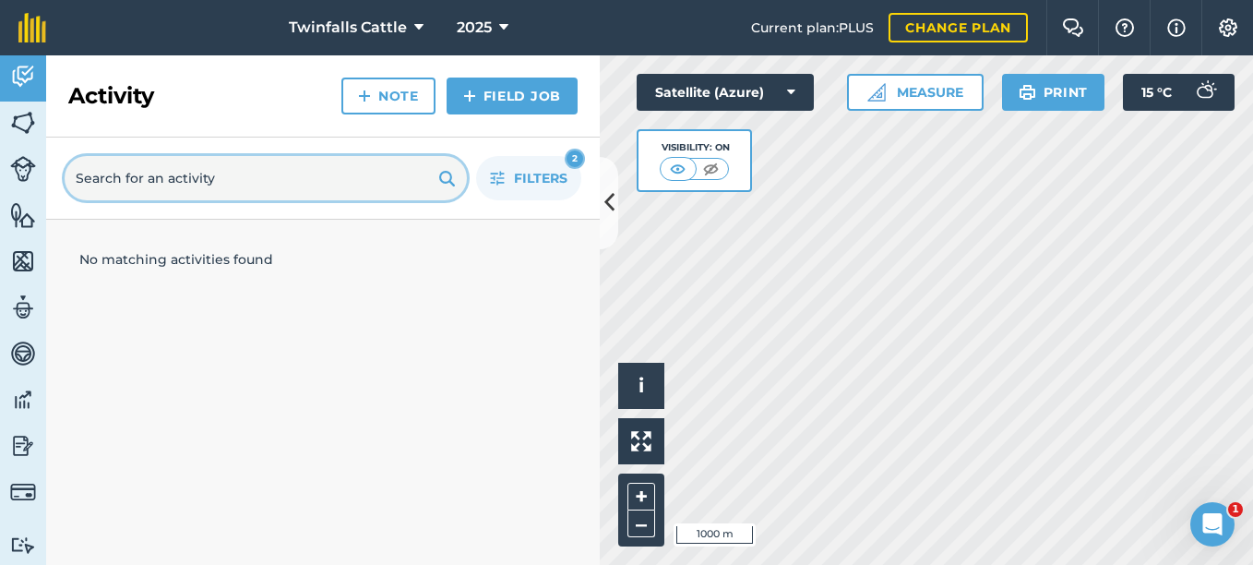
click at [180, 184] on input "text" at bounding box center [266, 178] width 402 height 44
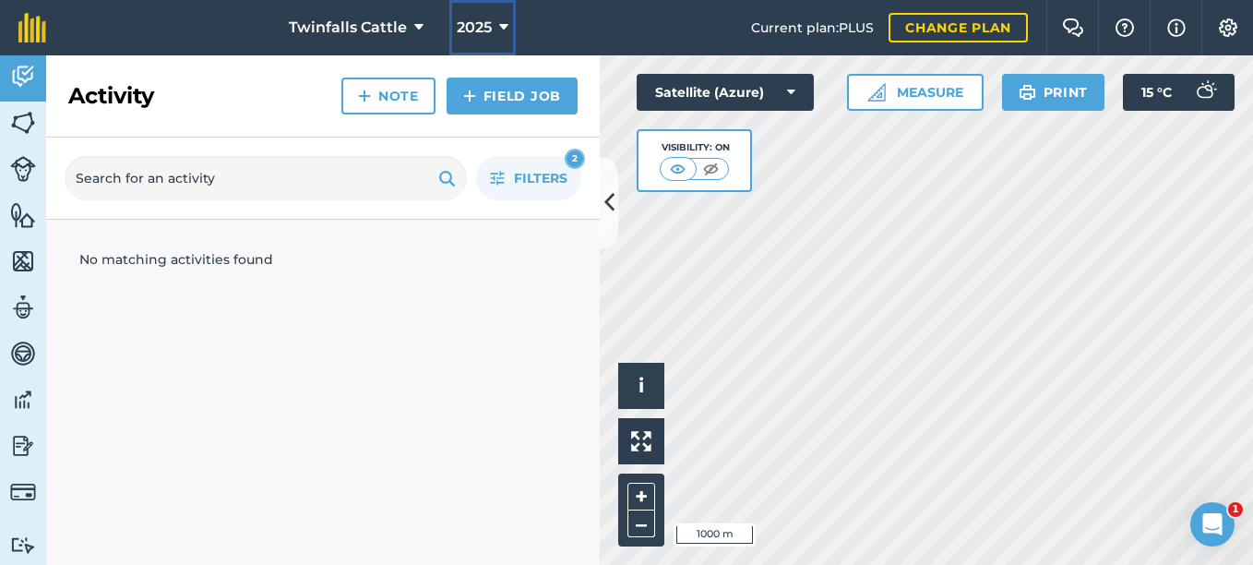
click at [485, 33] on span "2025" at bounding box center [474, 28] width 35 height 22
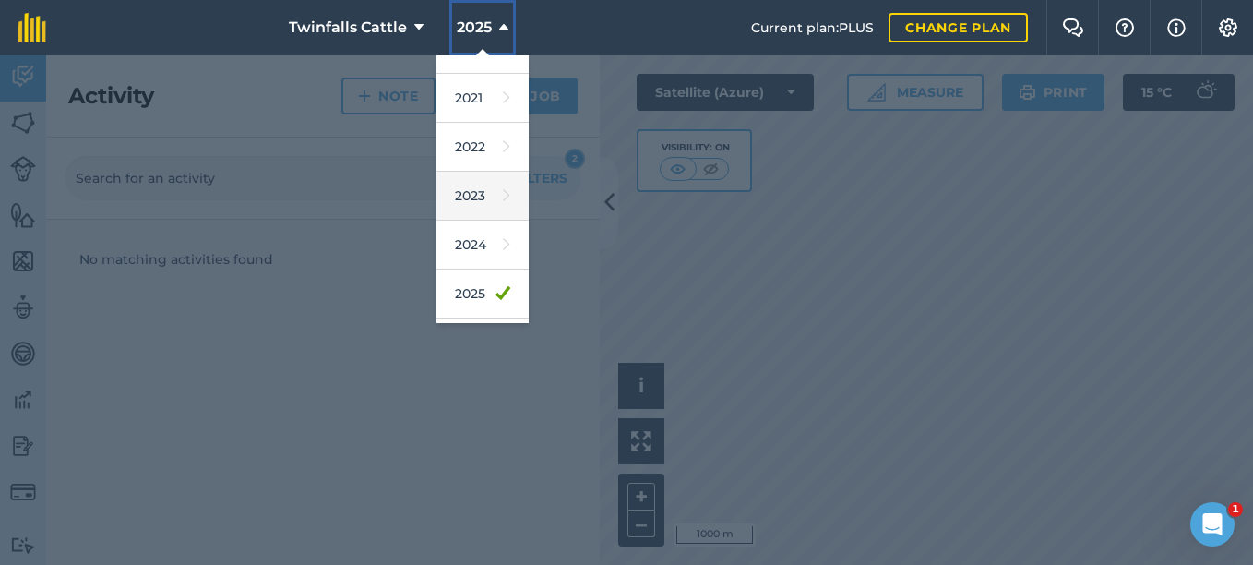
scroll to position [185, 0]
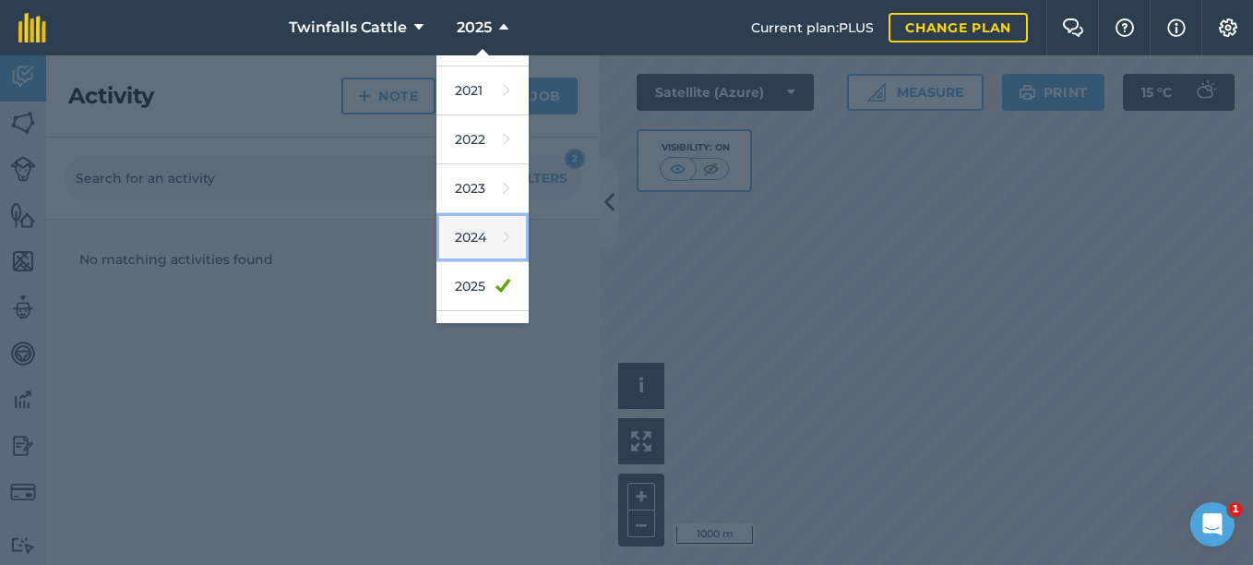
click at [476, 236] on link "2024" at bounding box center [482, 237] width 92 height 49
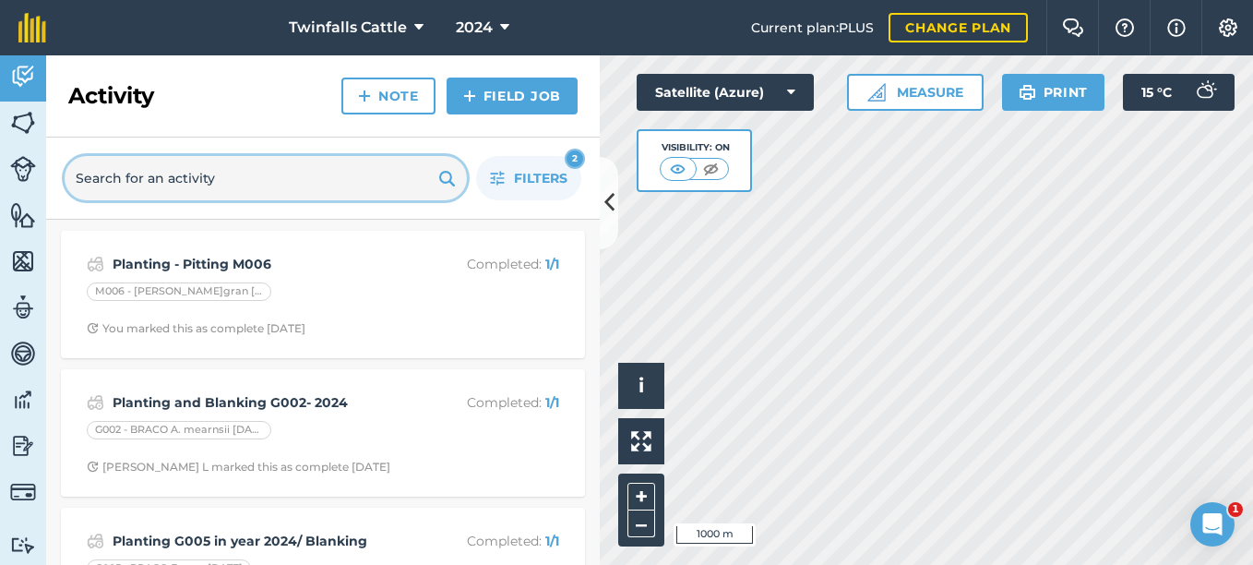
click at [135, 173] on input "text" at bounding box center [266, 178] width 402 height 44
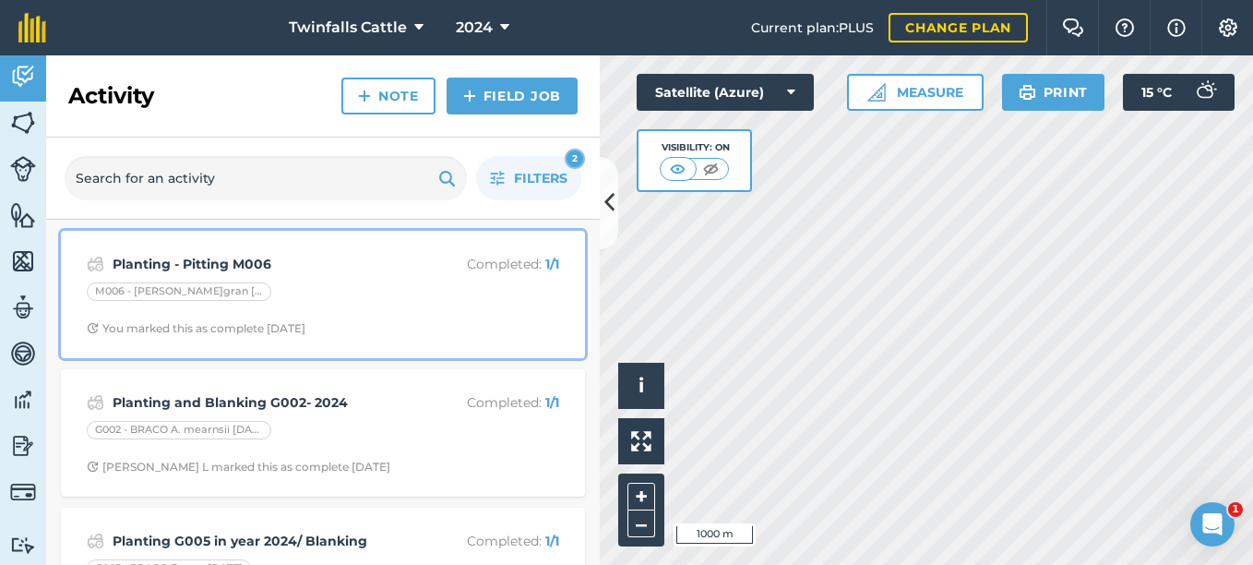
click at [273, 263] on strong "Planting - Pitting M006" at bounding box center [259, 264] width 292 height 20
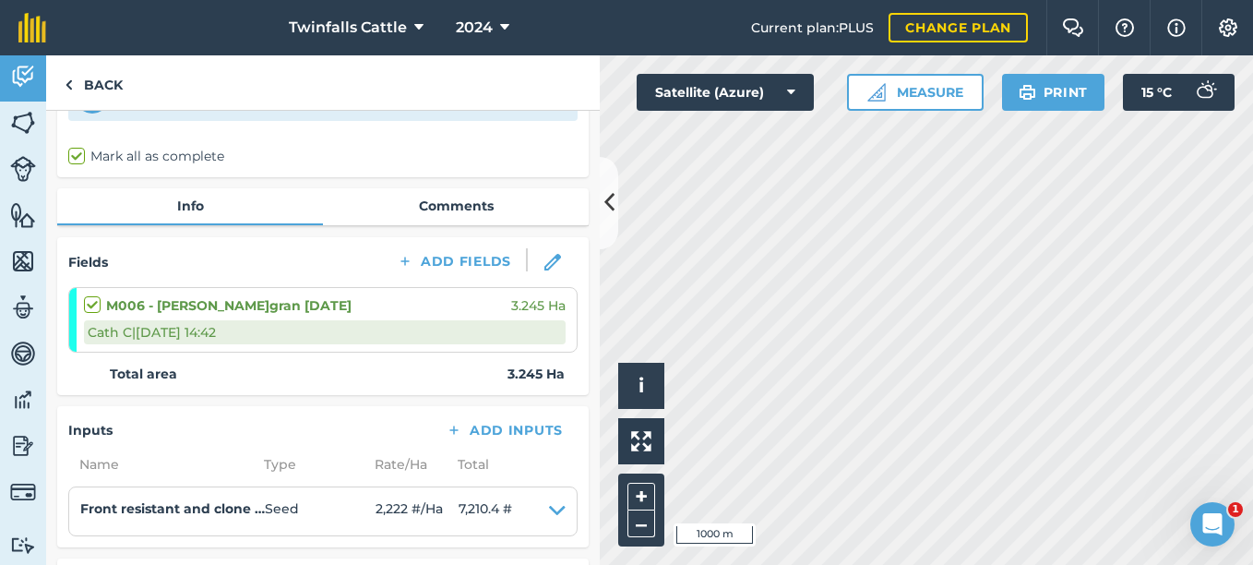
scroll to position [74, 0]
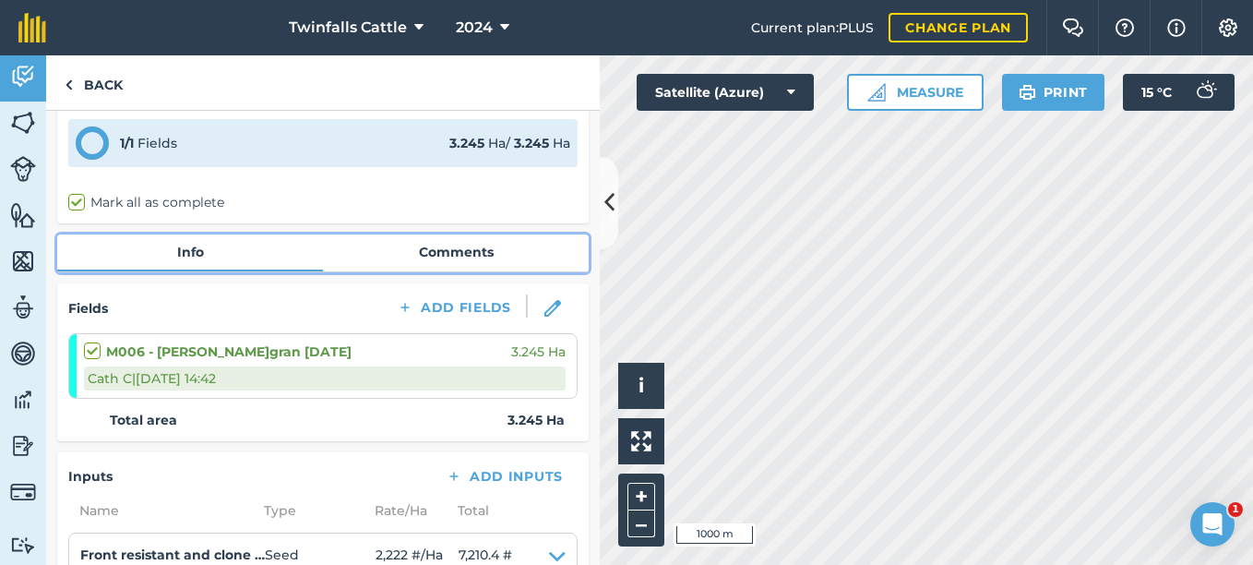
click at [437, 256] on link "Comments" at bounding box center [456, 251] width 266 height 35
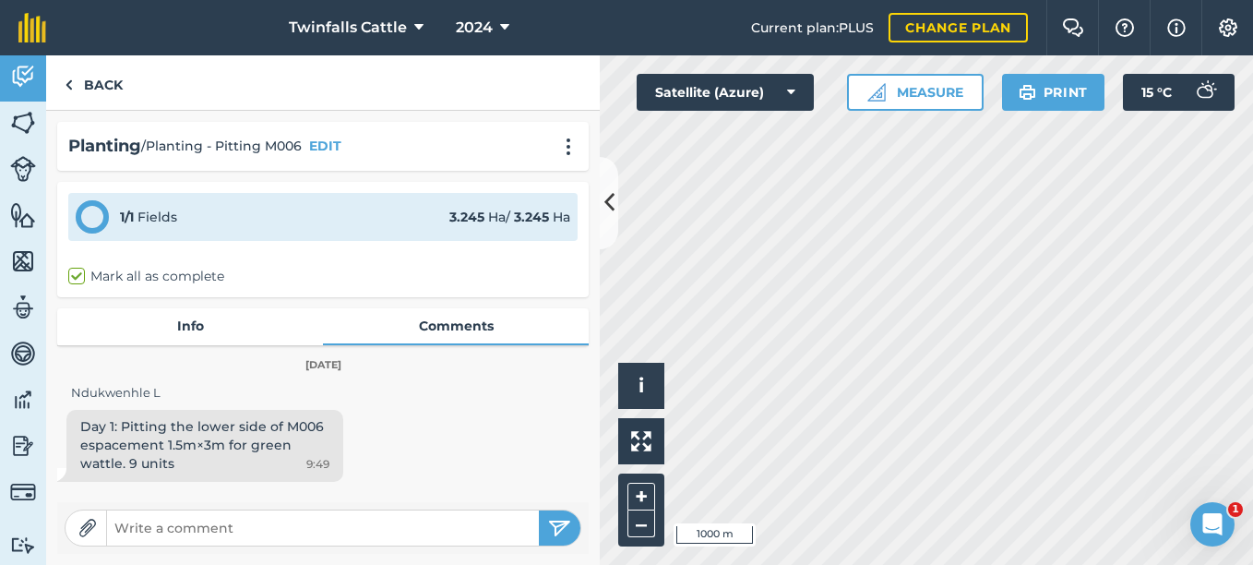
click at [394, 430] on div "Day 1: Pitting the lower side of M006 espacement 1.5m×3m for green wattle. 9 un…" at bounding box center [322, 449] width 531 height 79
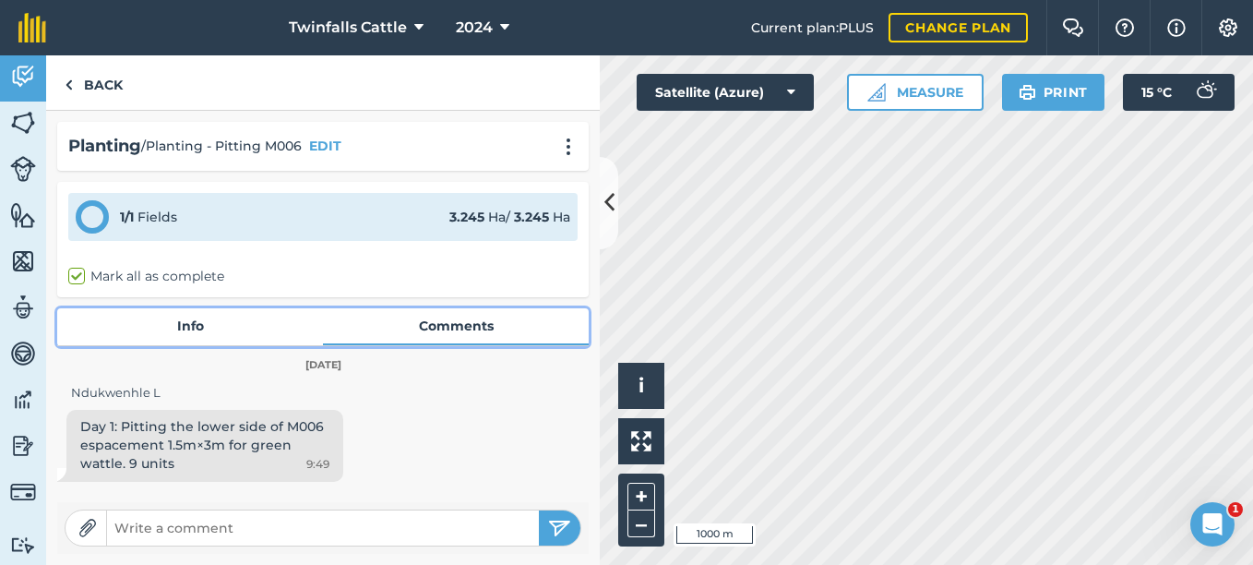
click at [193, 318] on link "Info" at bounding box center [190, 325] width 266 height 35
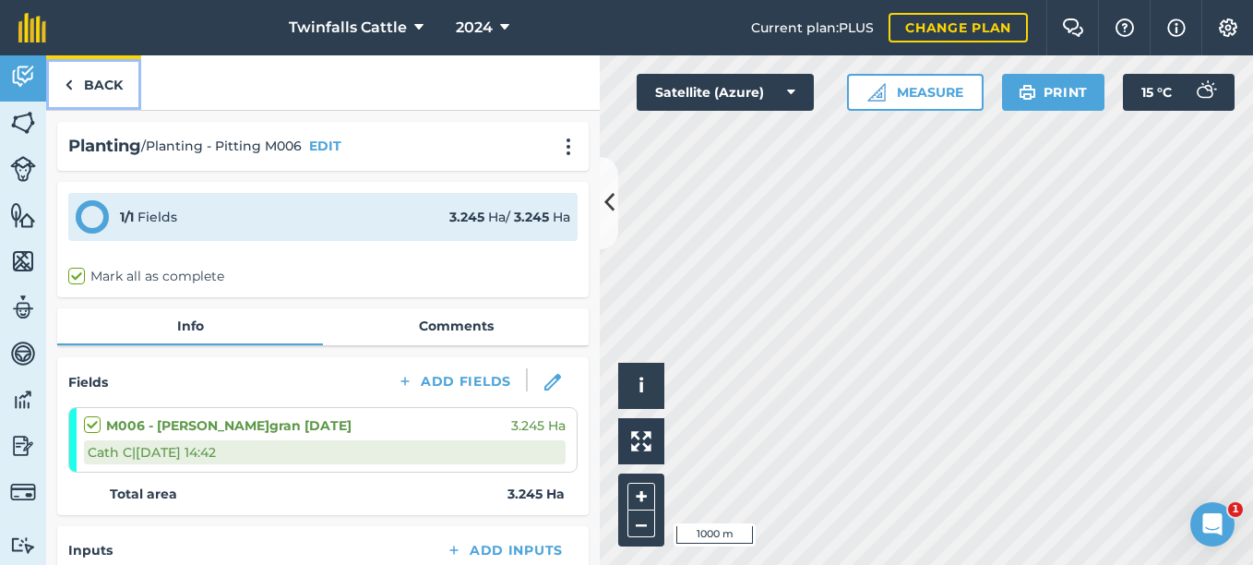
click at [79, 89] on link "Back" at bounding box center [93, 82] width 95 height 54
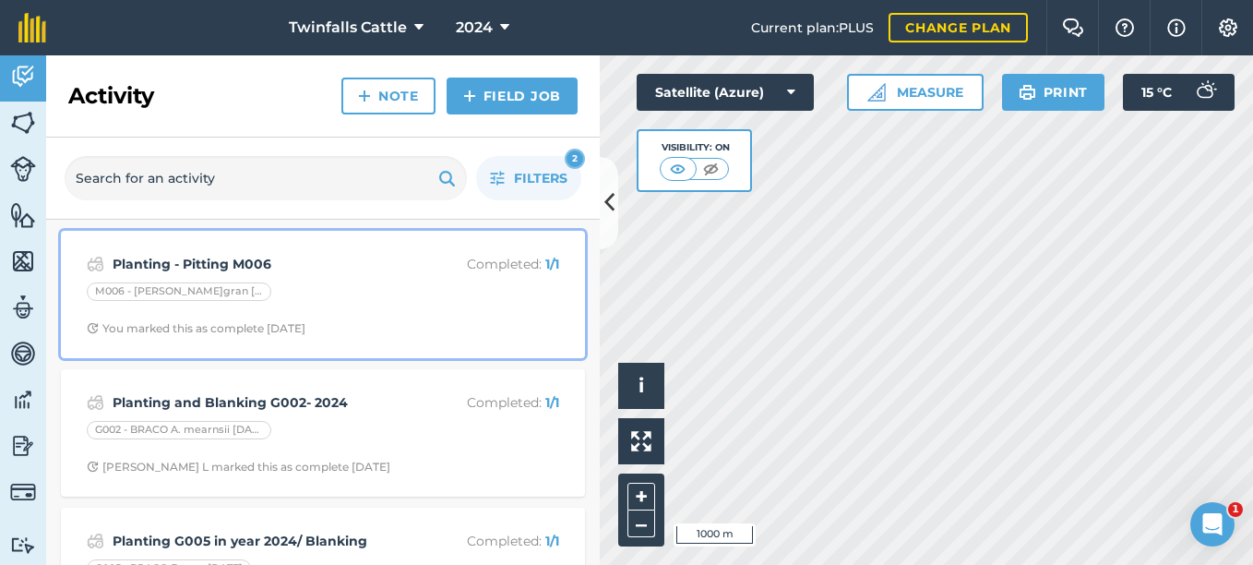
click at [293, 332] on div "You marked this as complete [DATE]" at bounding box center [196, 328] width 219 height 15
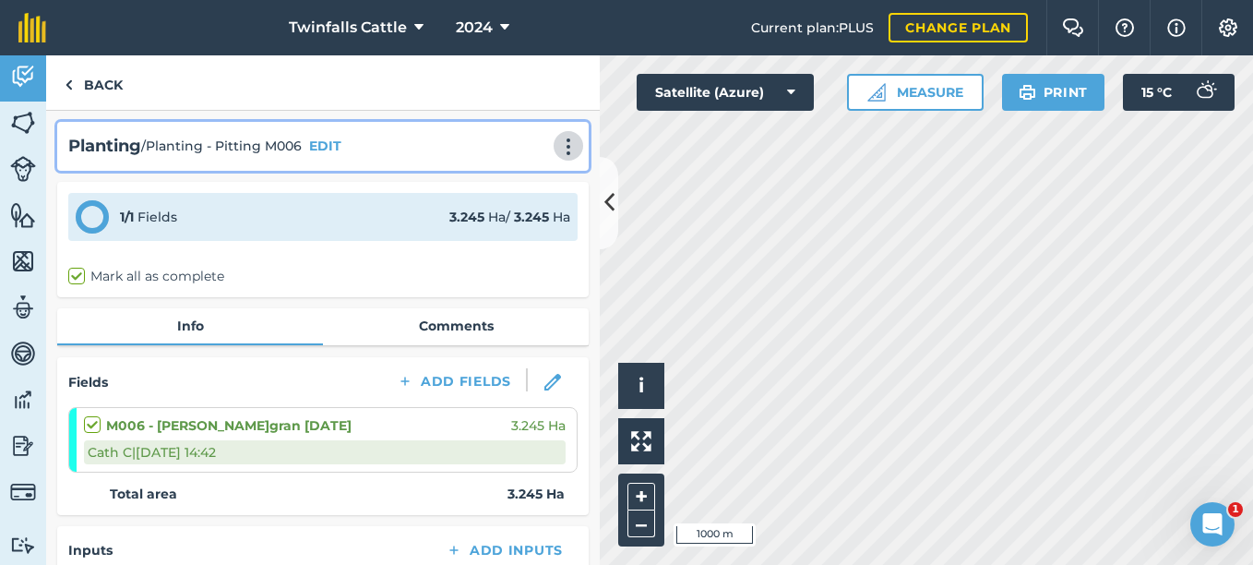
click at [557, 146] on img at bounding box center [568, 146] width 22 height 18
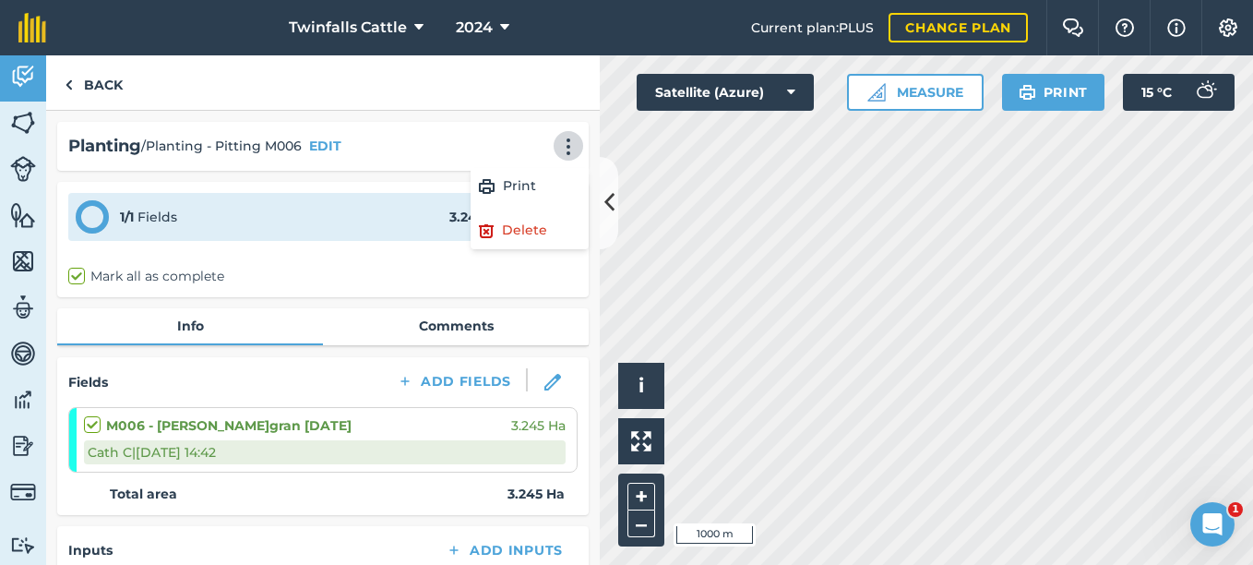
click at [357, 283] on div "Mark all as complete" at bounding box center [322, 276] width 509 height 19
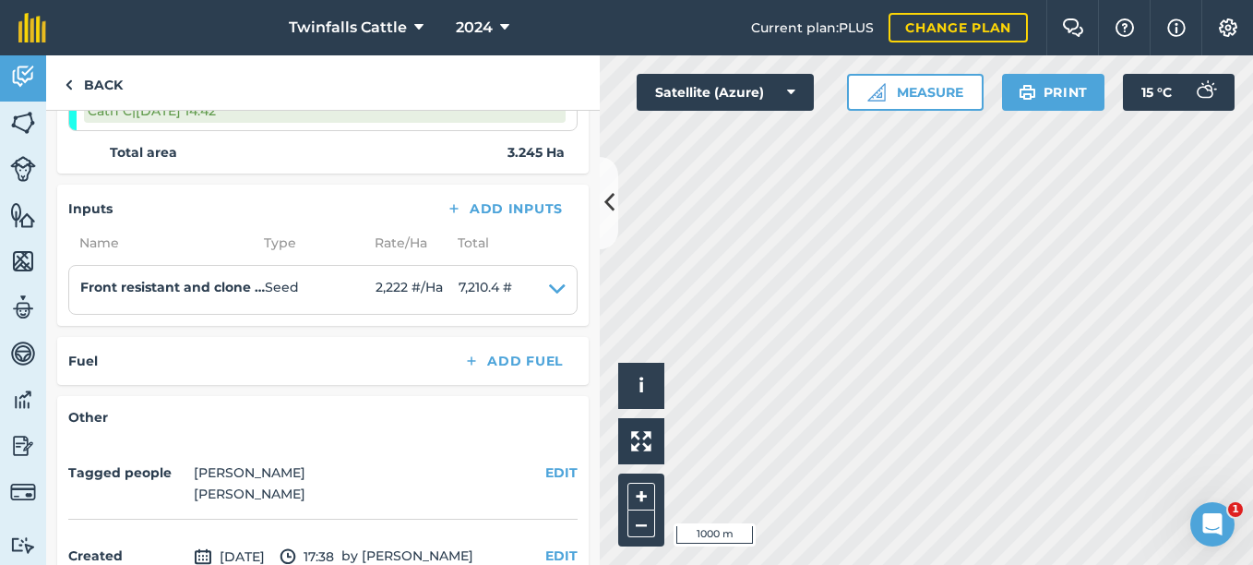
scroll to position [369, 0]
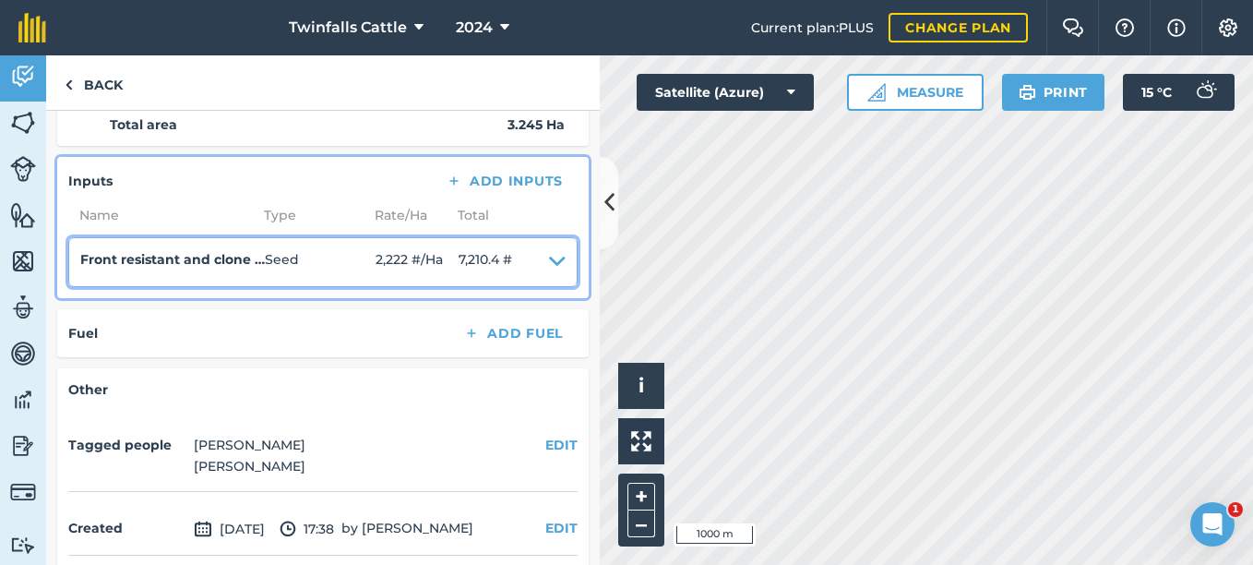
click at [549, 266] on icon at bounding box center [557, 262] width 17 height 26
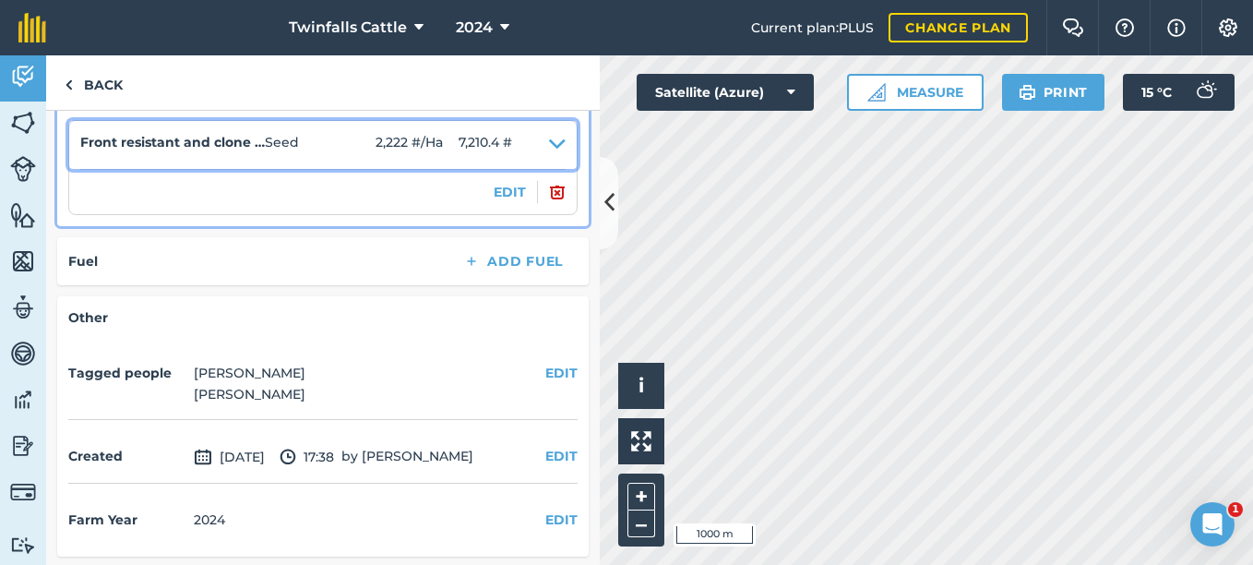
scroll to position [489, 0]
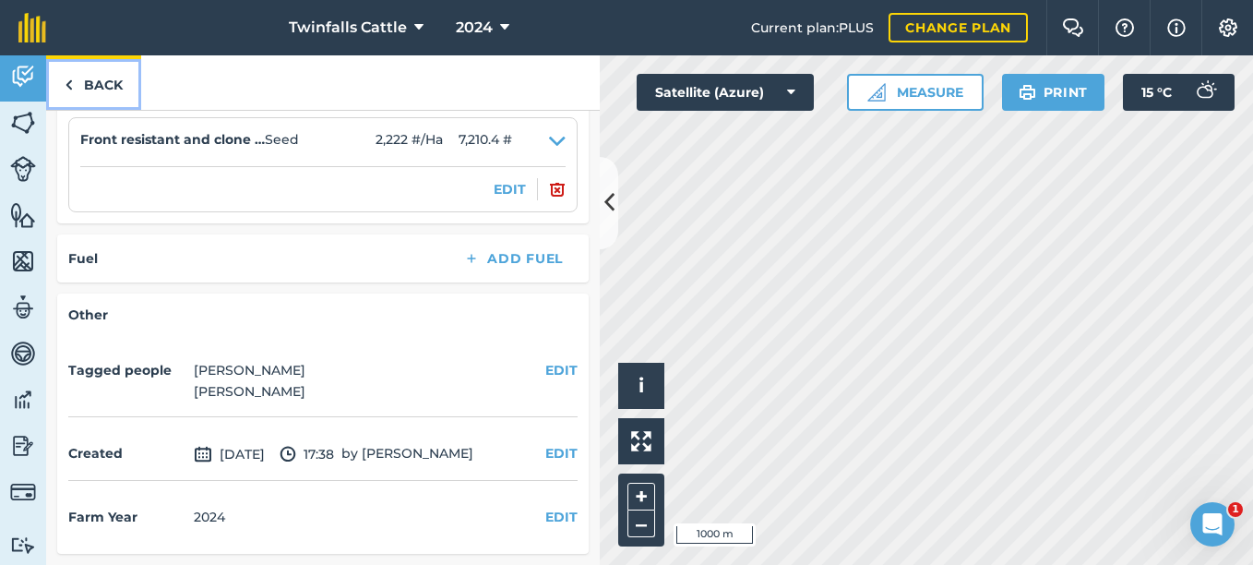
click at [79, 87] on link "Back" at bounding box center [93, 82] width 95 height 54
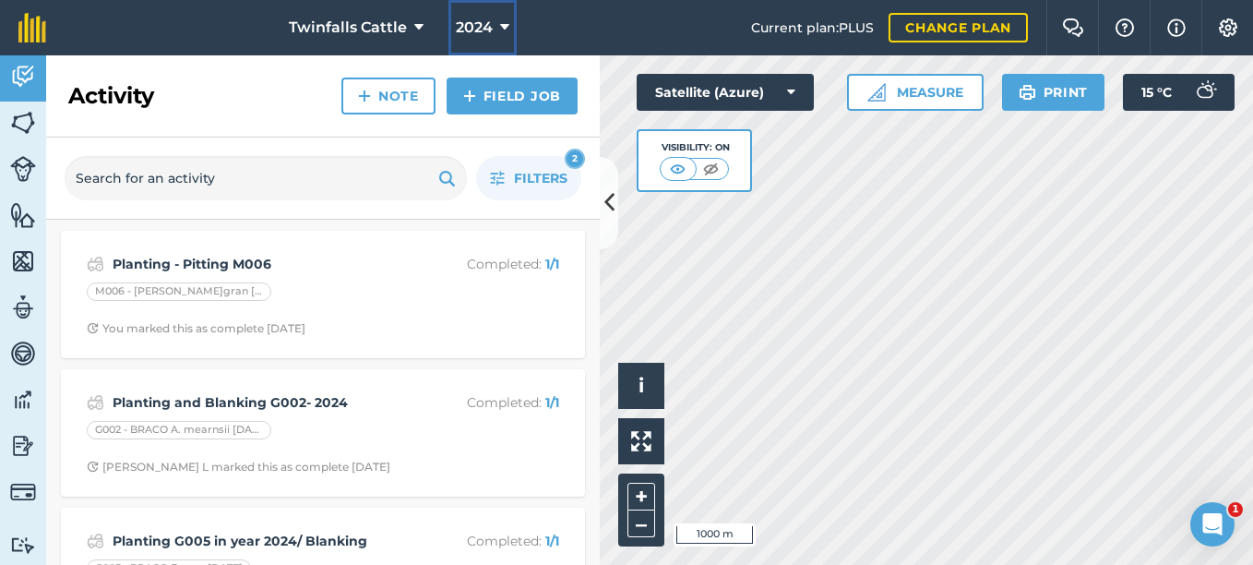
click at [495, 22] on button "2024" at bounding box center [482, 27] width 68 height 55
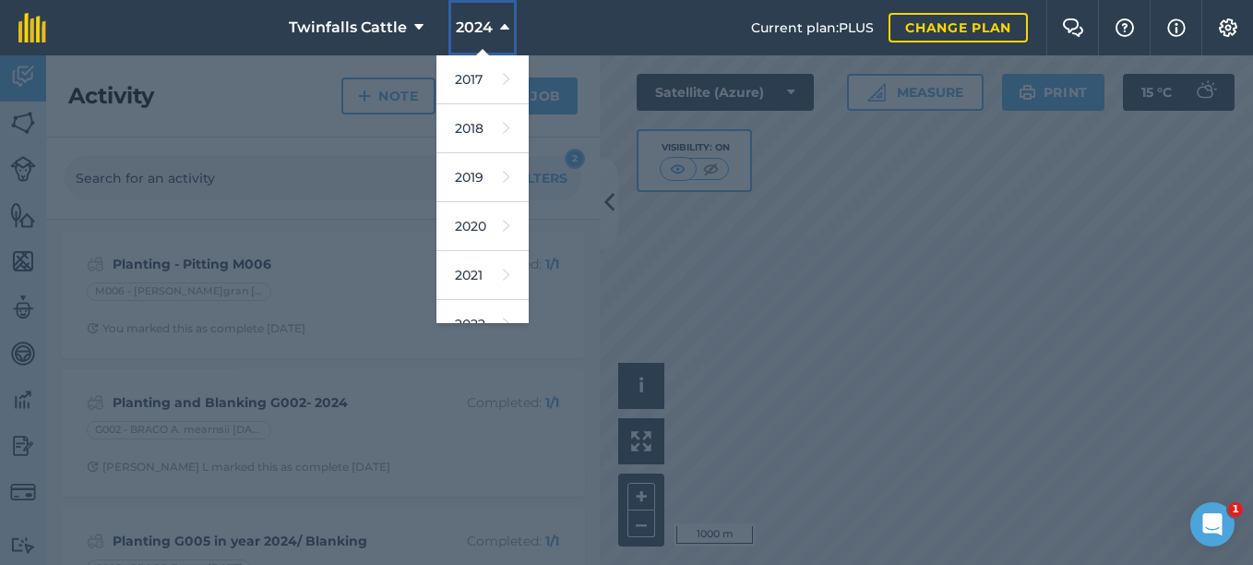
scroll to position [270, 0]
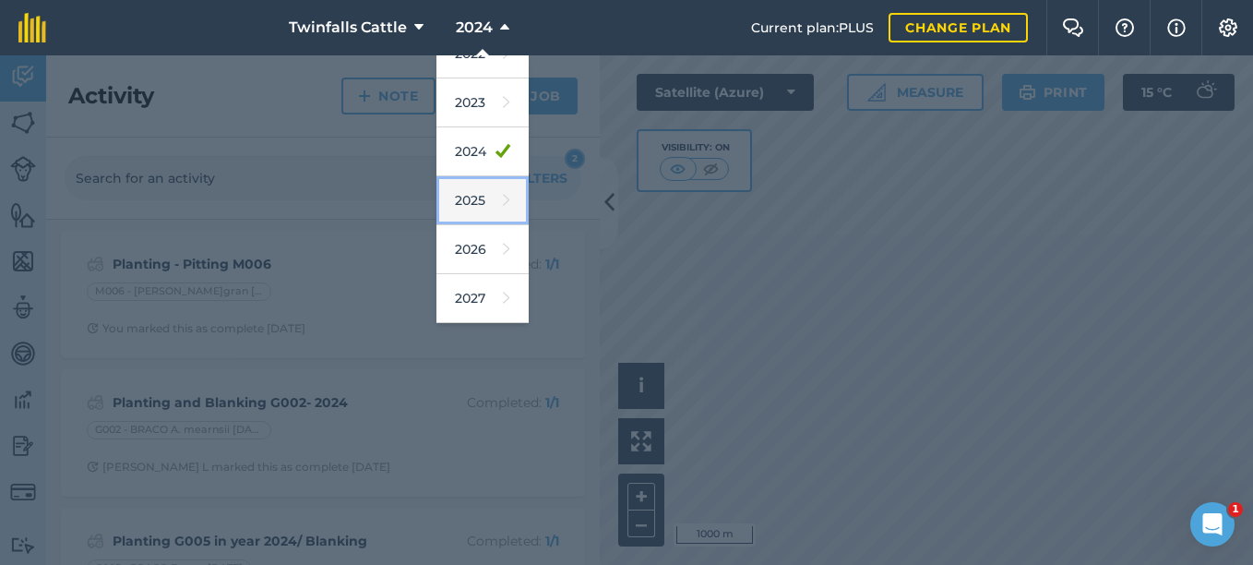
click at [478, 199] on link "2025" at bounding box center [482, 200] width 92 height 49
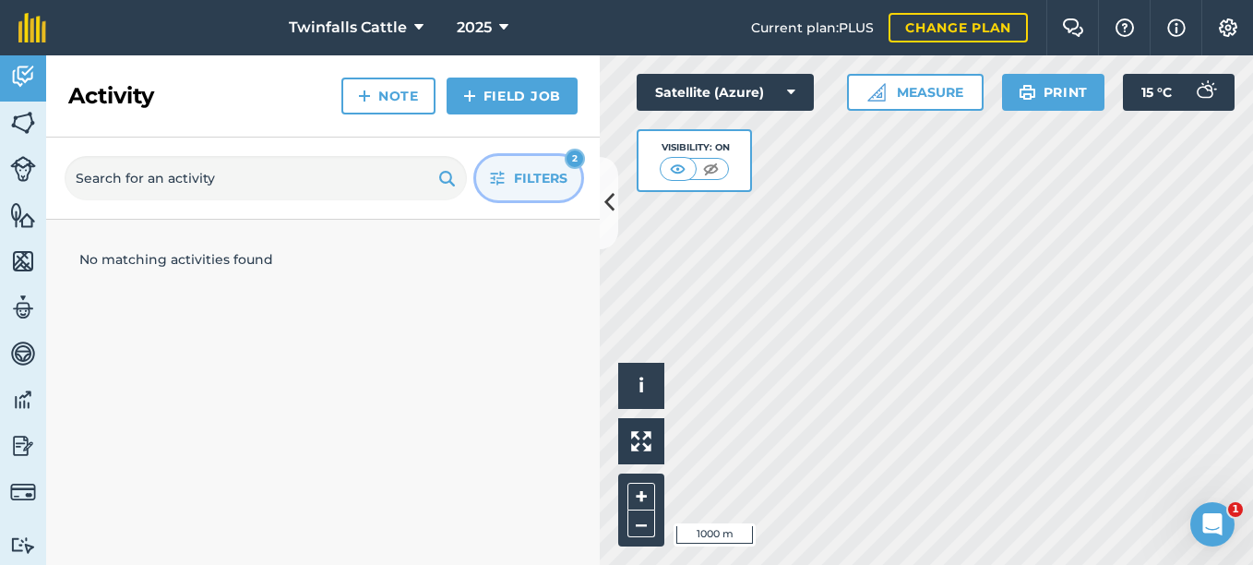
click at [532, 176] on span "Filters" at bounding box center [541, 178] width 54 height 20
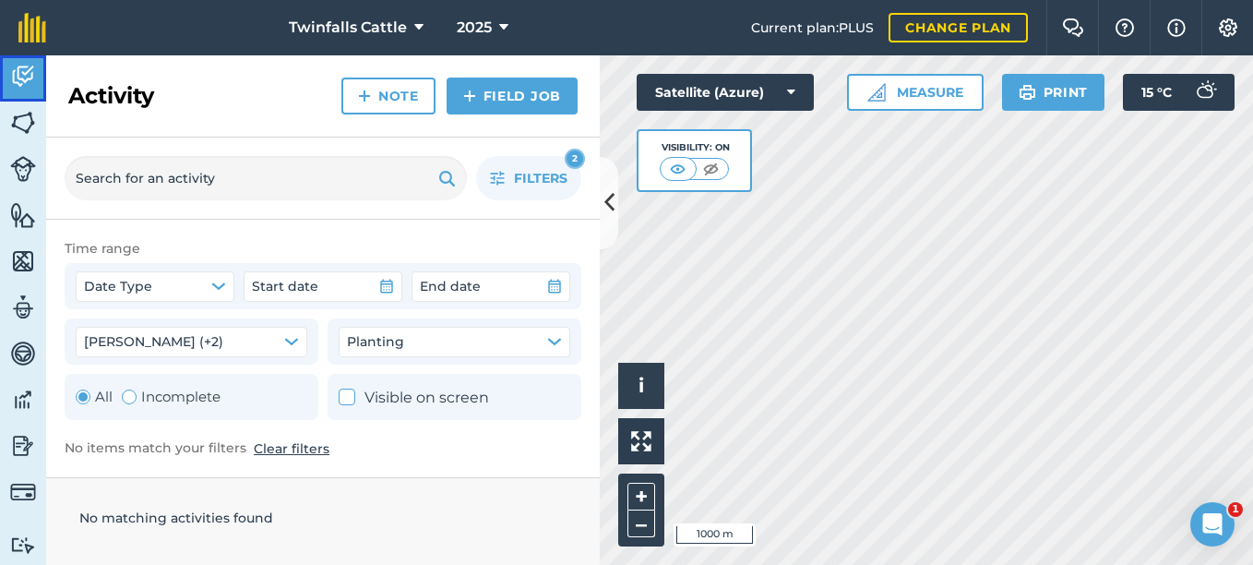
click at [30, 84] on img at bounding box center [23, 77] width 26 height 28
click at [553, 175] on span "Filters" at bounding box center [541, 178] width 54 height 20
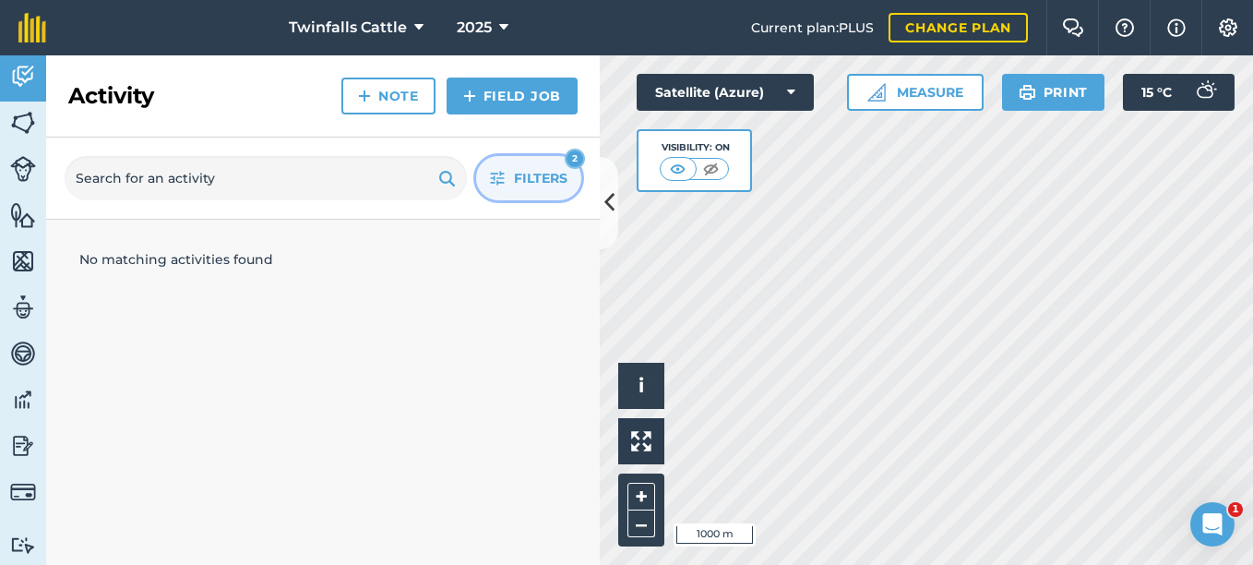
click at [553, 175] on span "Filters" at bounding box center [541, 178] width 54 height 20
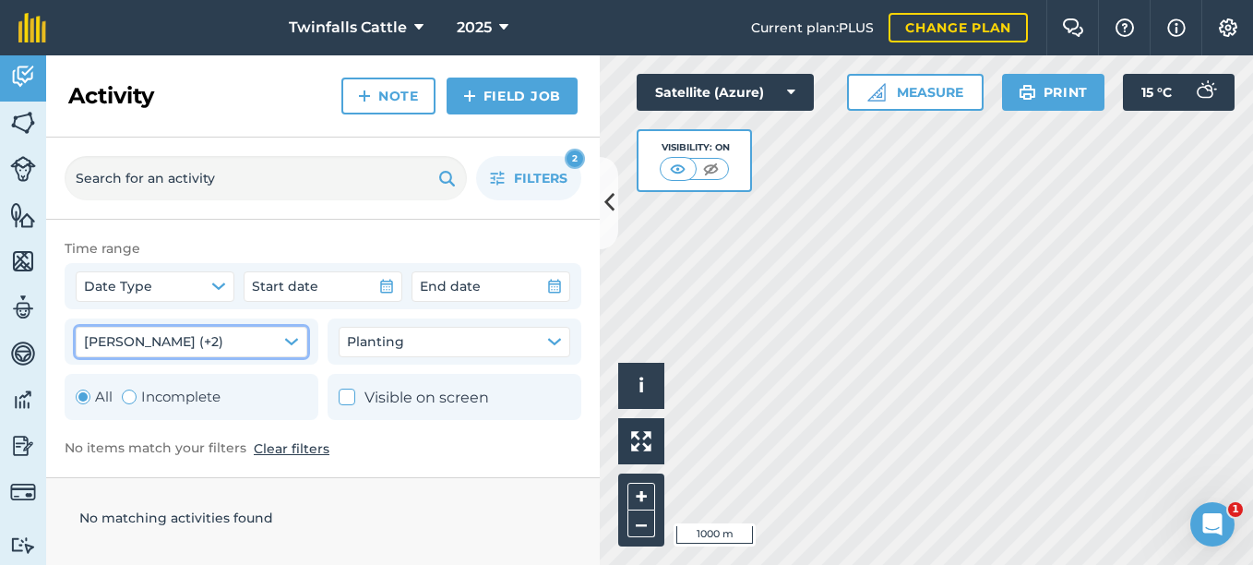
click at [296, 338] on icon "button" at bounding box center [291, 341] width 15 height 15
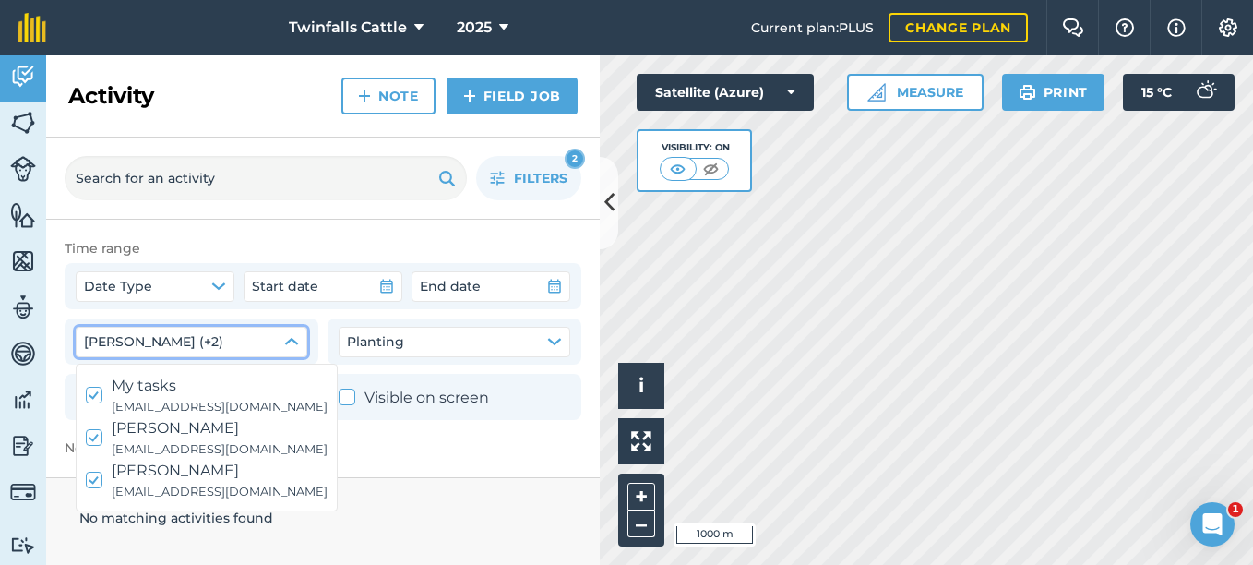
click at [90, 392] on icon at bounding box center [95, 395] width 12 height 12
checkbox input "false"
click at [92, 435] on icon at bounding box center [95, 438] width 12 height 12
checkbox input "false"
click at [96, 479] on polyline at bounding box center [93, 480] width 9 height 6
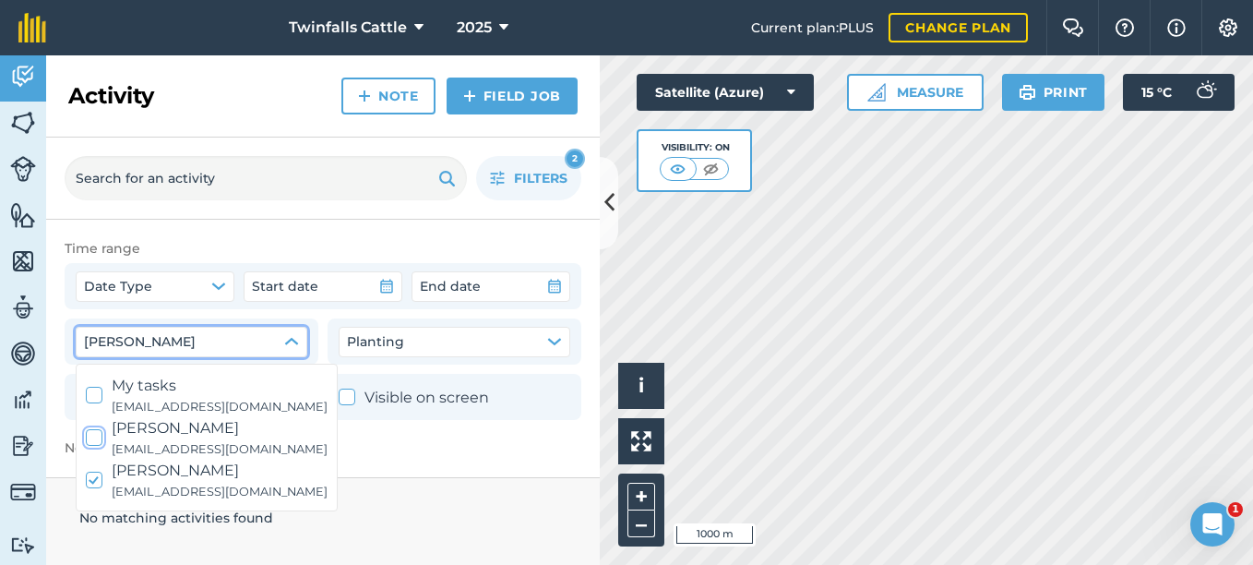
checkbox input "false"
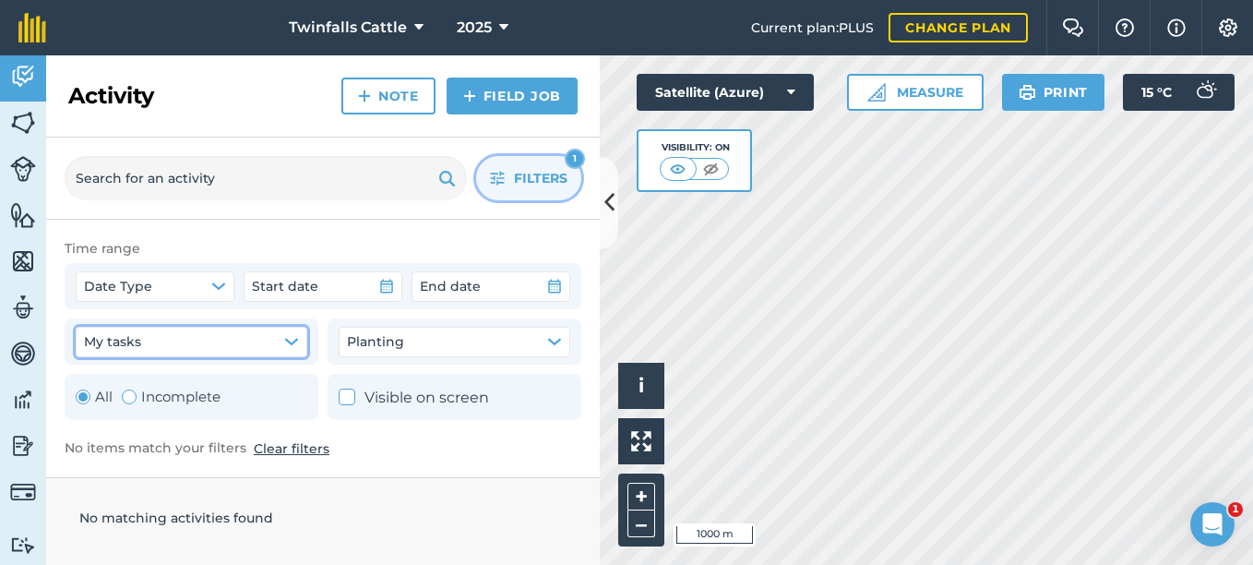
click at [542, 175] on span "Filters" at bounding box center [541, 178] width 54 height 20
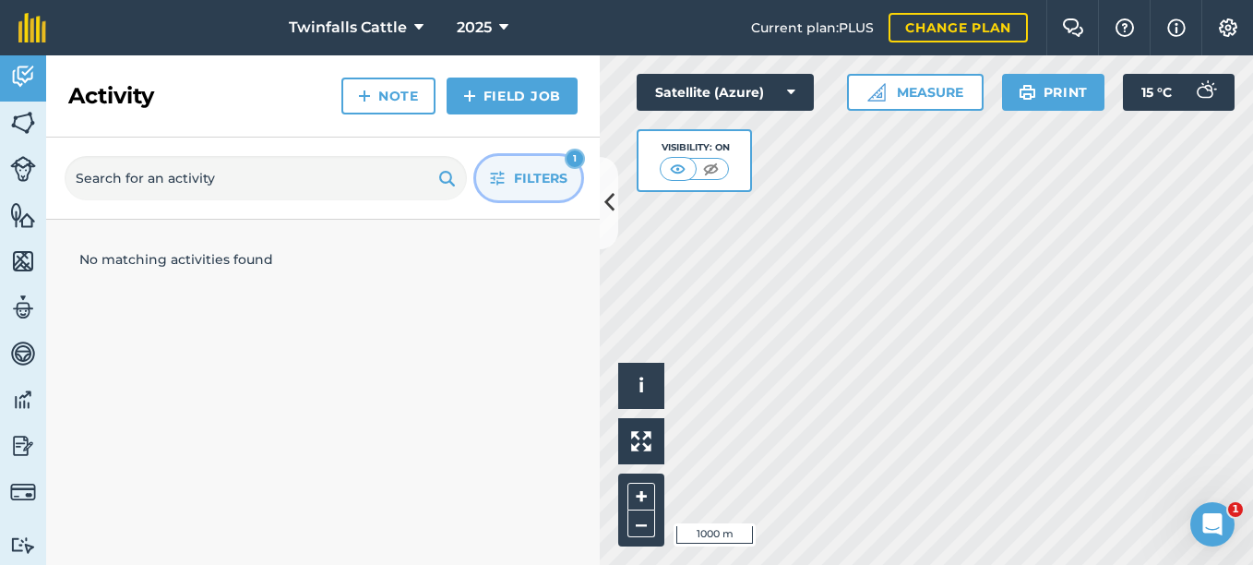
click at [531, 175] on span "Filters" at bounding box center [541, 178] width 54 height 20
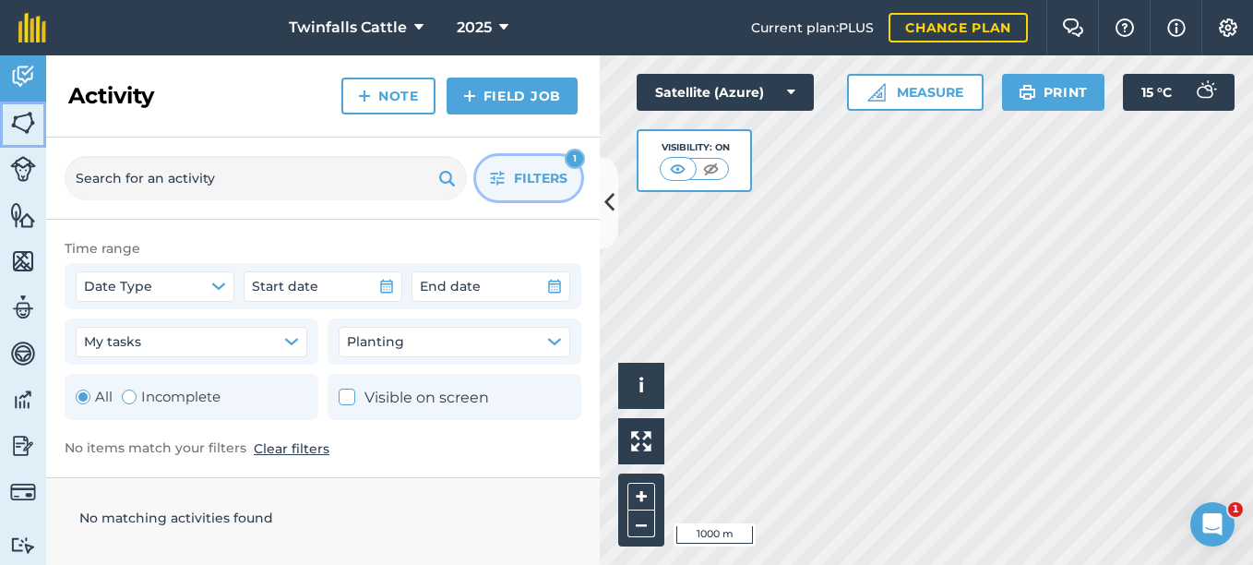
click at [25, 129] on img at bounding box center [23, 123] width 26 height 28
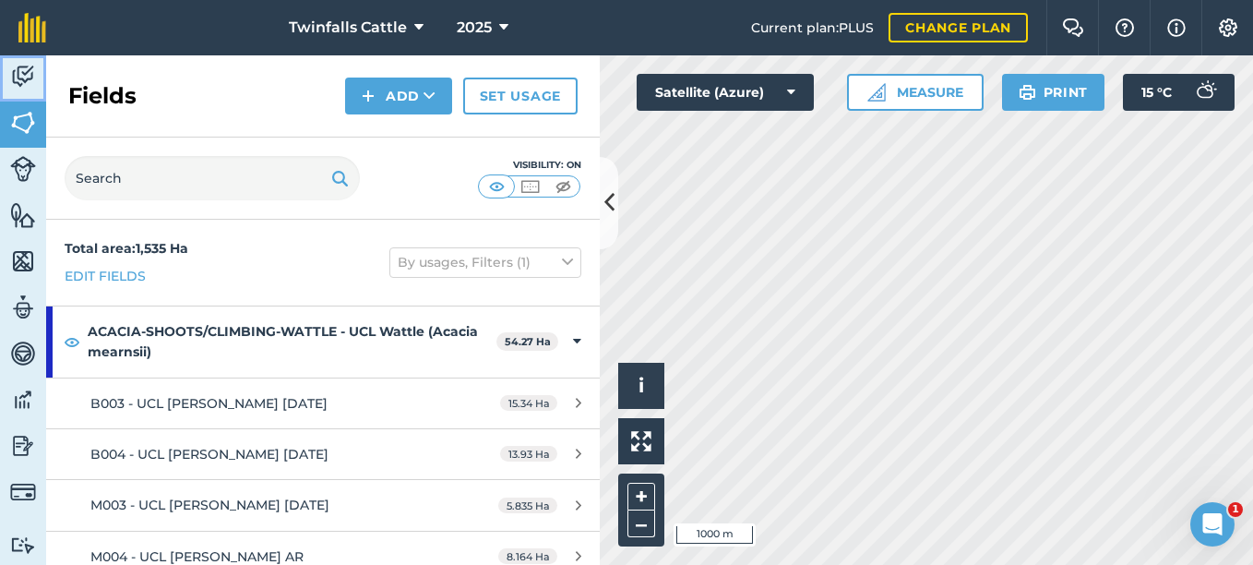
click at [29, 70] on img at bounding box center [23, 77] width 26 height 28
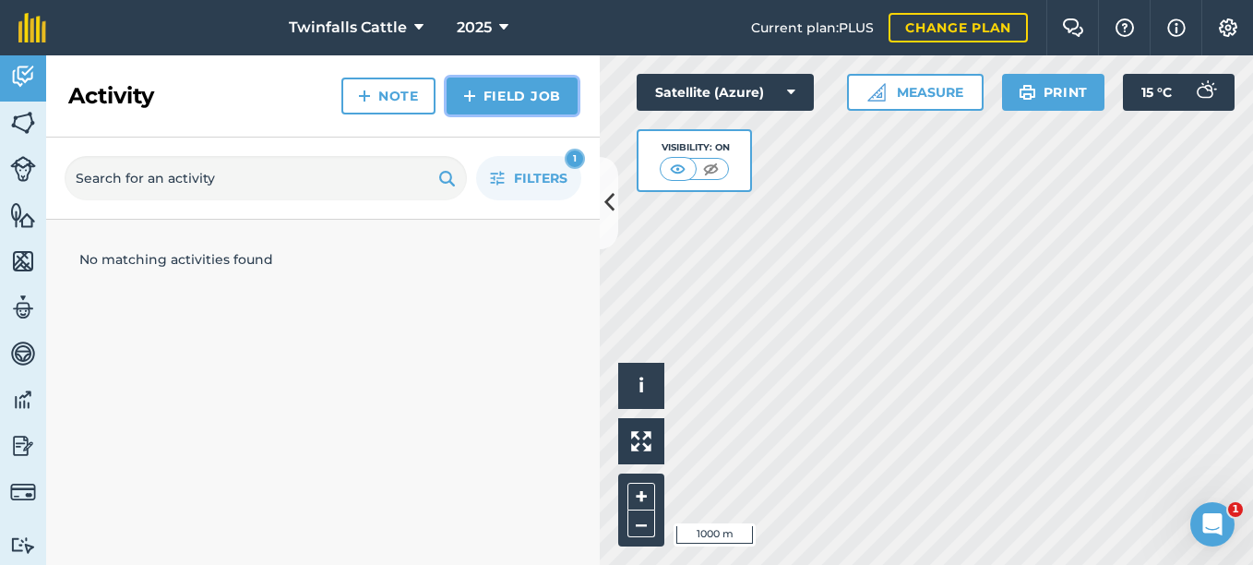
click at [500, 96] on link "Field Job" at bounding box center [512, 95] width 131 height 37
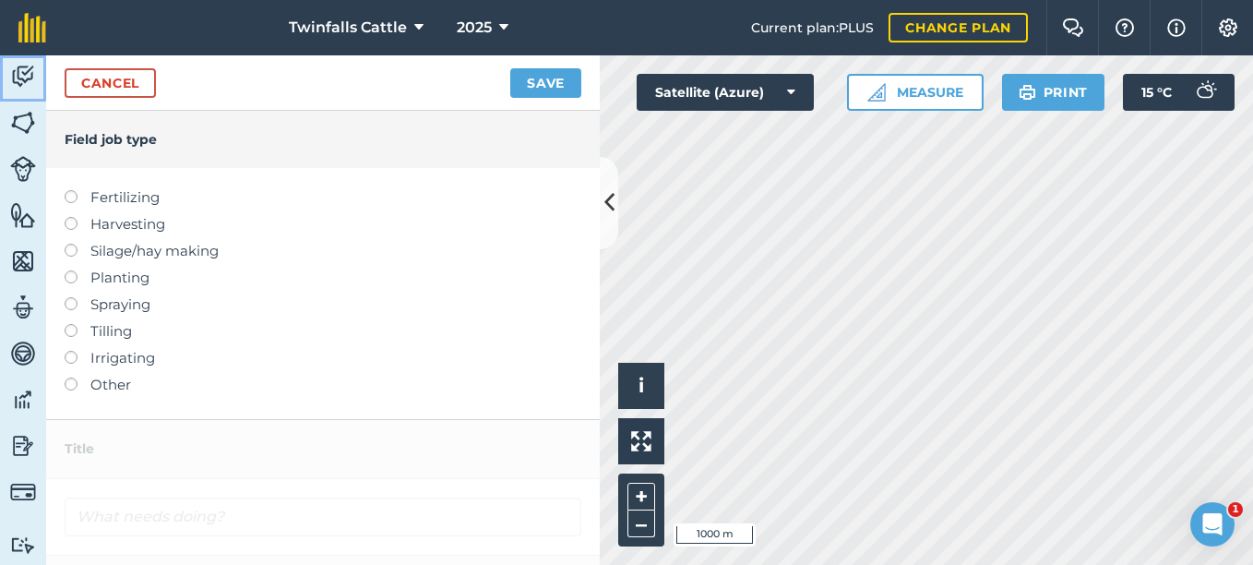
click at [40, 74] on link "Activity" at bounding box center [23, 78] width 46 height 46
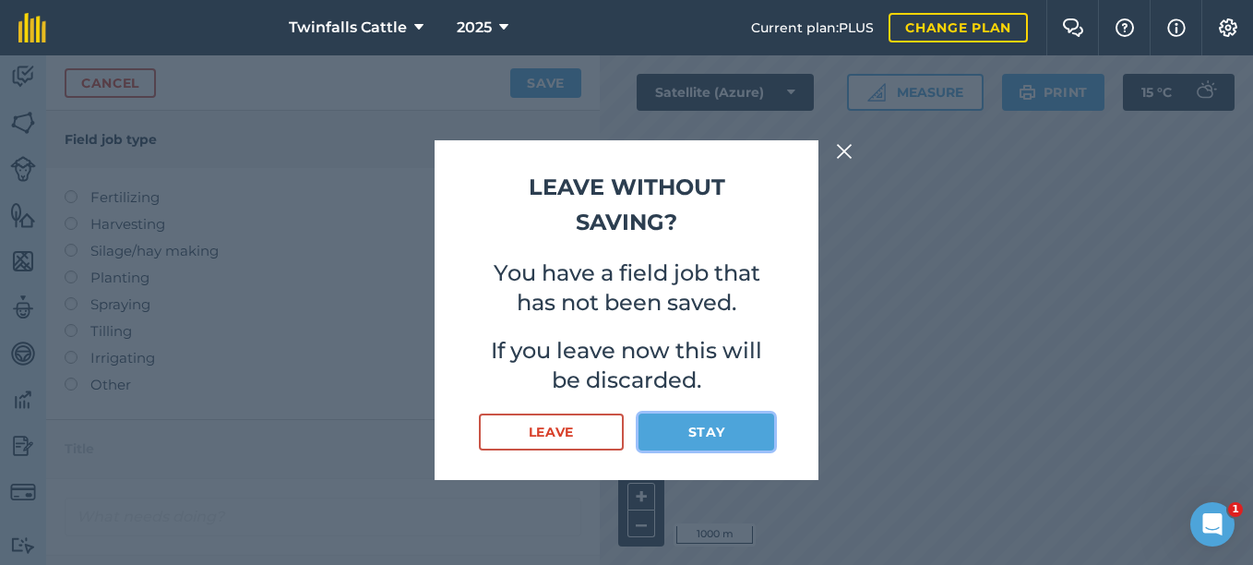
click at [676, 433] on button "Stay" at bounding box center [706, 431] width 136 height 37
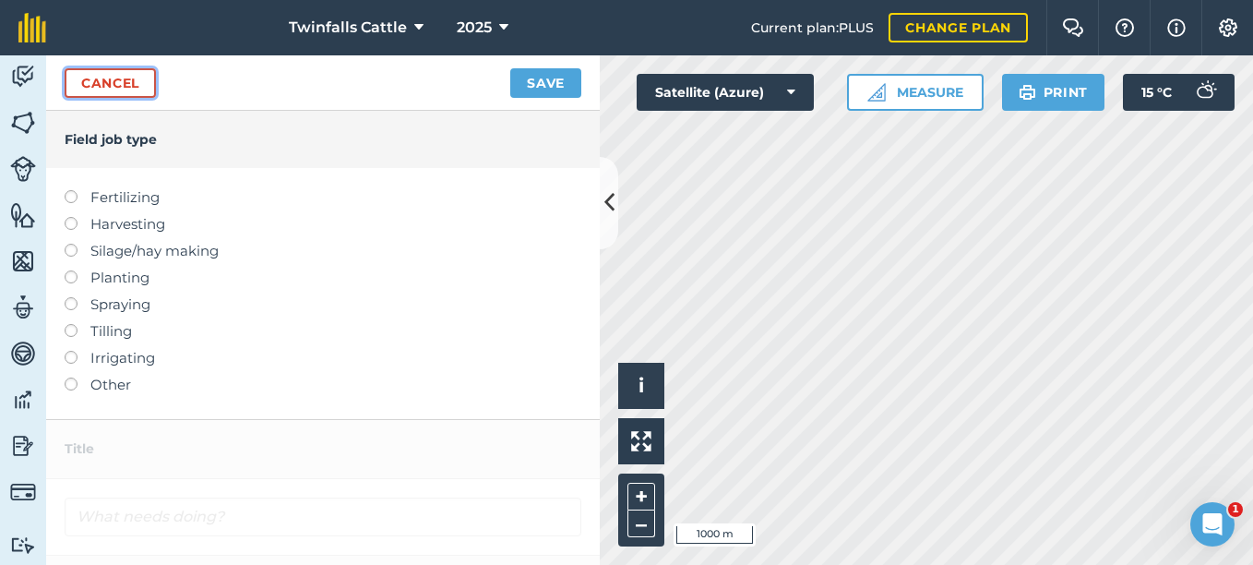
click at [111, 89] on link "Cancel" at bounding box center [110, 83] width 91 height 30
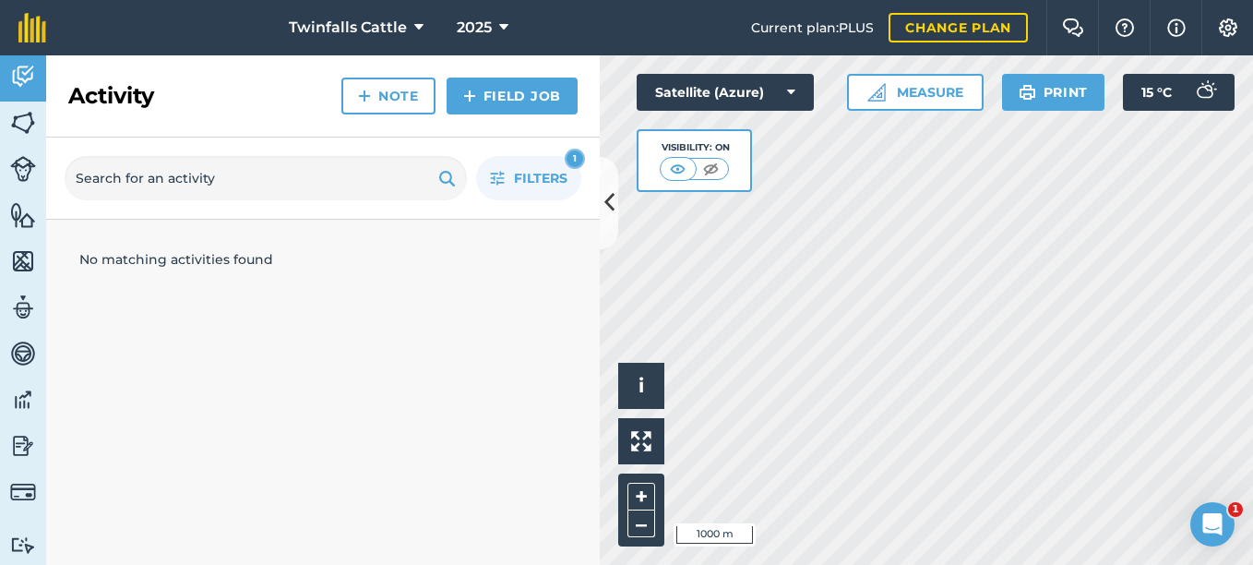
click at [116, 87] on h2 "Activity" at bounding box center [111, 96] width 86 height 30
click at [508, 181] on button "Filters 1" at bounding box center [528, 178] width 105 height 44
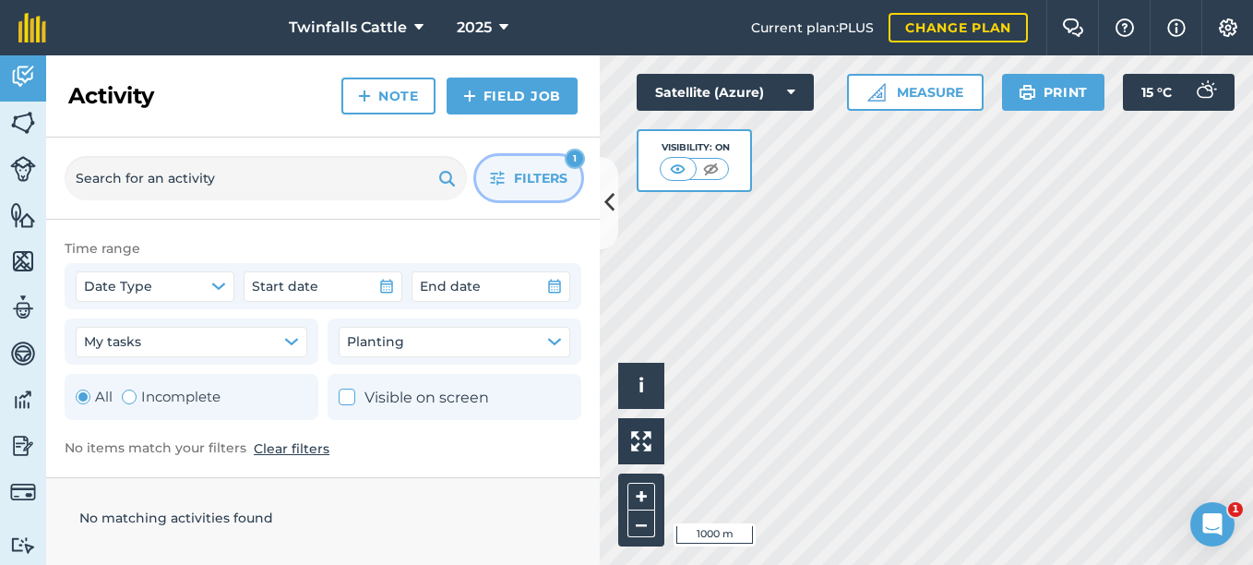
click at [283, 452] on button "Clear filters" at bounding box center [292, 448] width 76 height 20
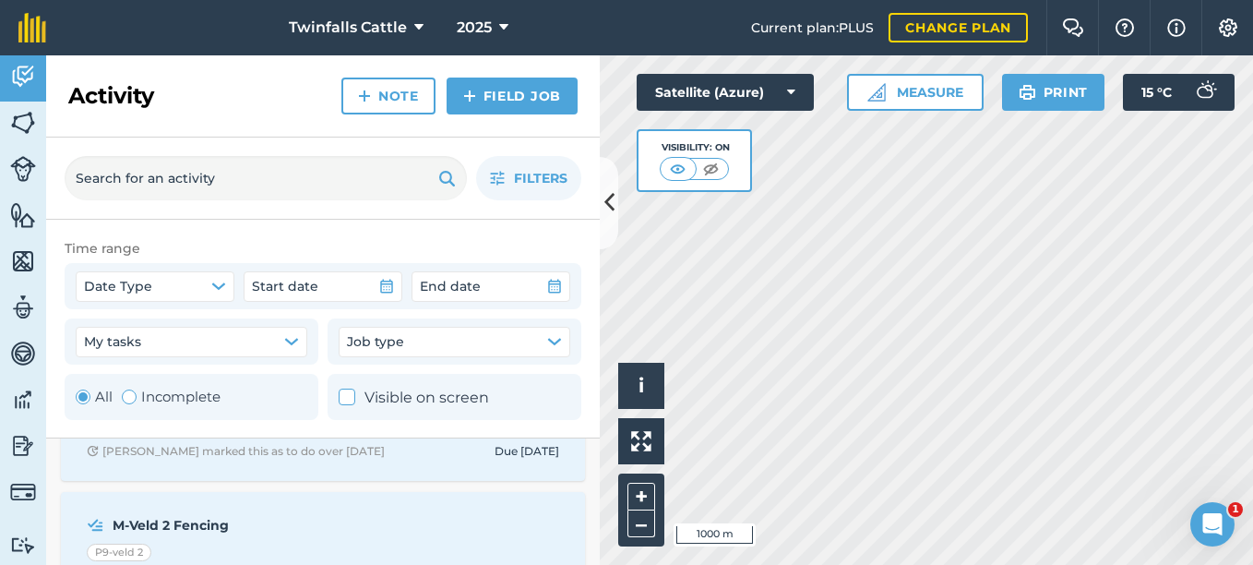
scroll to position [15788, 0]
click at [487, 20] on span "2025" at bounding box center [474, 28] width 35 height 22
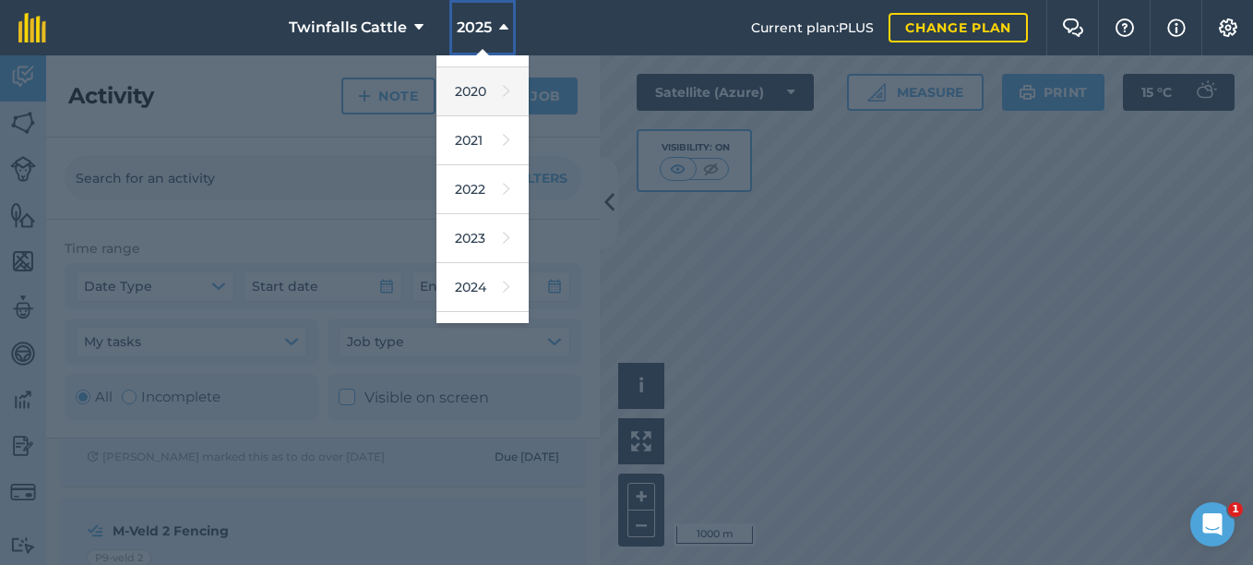
scroll to position [270, 0]
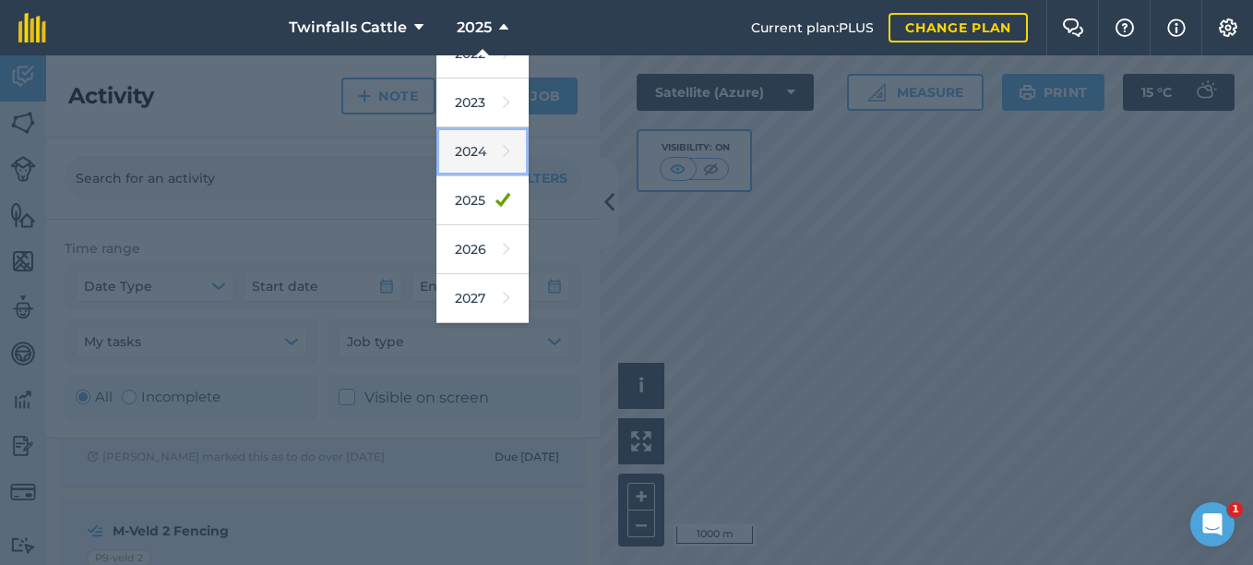
click at [471, 150] on link "2024" at bounding box center [482, 151] width 92 height 49
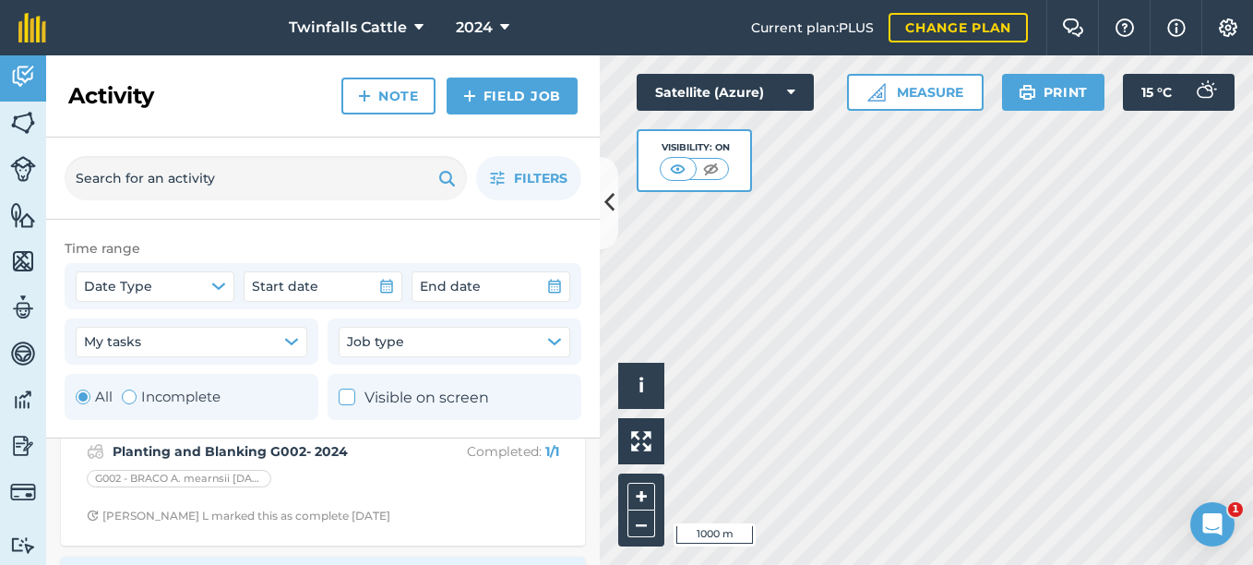
scroll to position [2306, 0]
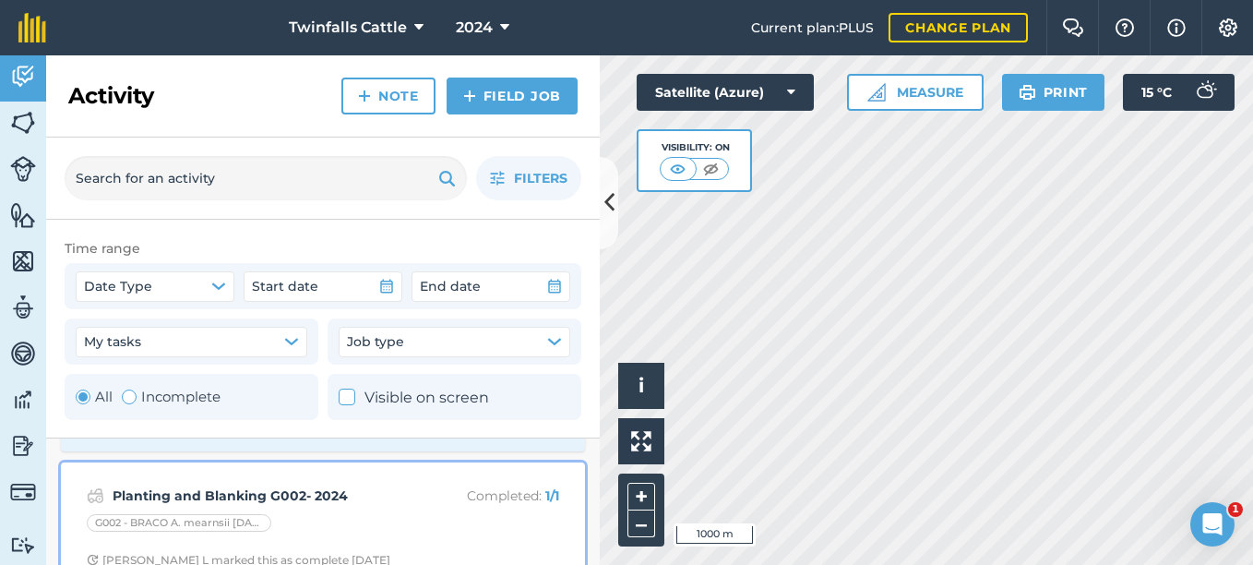
click at [383, 496] on strong "Planting and Blanking G002- 2024" at bounding box center [259, 495] width 292 height 20
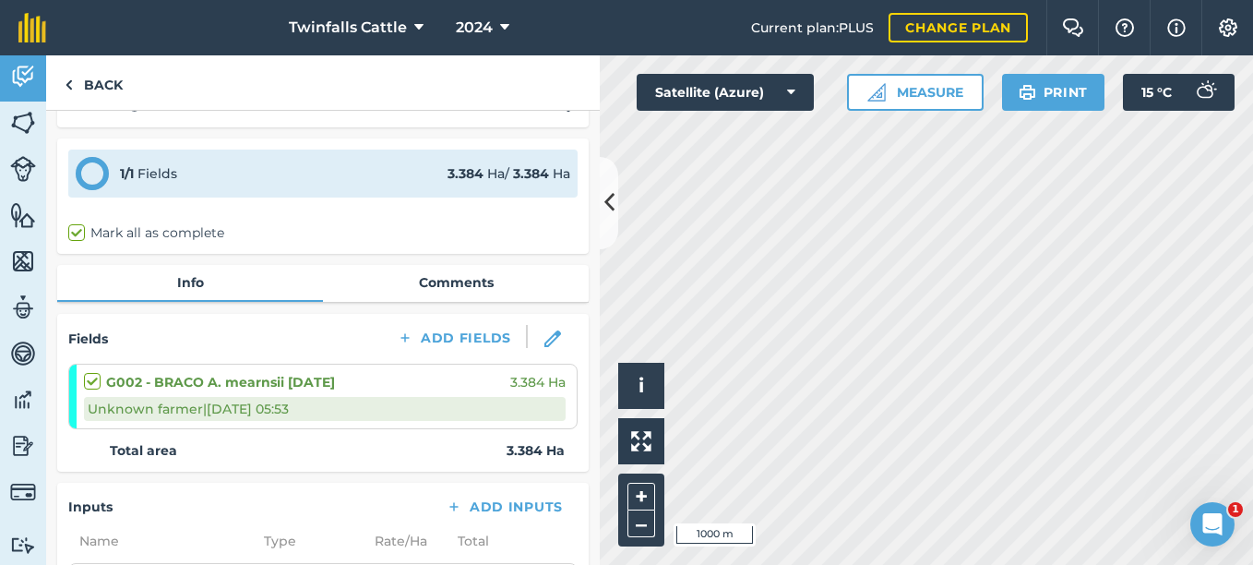
scroll to position [11, 0]
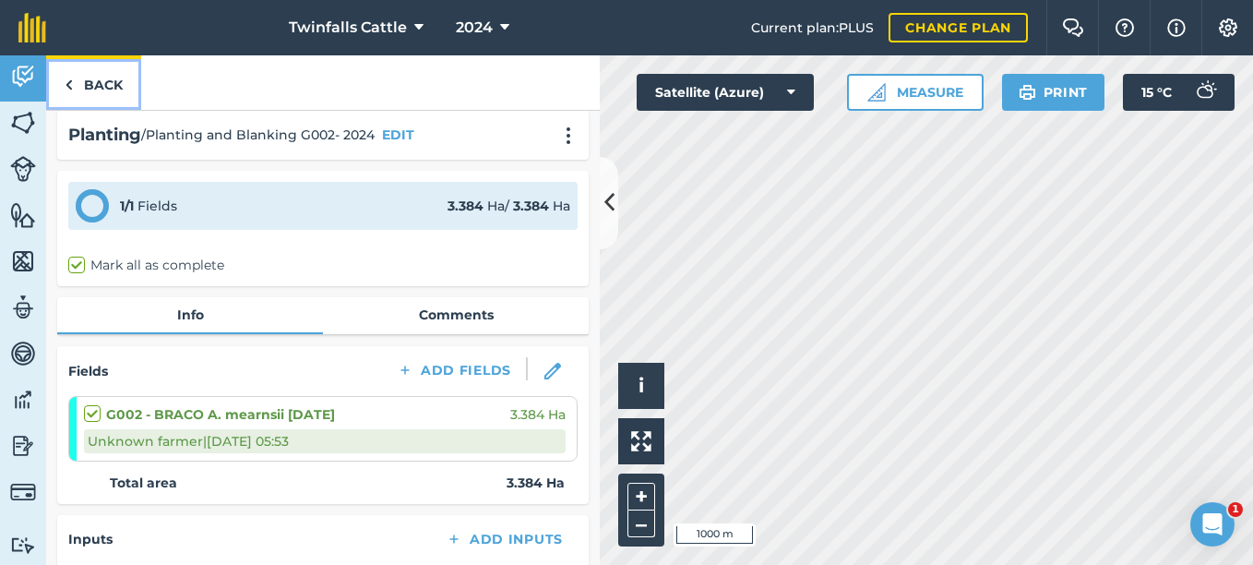
click at [83, 82] on link "Back" at bounding box center [93, 82] width 95 height 54
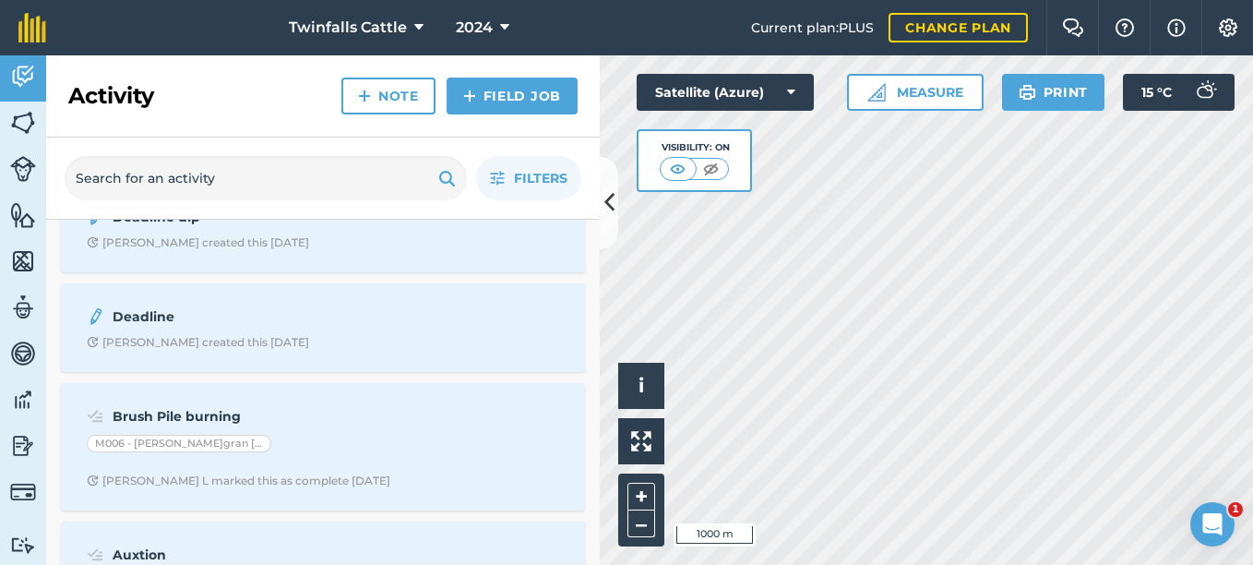
scroll to position [2952, 0]
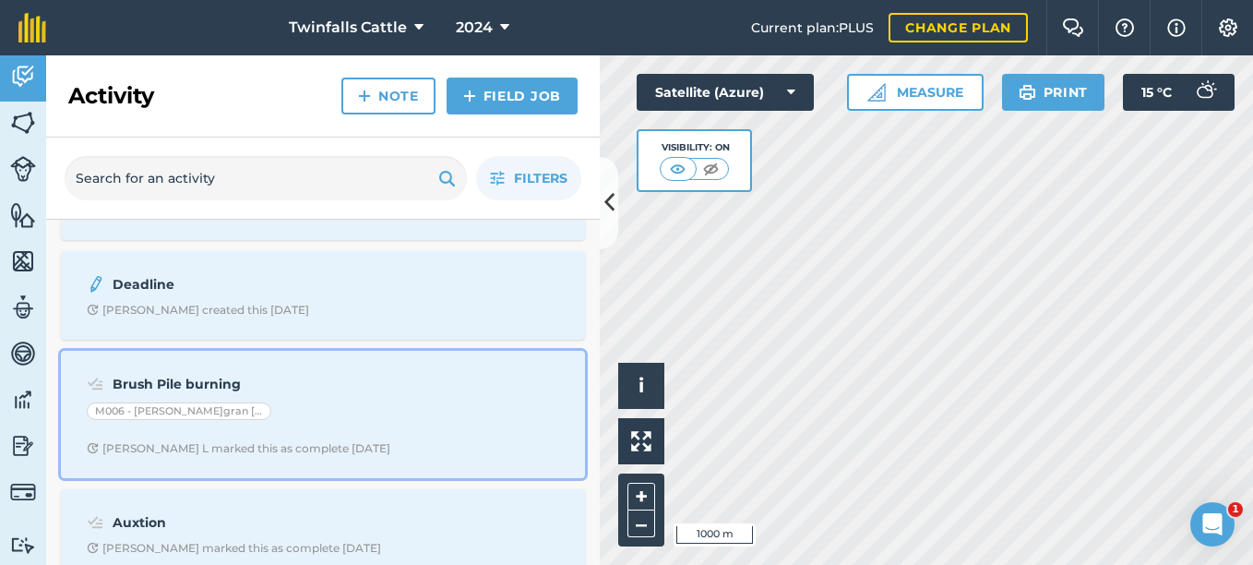
click at [347, 399] on div "Brush Pile burning M006 - [PERSON_NAME] E.gran [DATE] [PERSON_NAME] L marked th…" at bounding box center [323, 414] width 502 height 105
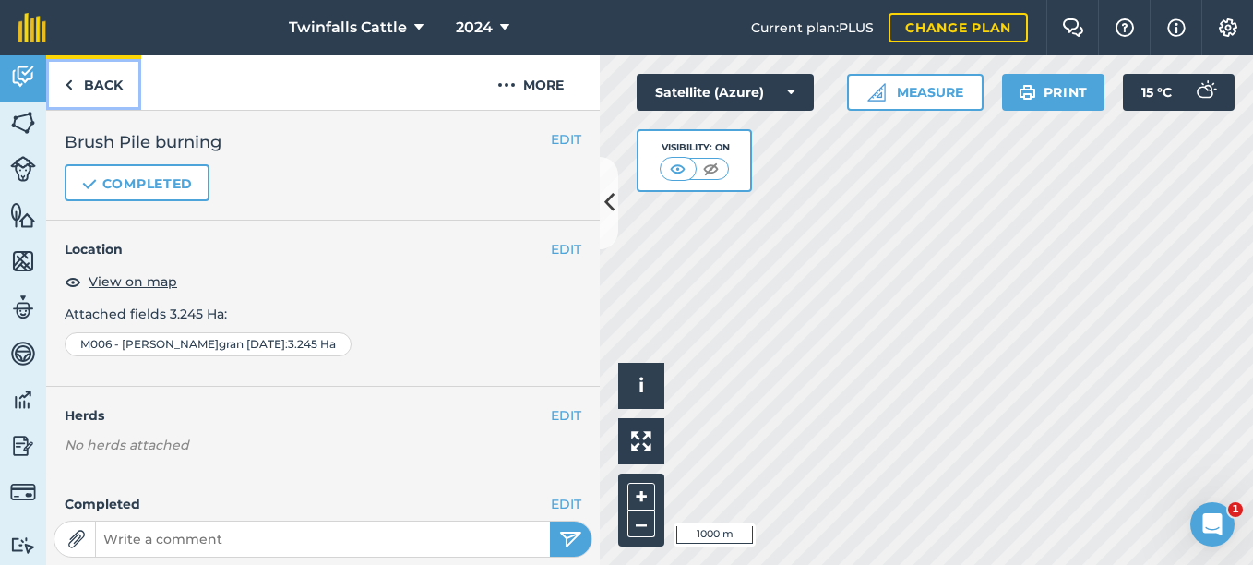
click at [72, 78] on img at bounding box center [69, 85] width 8 height 22
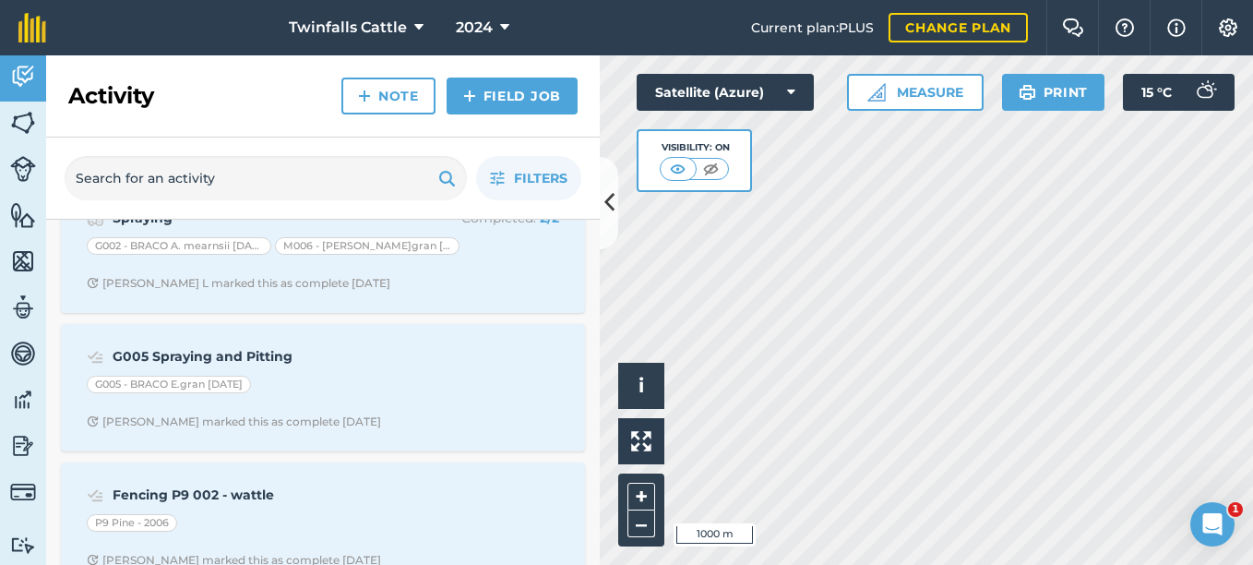
scroll to position [4982, 0]
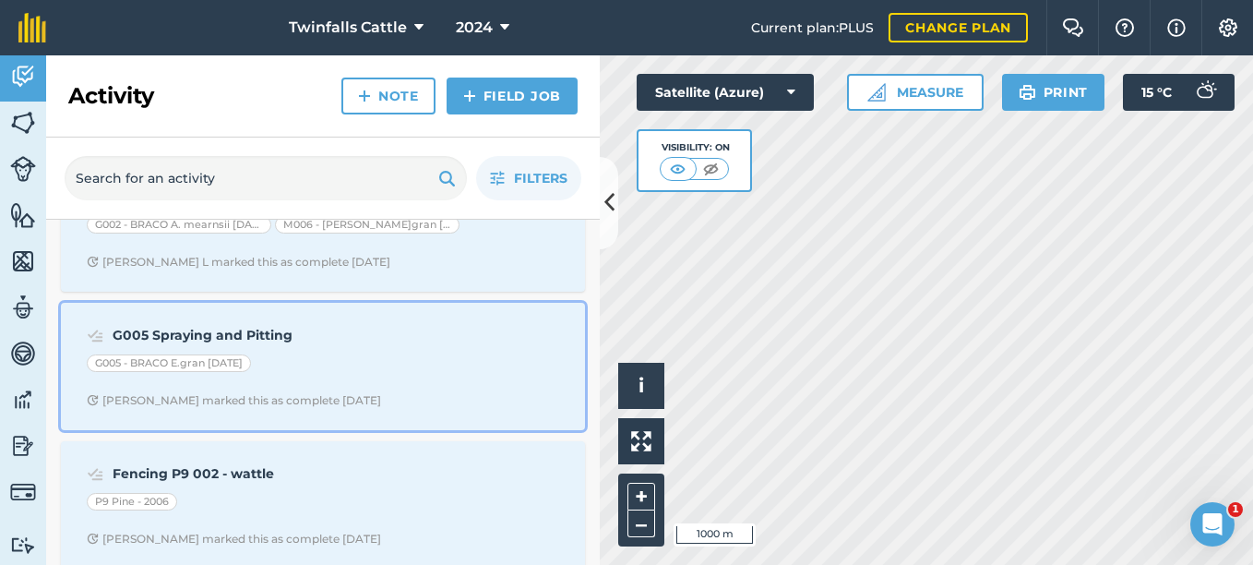
click at [377, 378] on div "G005 Spraying and Pitting G005 - BRACO E.gran [DATE] [PERSON_NAME] marked this …" at bounding box center [323, 366] width 502 height 105
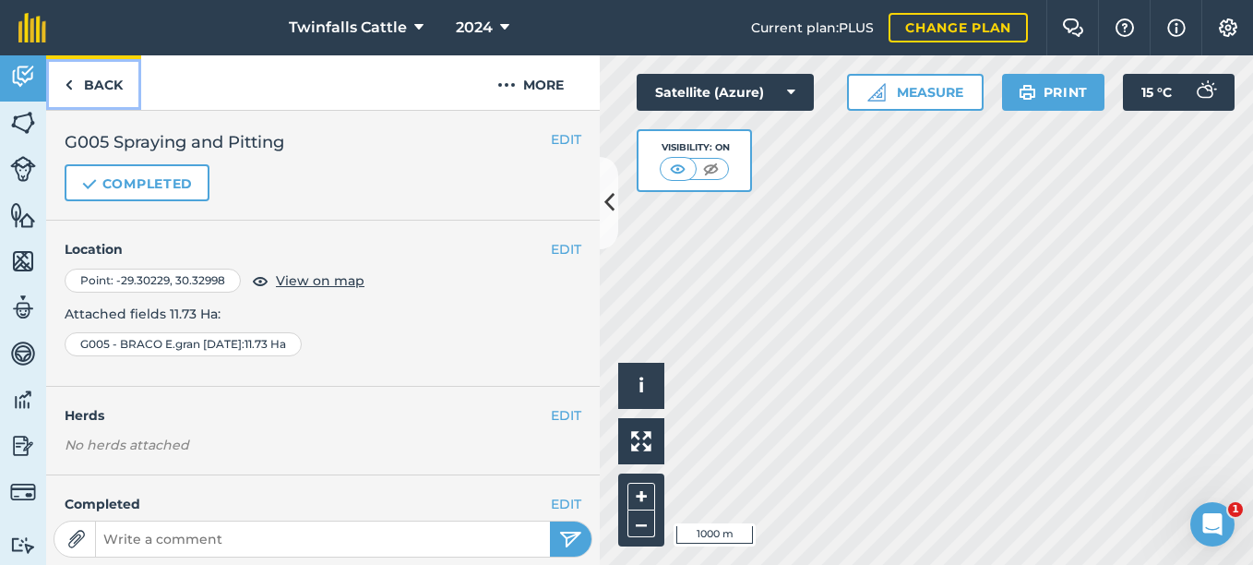
click at [71, 77] on img at bounding box center [69, 85] width 8 height 22
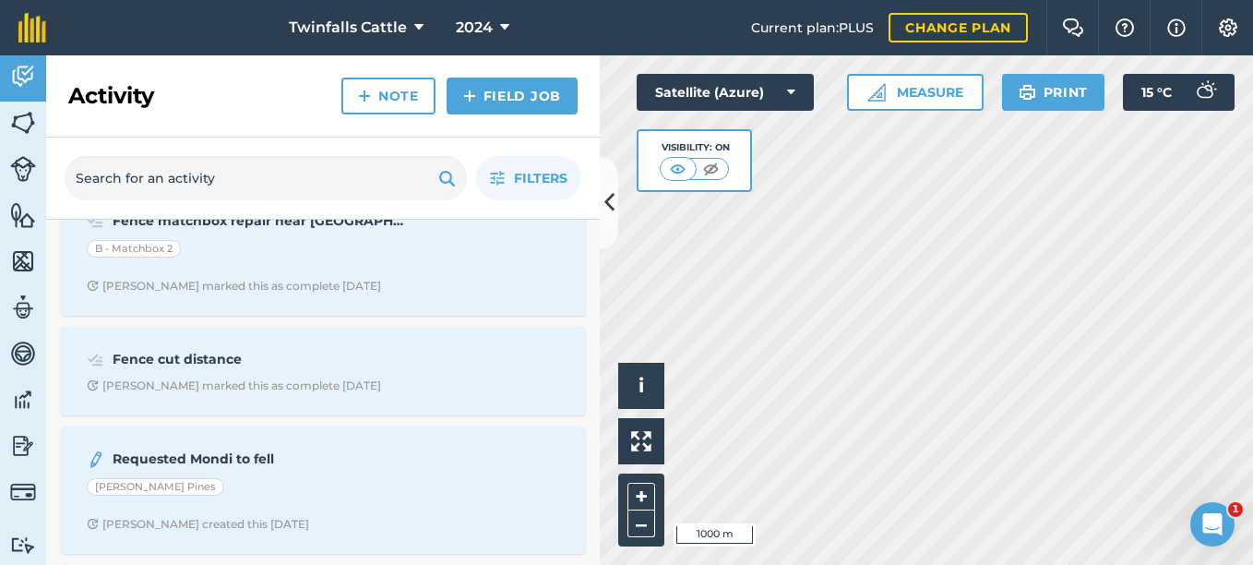
scroll to position [3783, 0]
